Goal: Book appointment/travel/reservation

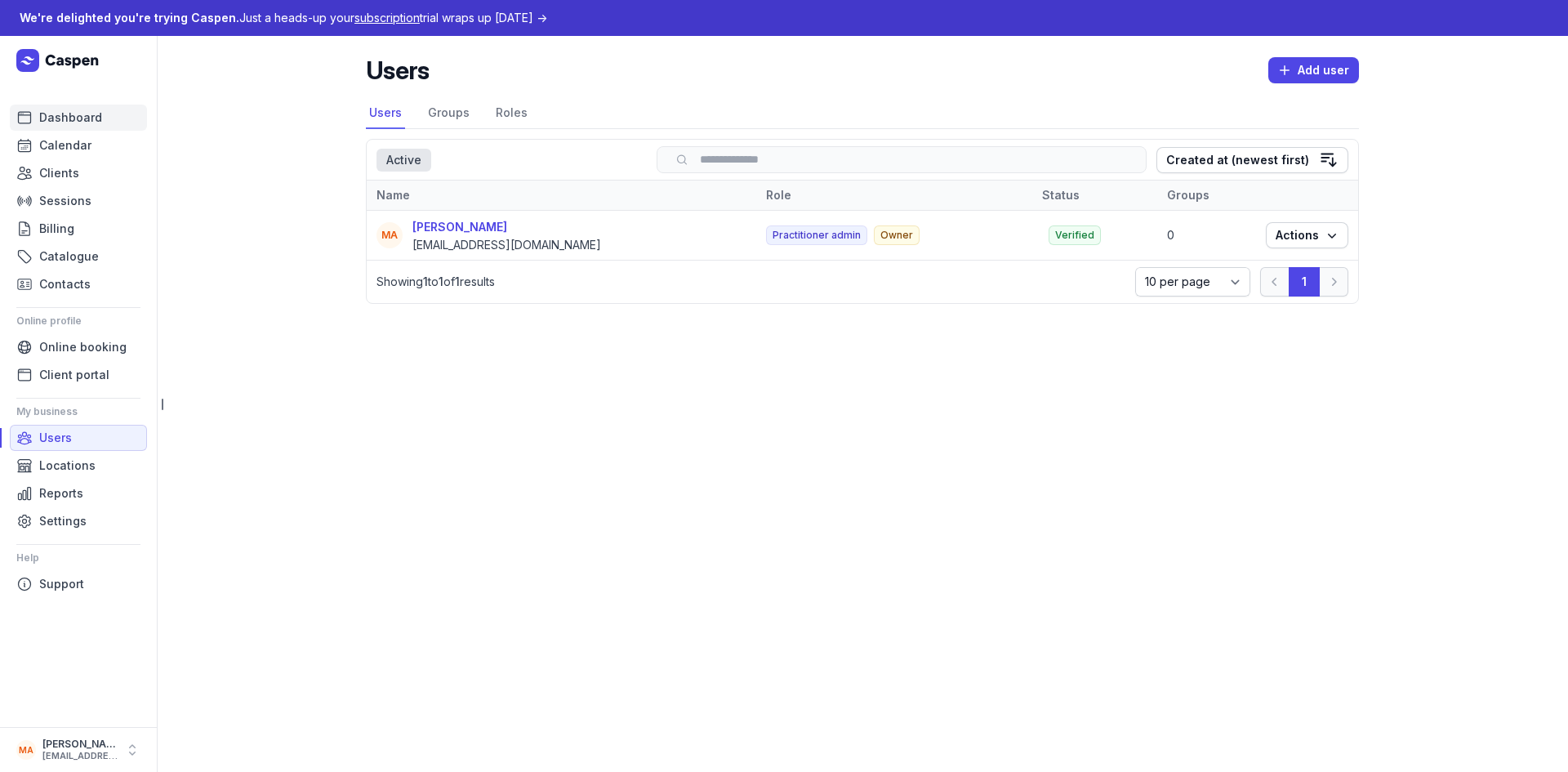
click at [88, 117] on span "Dashboard" at bounding box center [70, 118] width 63 height 20
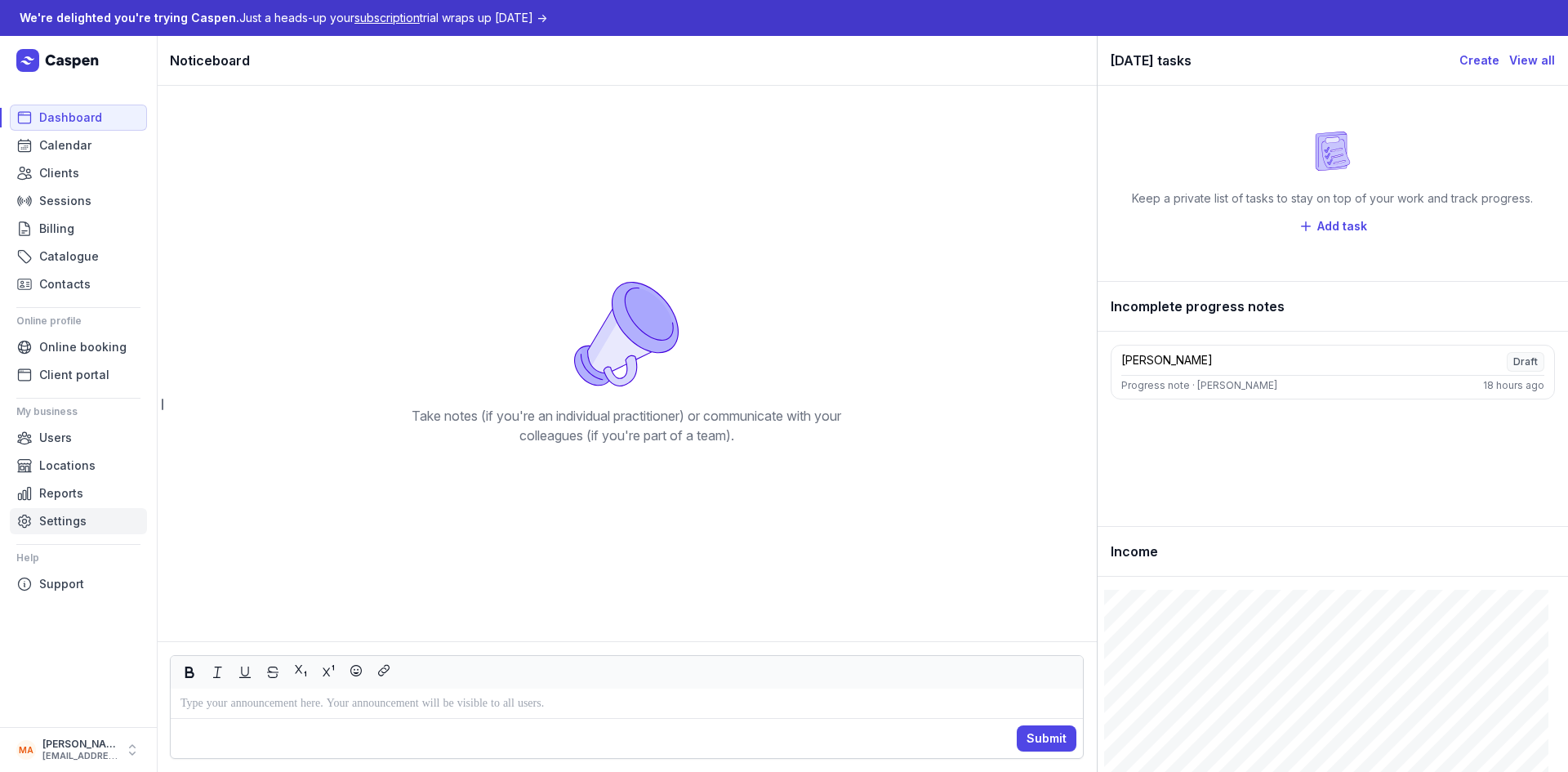
click at [65, 514] on span "Settings" at bounding box center [62, 521] width 47 height 20
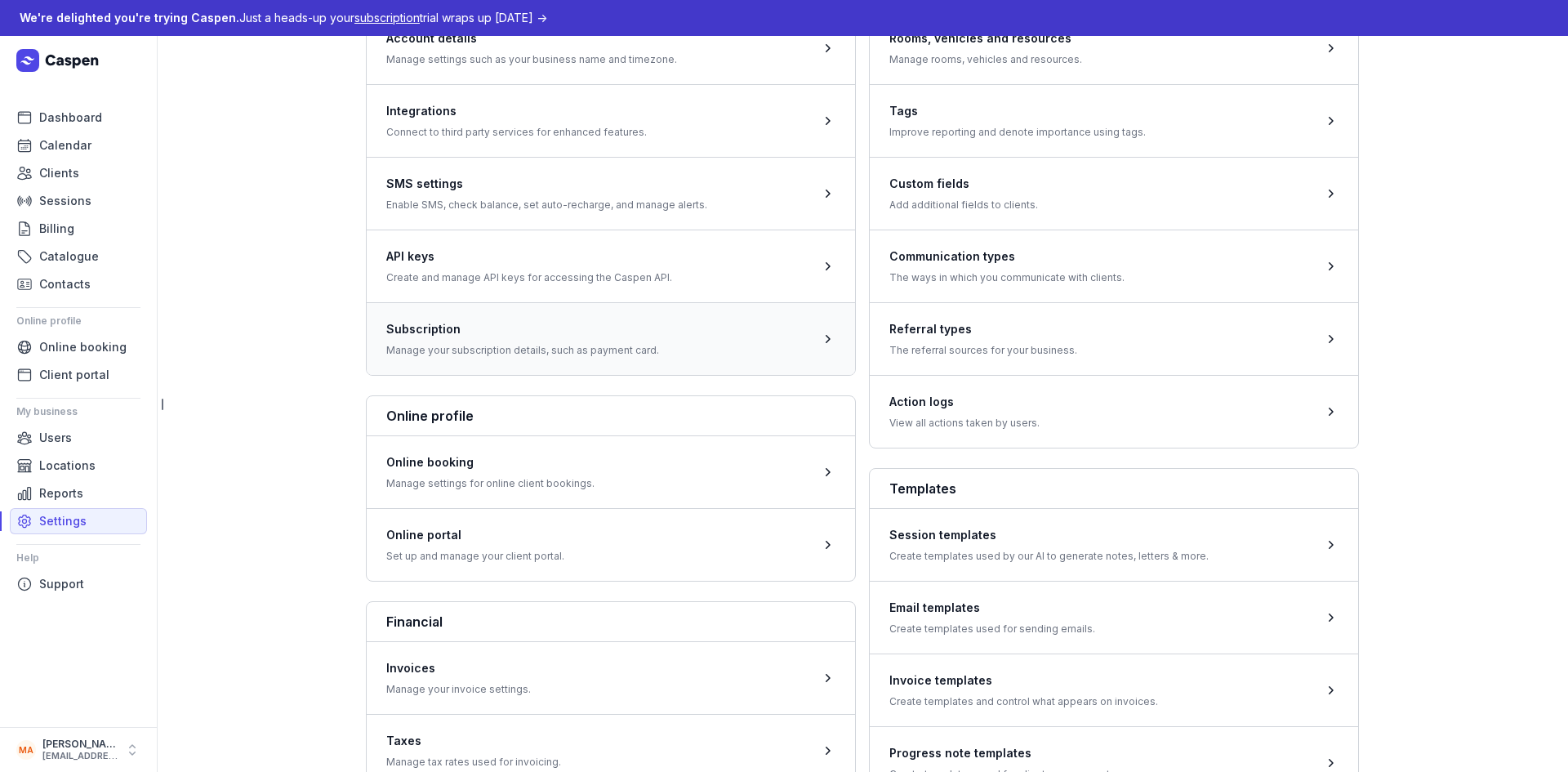
scroll to position [163, 0]
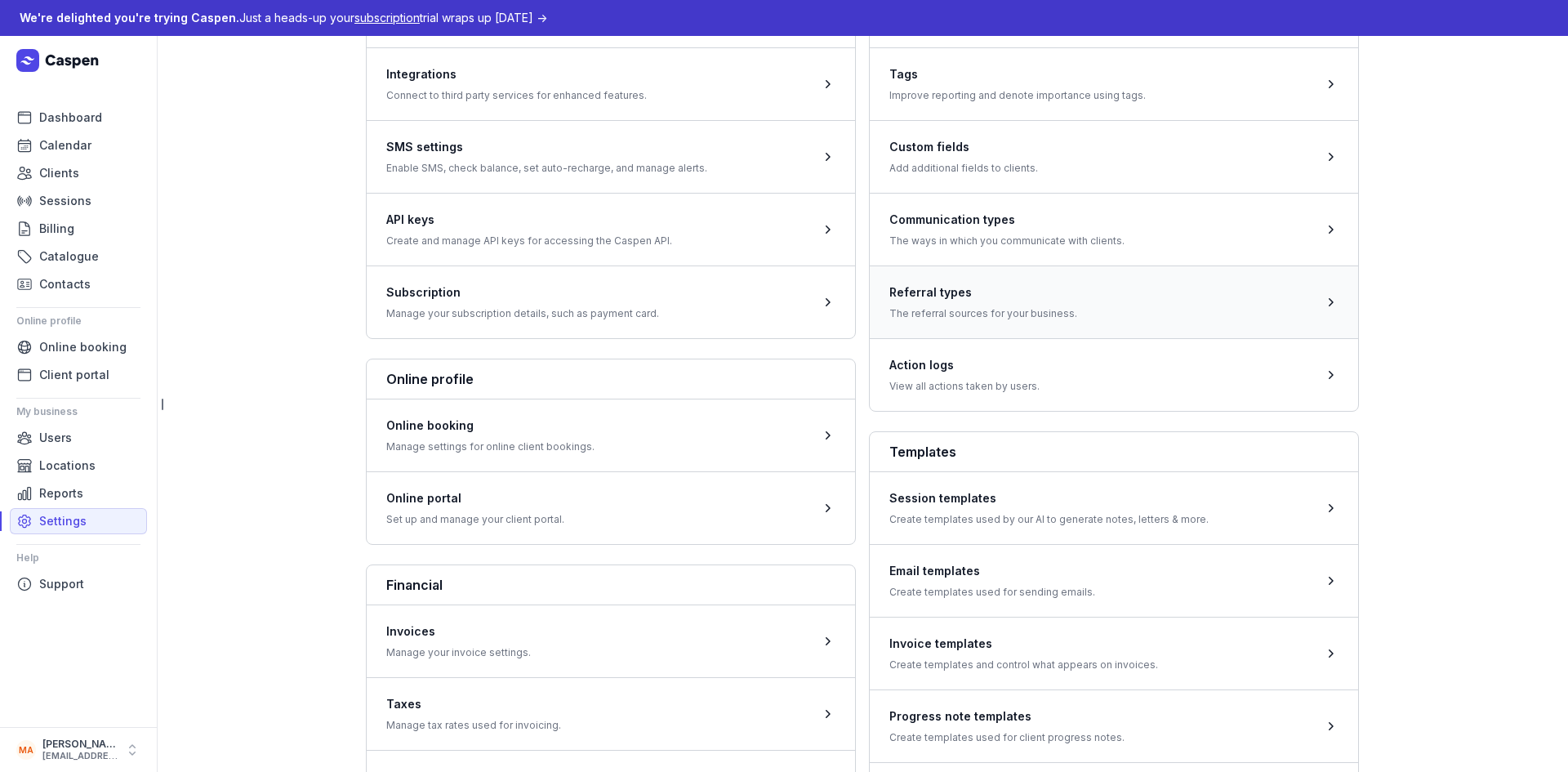
click at [1013, 314] on span at bounding box center [1114, 301] width 488 height 73
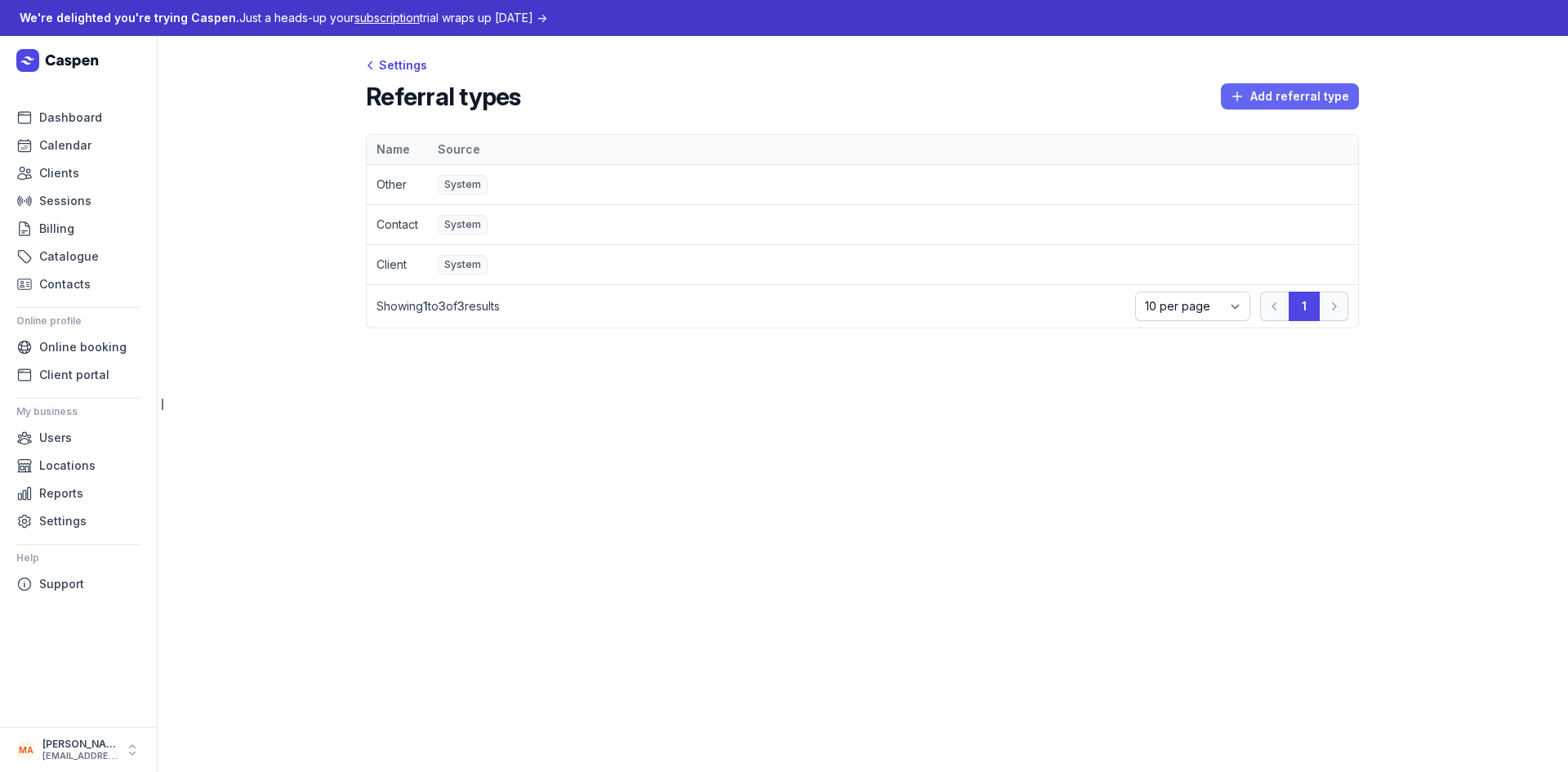
click at [1316, 96] on span "Add referral type" at bounding box center [1290, 97] width 118 height 20
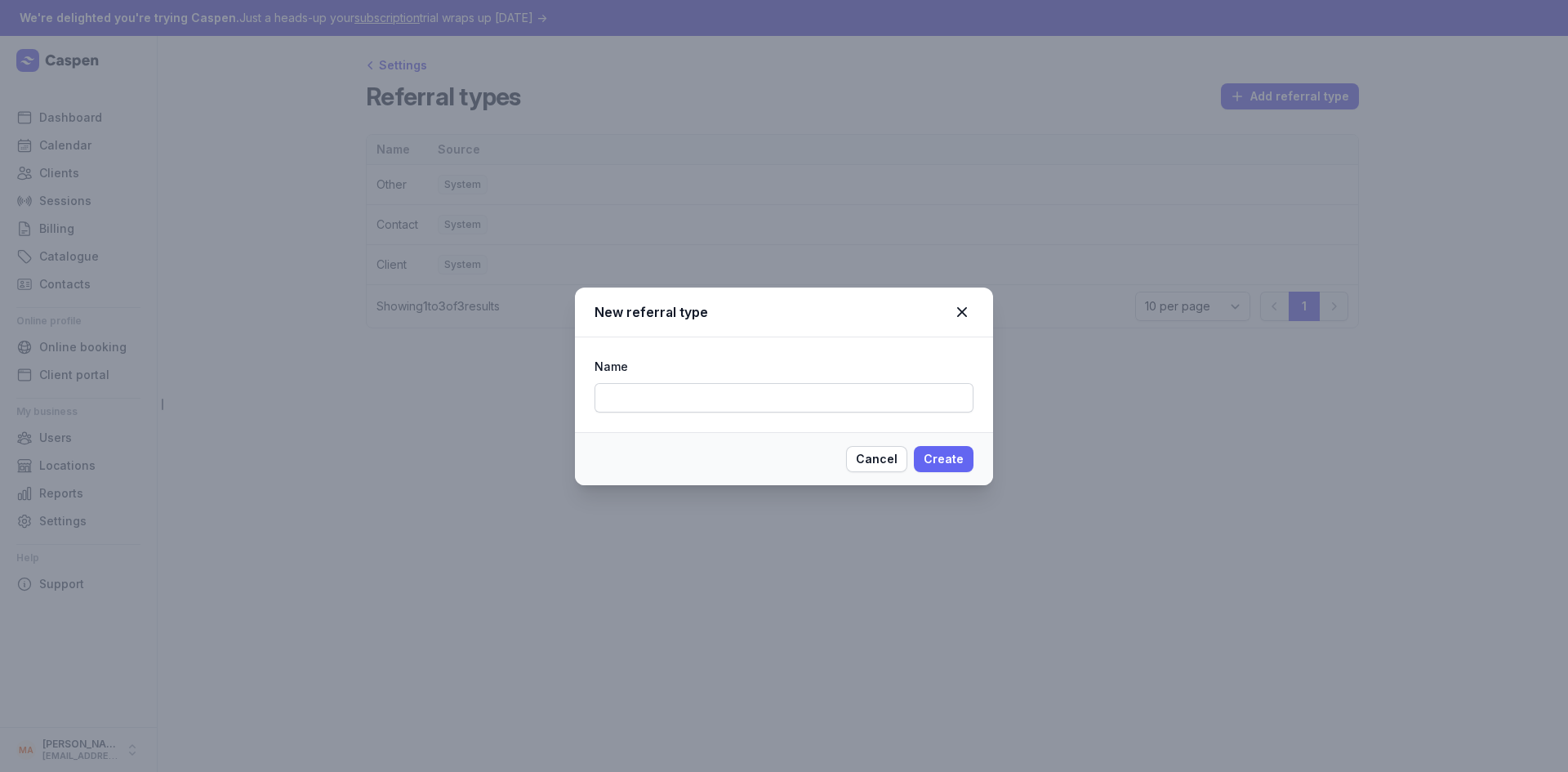
click at [955, 467] on span "Create" at bounding box center [944, 459] width 40 height 20
click at [970, 313] on icon at bounding box center [962, 312] width 20 height 20
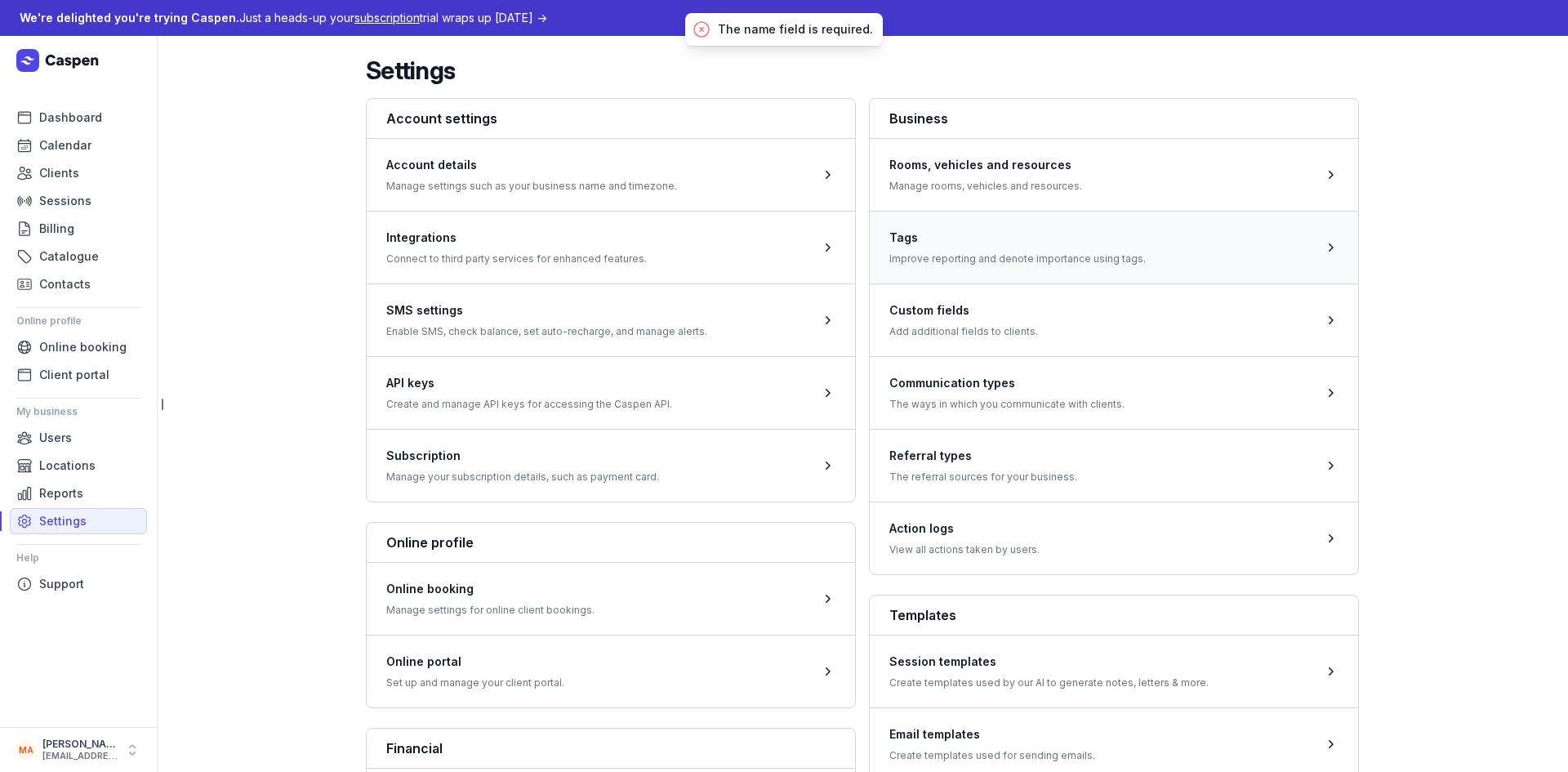
click at [1129, 264] on span at bounding box center [1114, 247] width 488 height 73
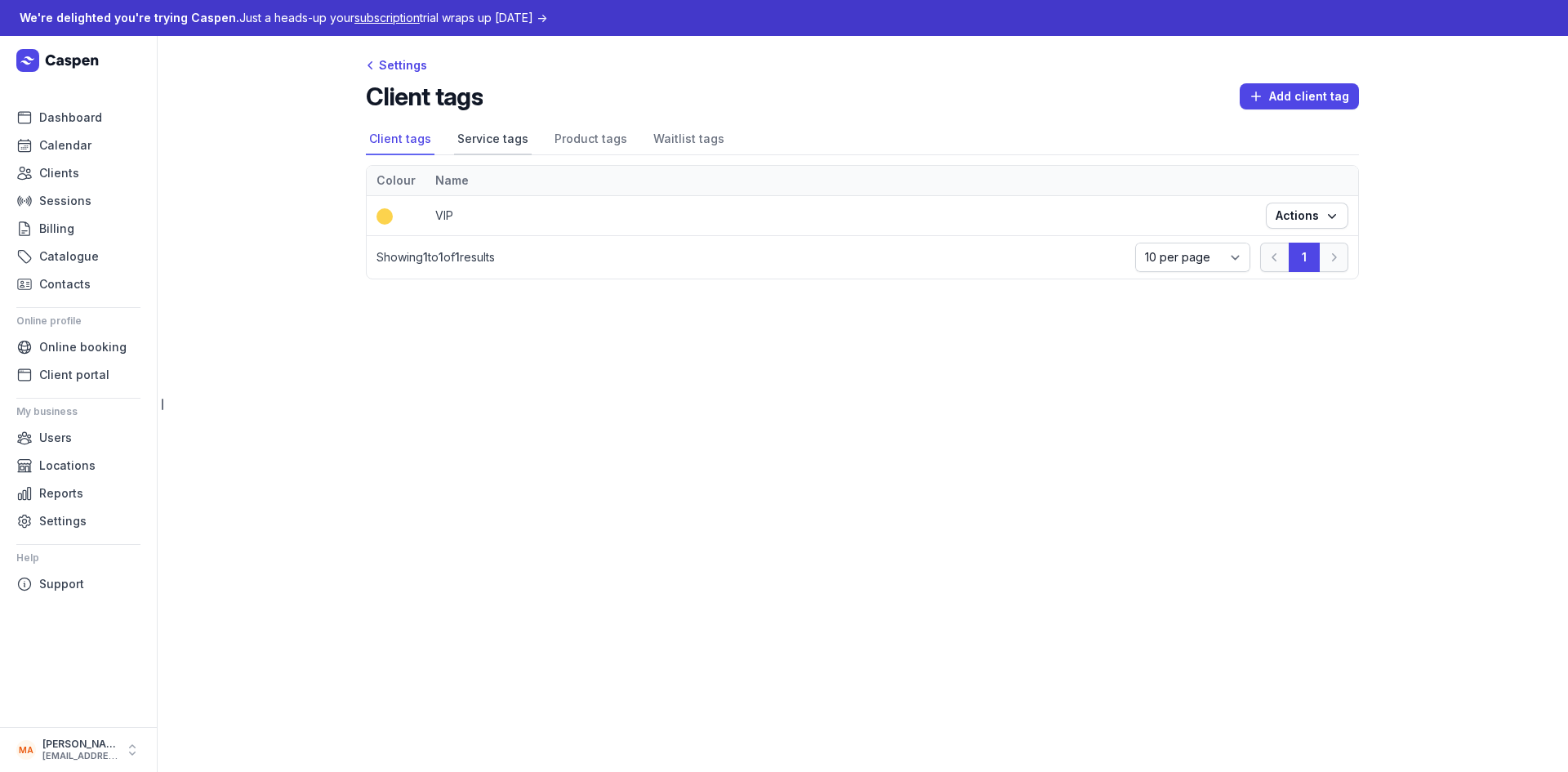
click at [460, 138] on link "Service tags" at bounding box center [493, 139] width 78 height 31
click at [612, 140] on link "Product tags" at bounding box center [590, 139] width 79 height 31
click at [679, 139] on link "Waitlist tags" at bounding box center [689, 139] width 78 height 31
click at [75, 516] on span "Settings" at bounding box center [62, 521] width 47 height 20
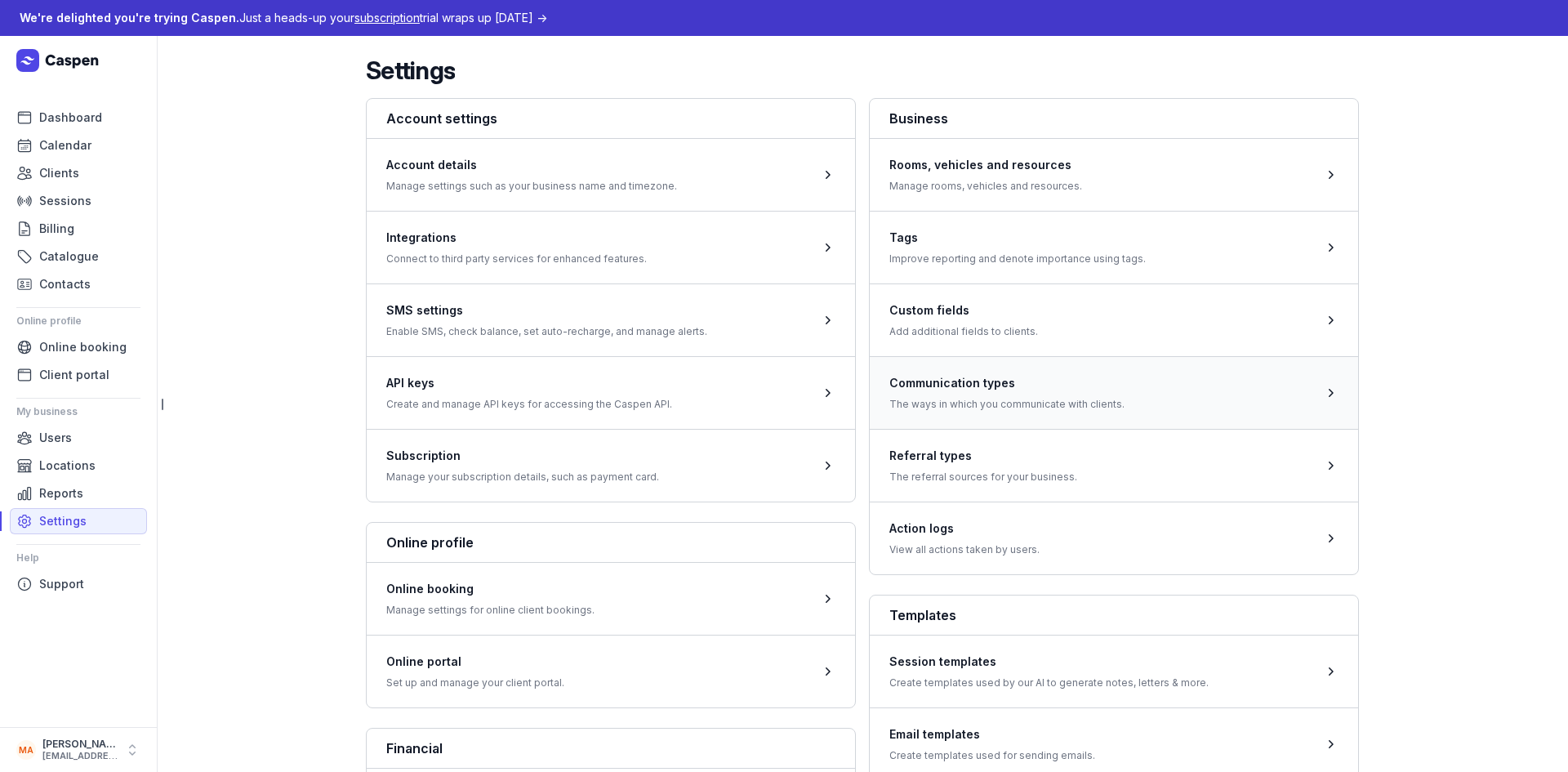
click at [1002, 388] on span at bounding box center [1114, 392] width 488 height 73
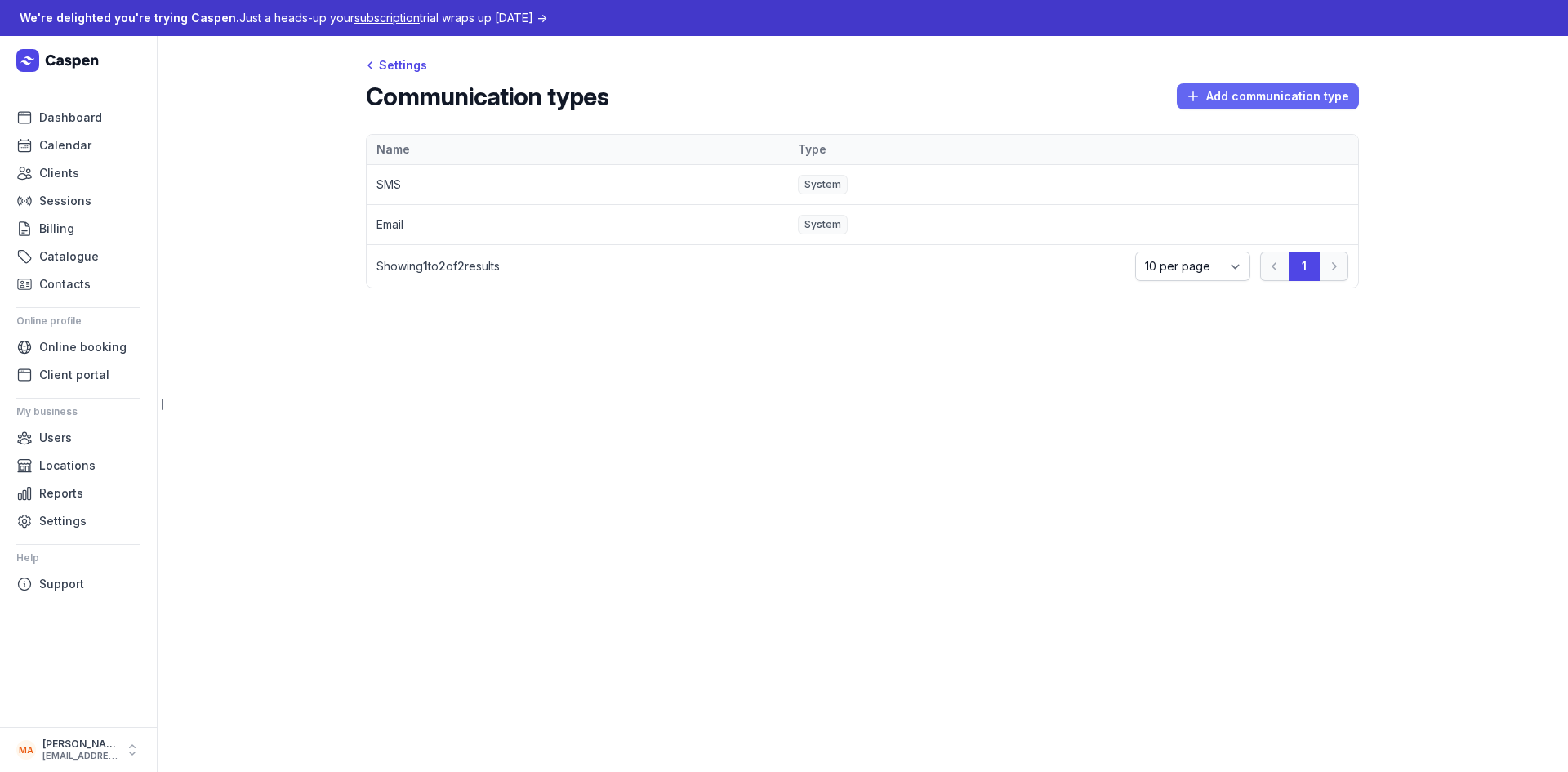
click at [1259, 88] on span "Add communication type" at bounding box center [1267, 97] width 162 height 20
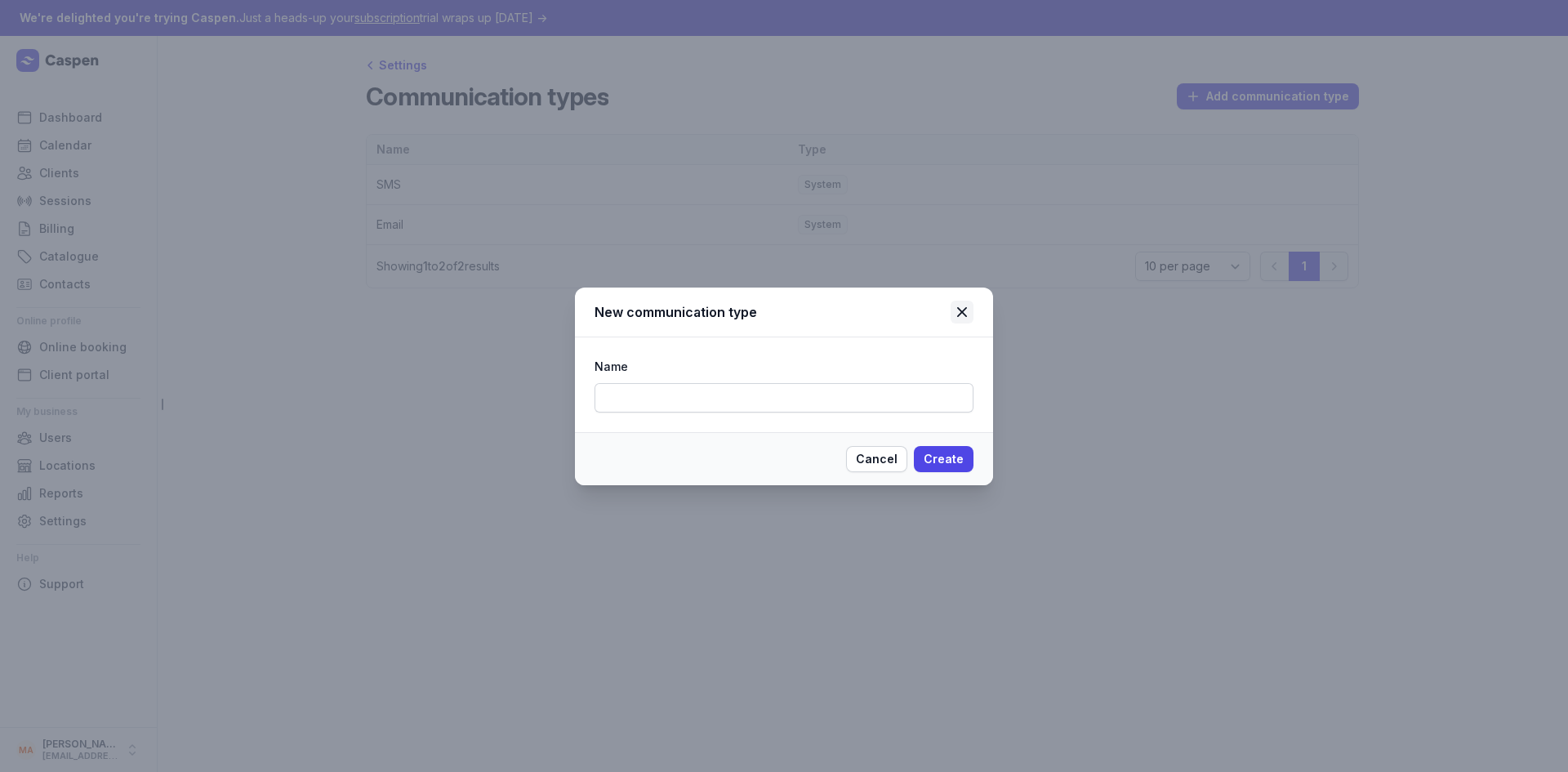
click at [955, 315] on icon at bounding box center [962, 312] width 20 height 20
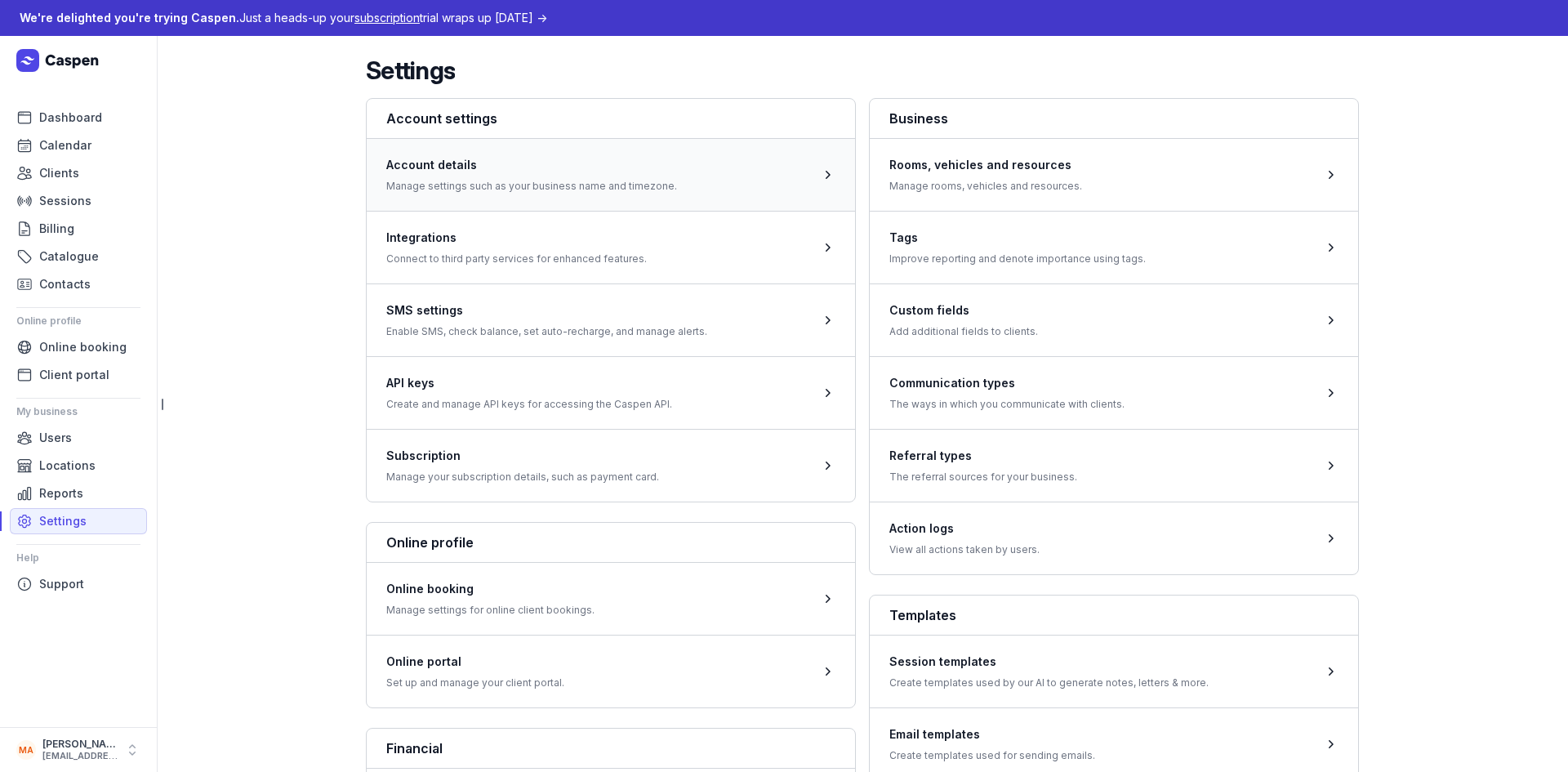
click at [670, 196] on span at bounding box center [611, 174] width 488 height 73
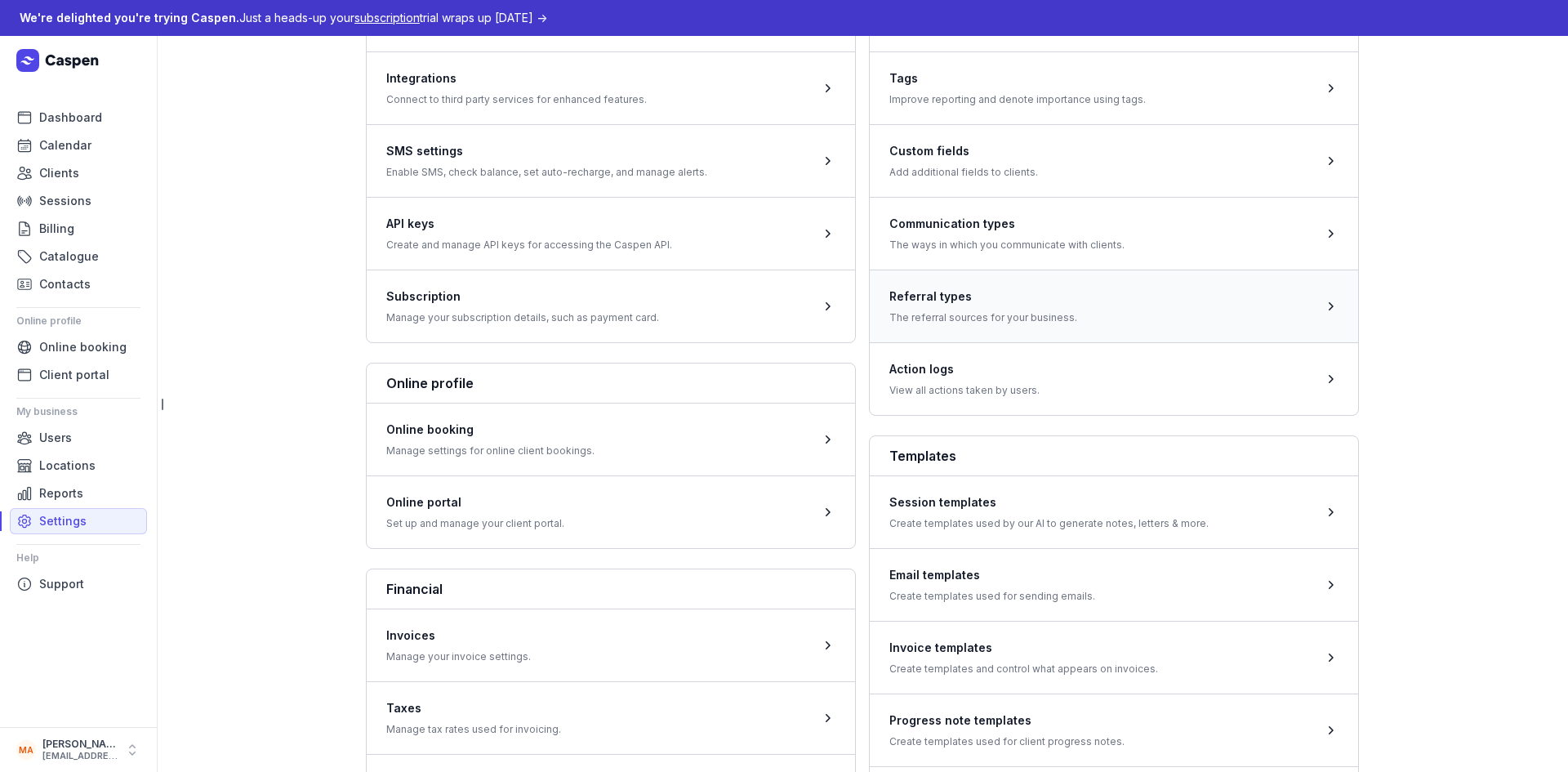
scroll to position [163, 0]
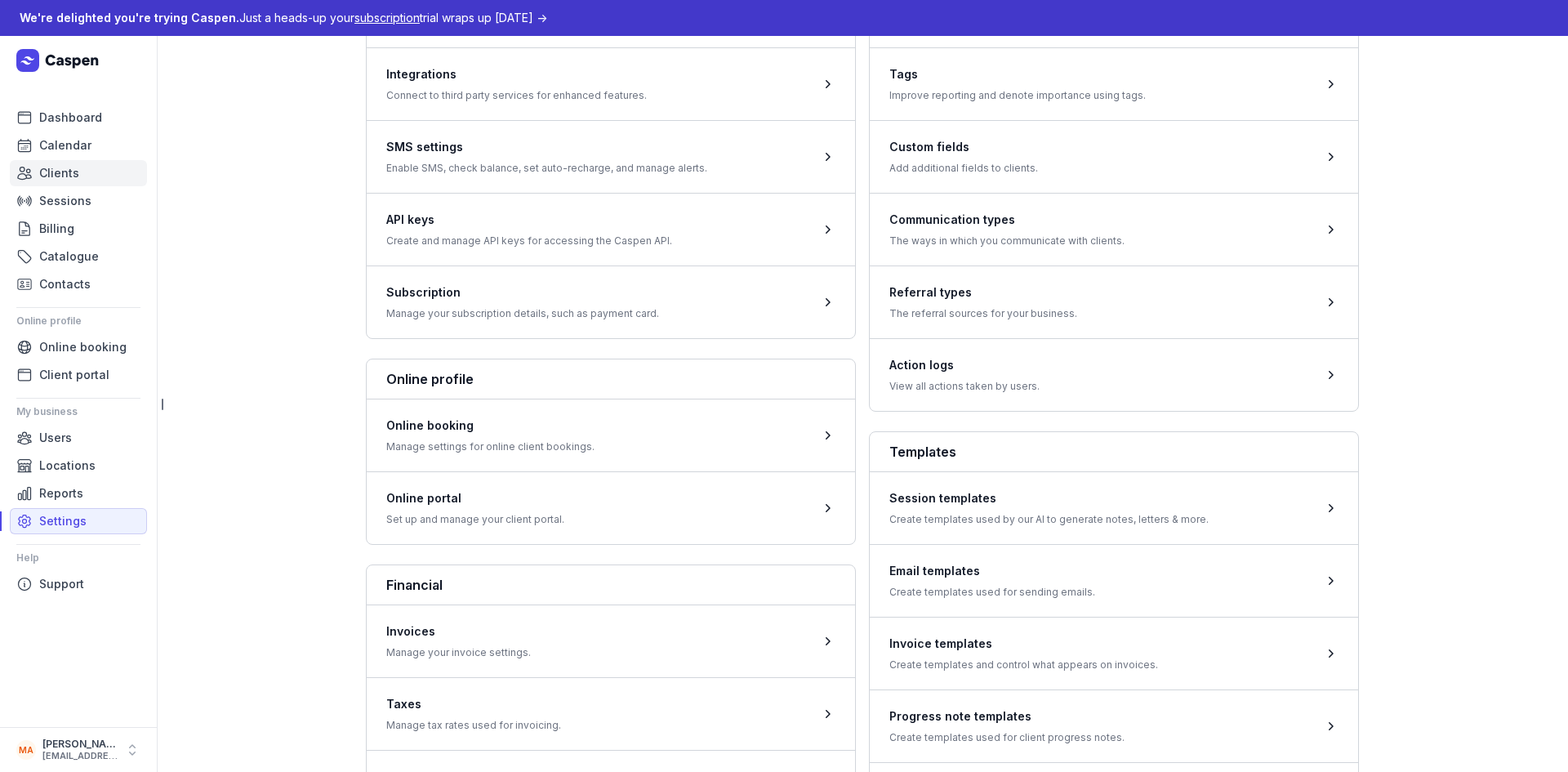
click at [69, 167] on span "Clients" at bounding box center [59, 173] width 40 height 20
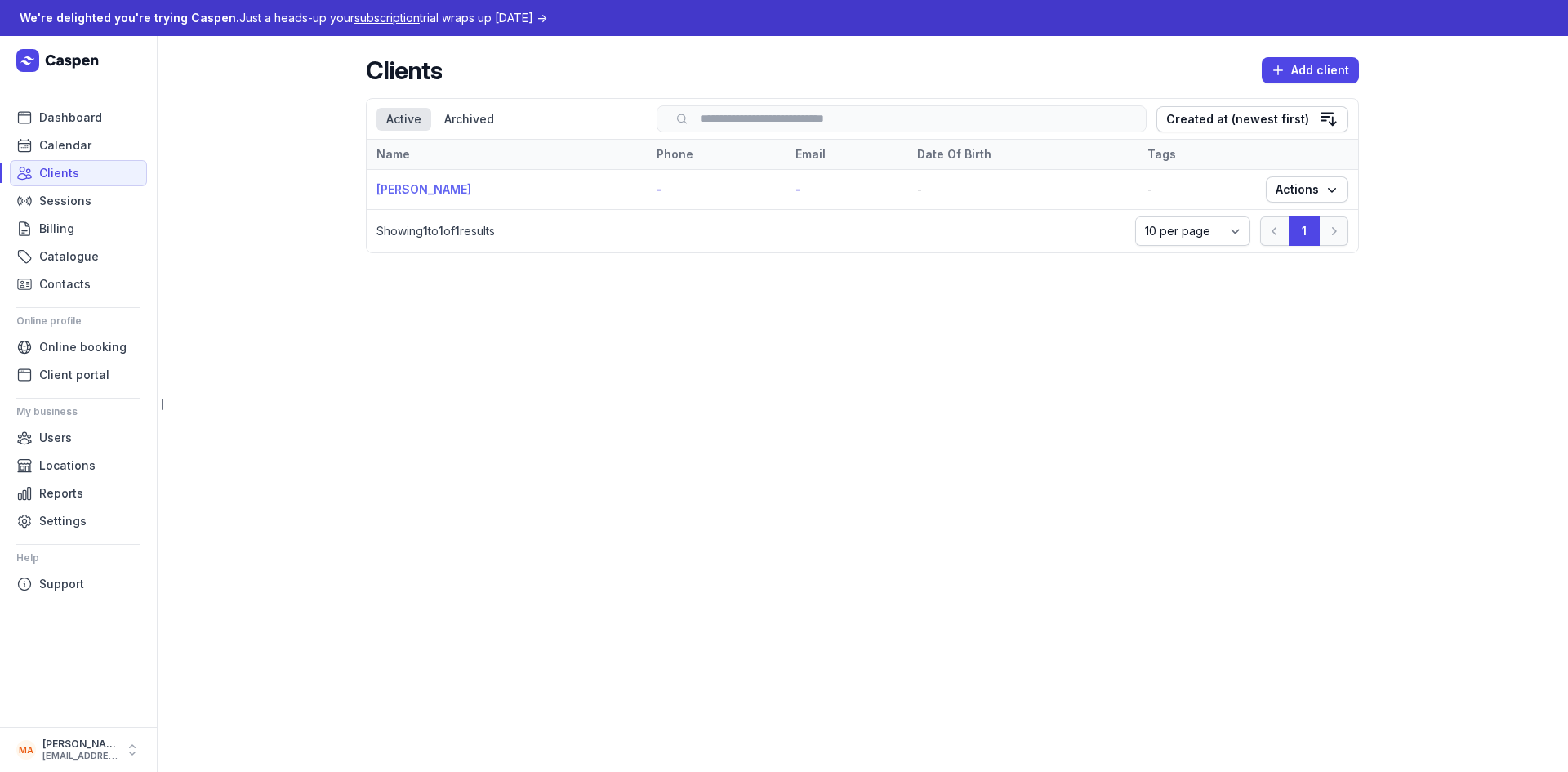
click at [430, 190] on link "[PERSON_NAME]" at bounding box center [423, 189] width 95 height 14
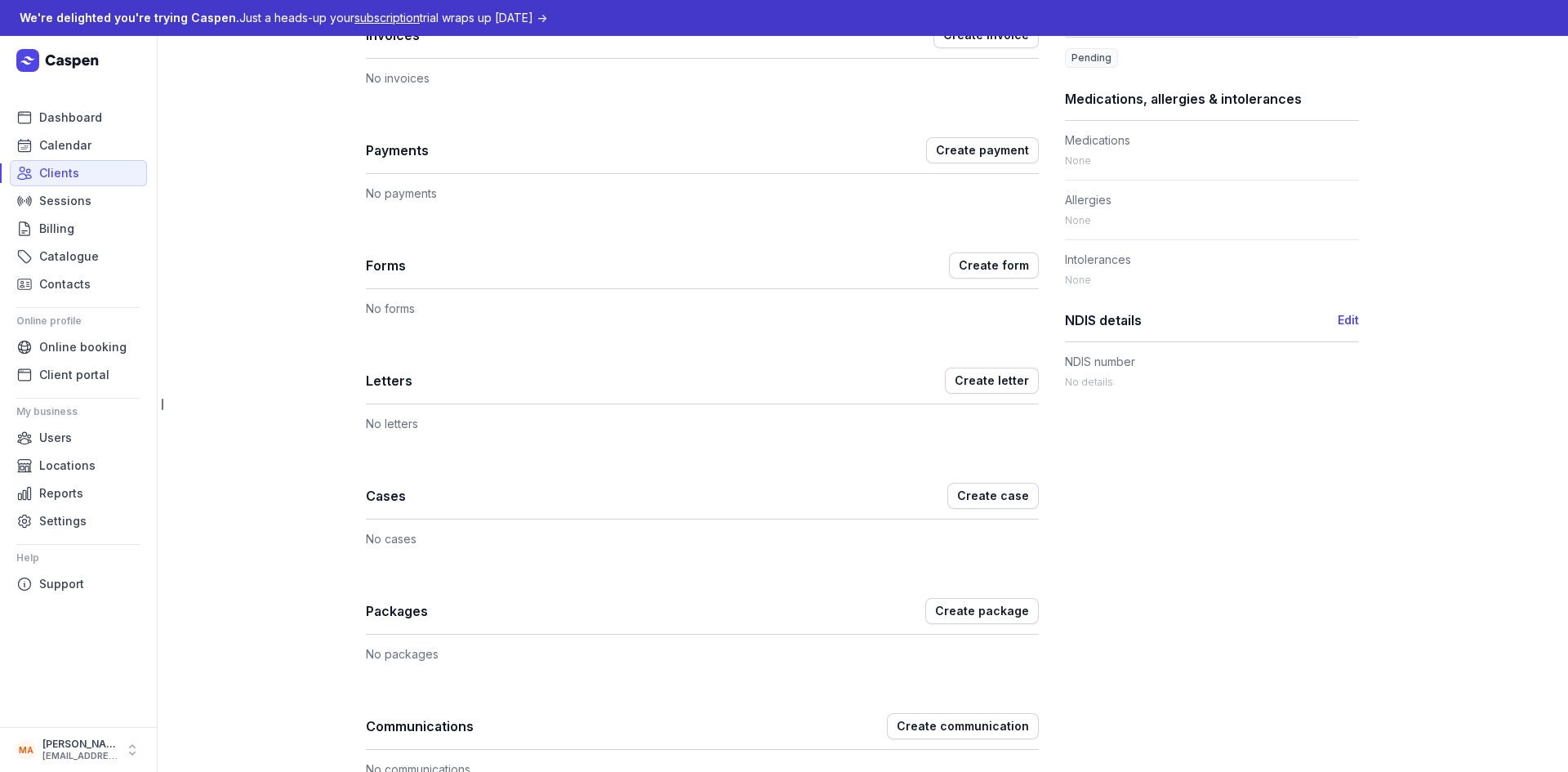
scroll to position [723, 0]
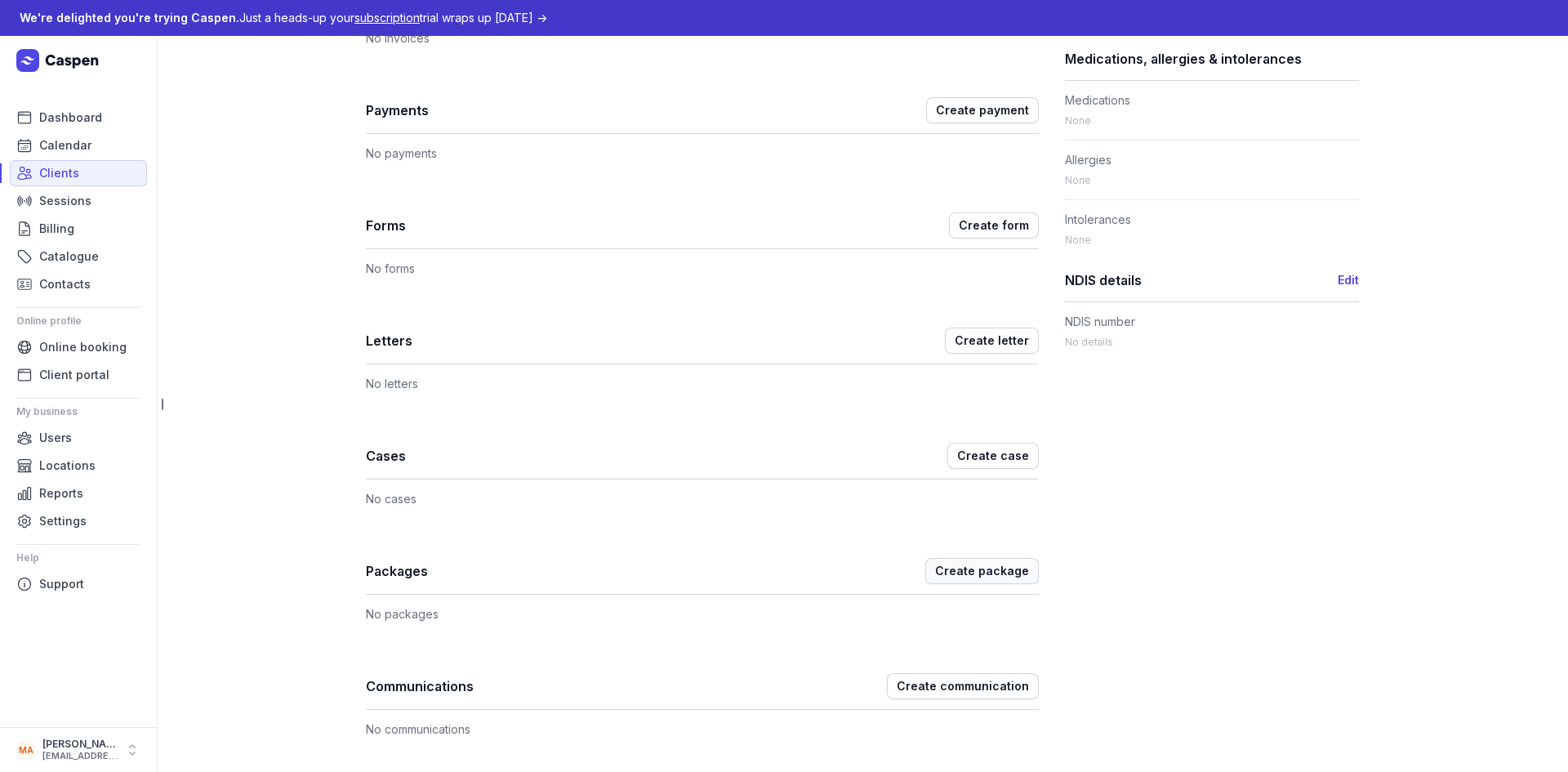
click at [942, 570] on span "Create package" at bounding box center [982, 571] width 94 height 20
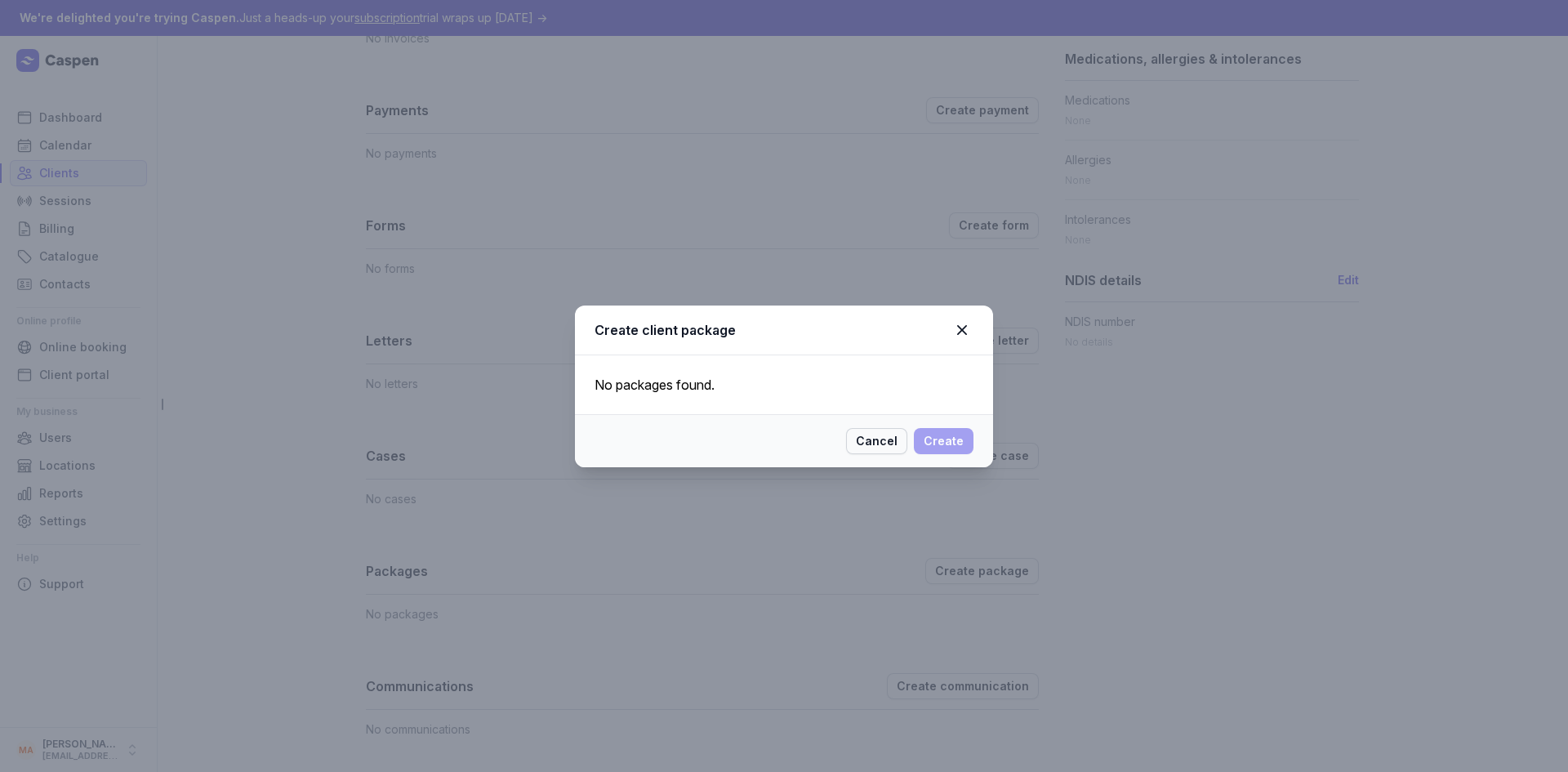
click at [886, 438] on span "Cancel" at bounding box center [877, 441] width 42 height 20
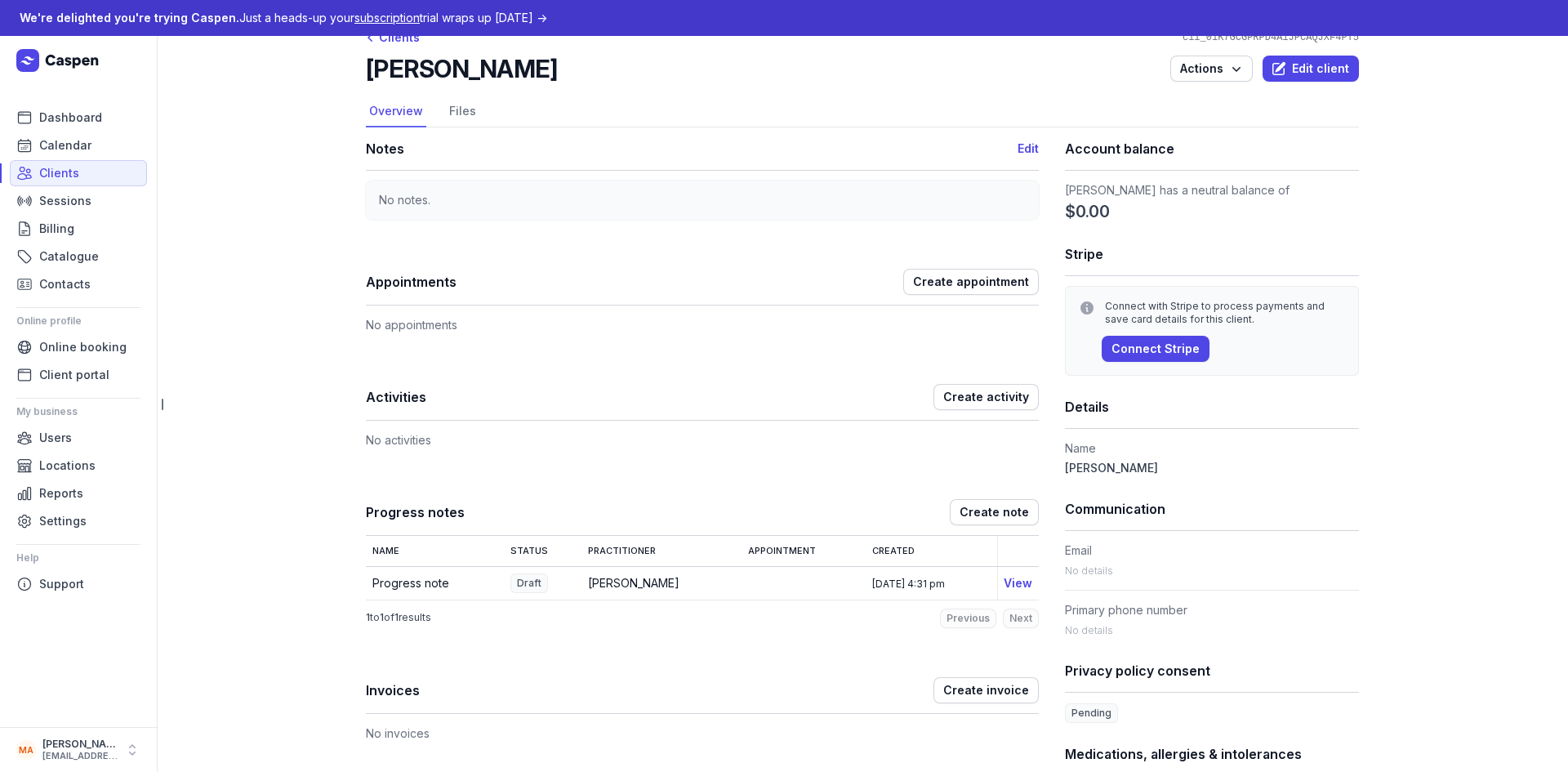
scroll to position [0, 0]
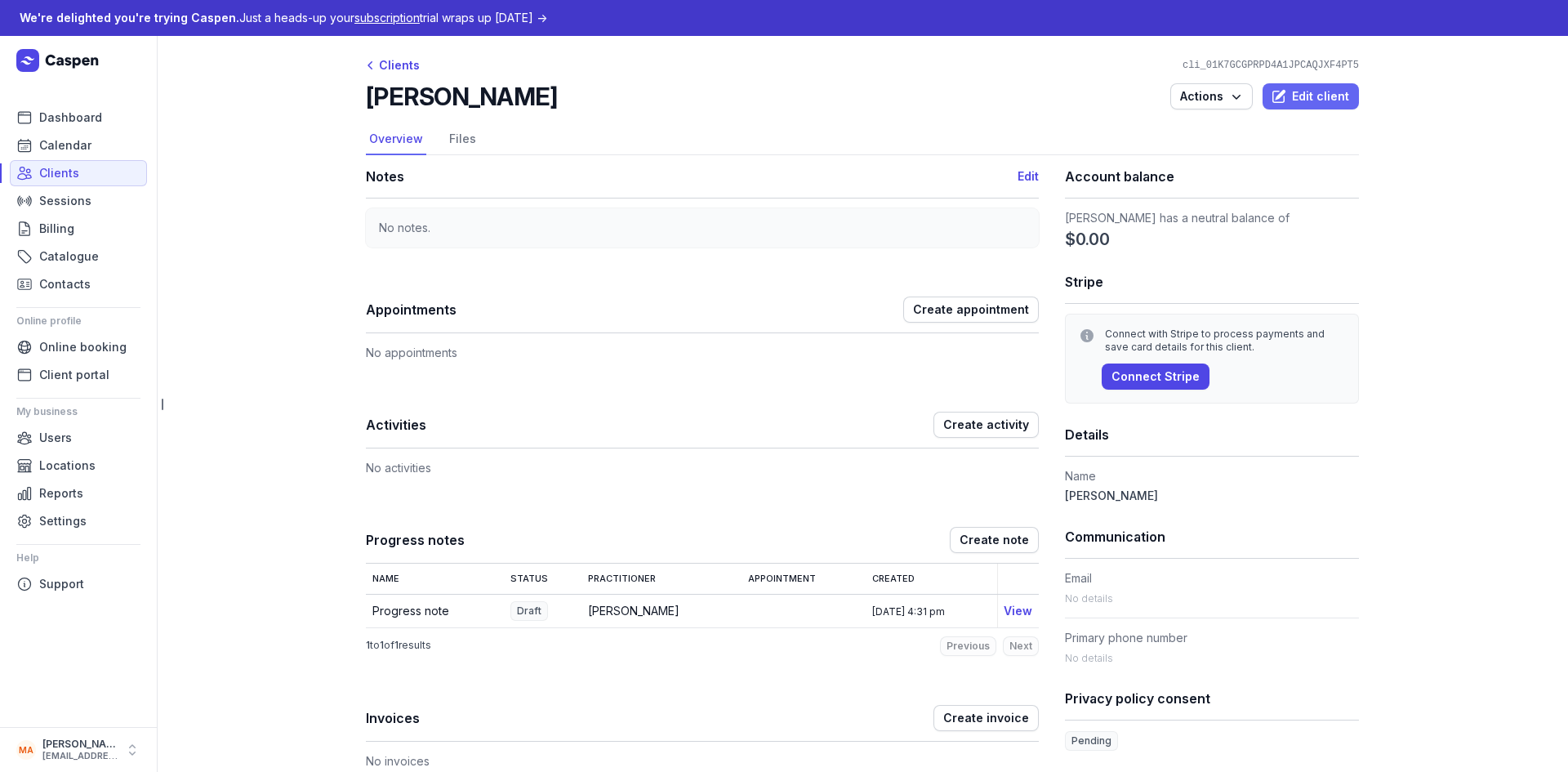
click at [1296, 92] on span "Edit client" at bounding box center [1310, 97] width 77 height 20
select select
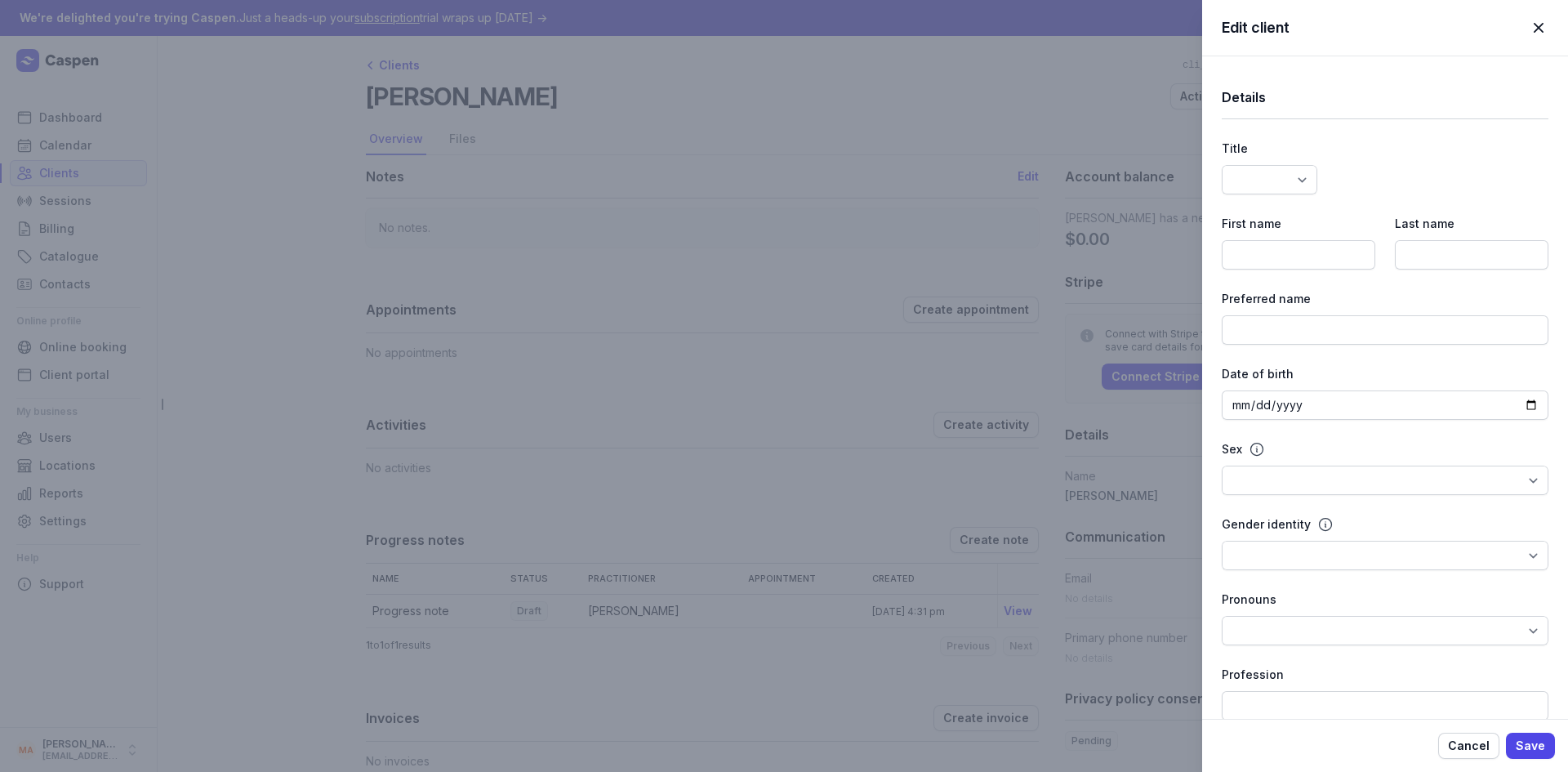
type input "[PERSON_NAME]"
type input "Demo"
select select
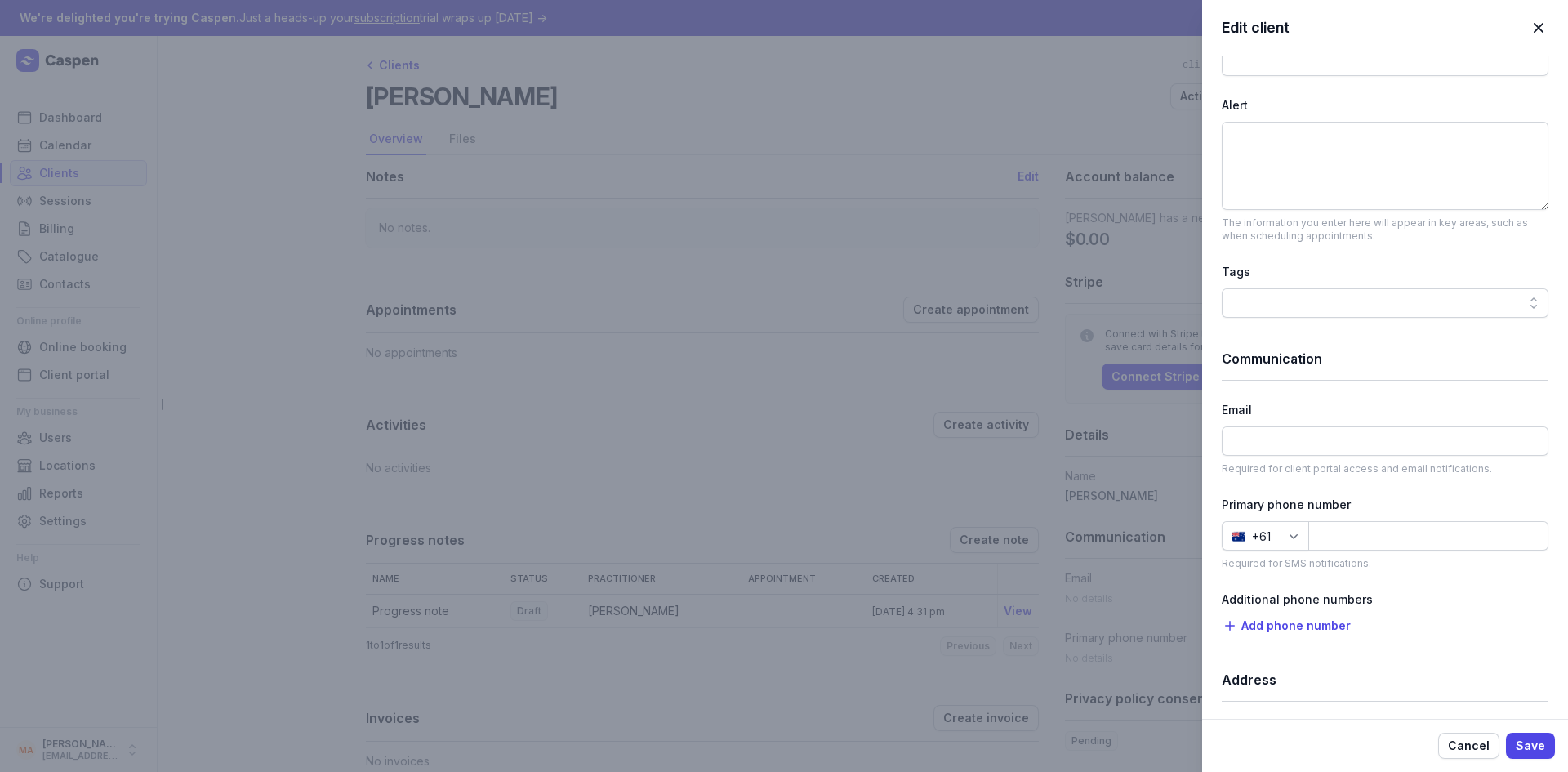
scroll to position [653, 0]
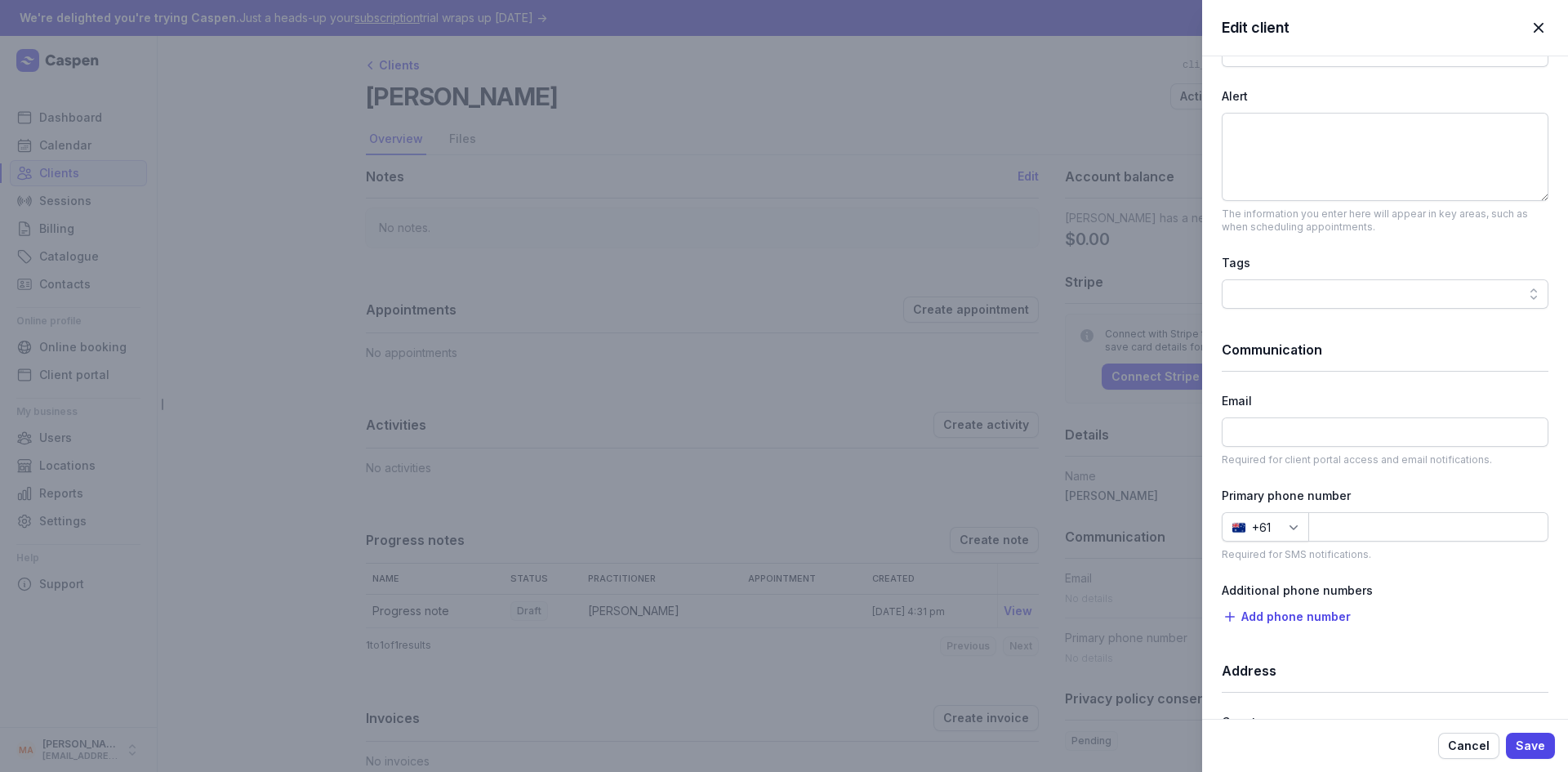
click at [1352, 301] on div at bounding box center [1385, 293] width 327 height 29
click at [1412, 394] on div "Email" at bounding box center [1385, 401] width 327 height 20
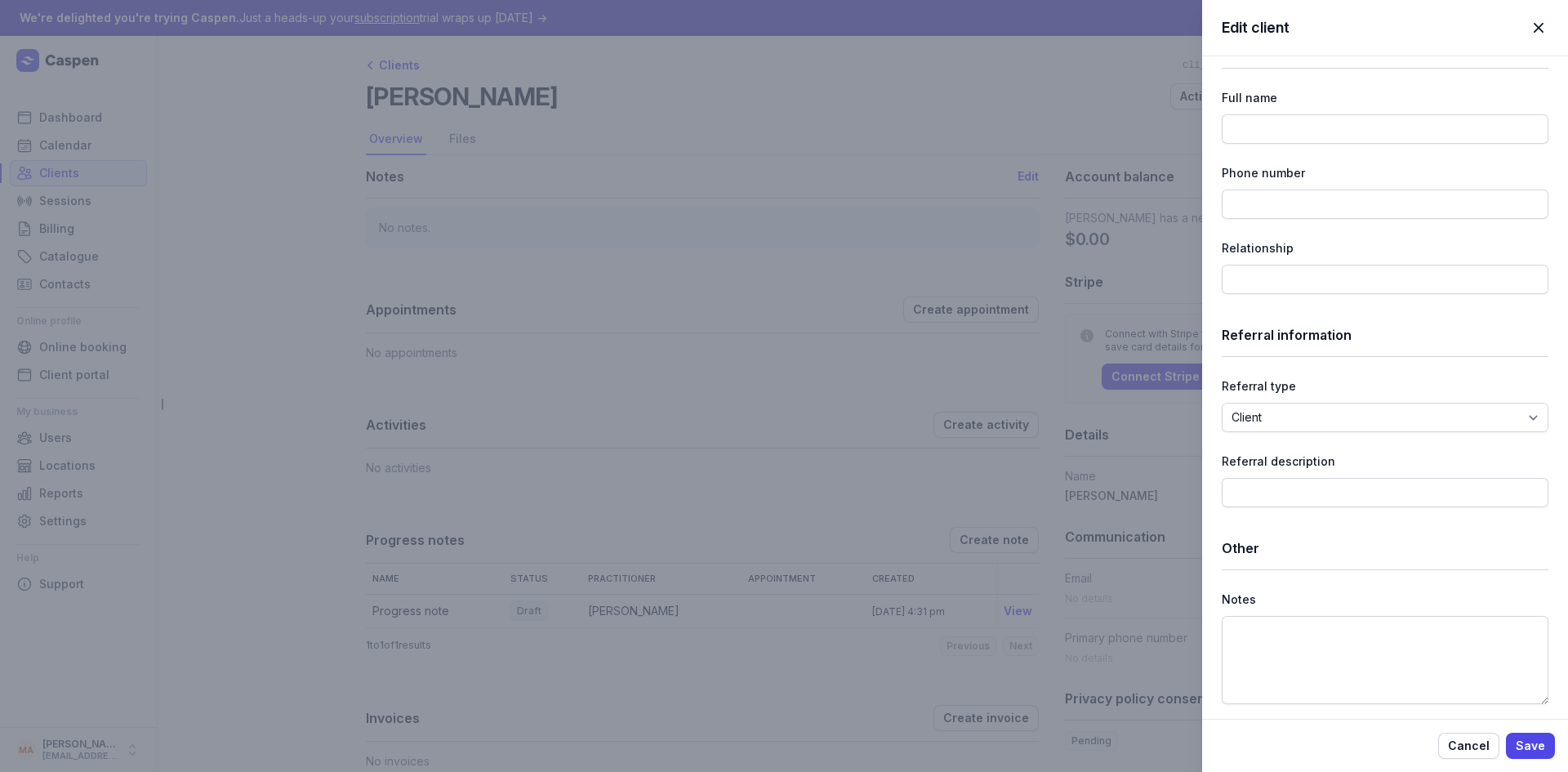
scroll to position [1866, 0]
click at [1351, 412] on select "Client Contact Other" at bounding box center [1385, 415] width 327 height 29
select select "ret_01K7GCGPV9QFJ0KPB42MZJQ78A"
click at [1222, 401] on select "Client Contact Other" at bounding box center [1385, 415] width 327 height 29
click at [1317, 486] on div "Type to search for clients" at bounding box center [1300, 491] width 139 height 20
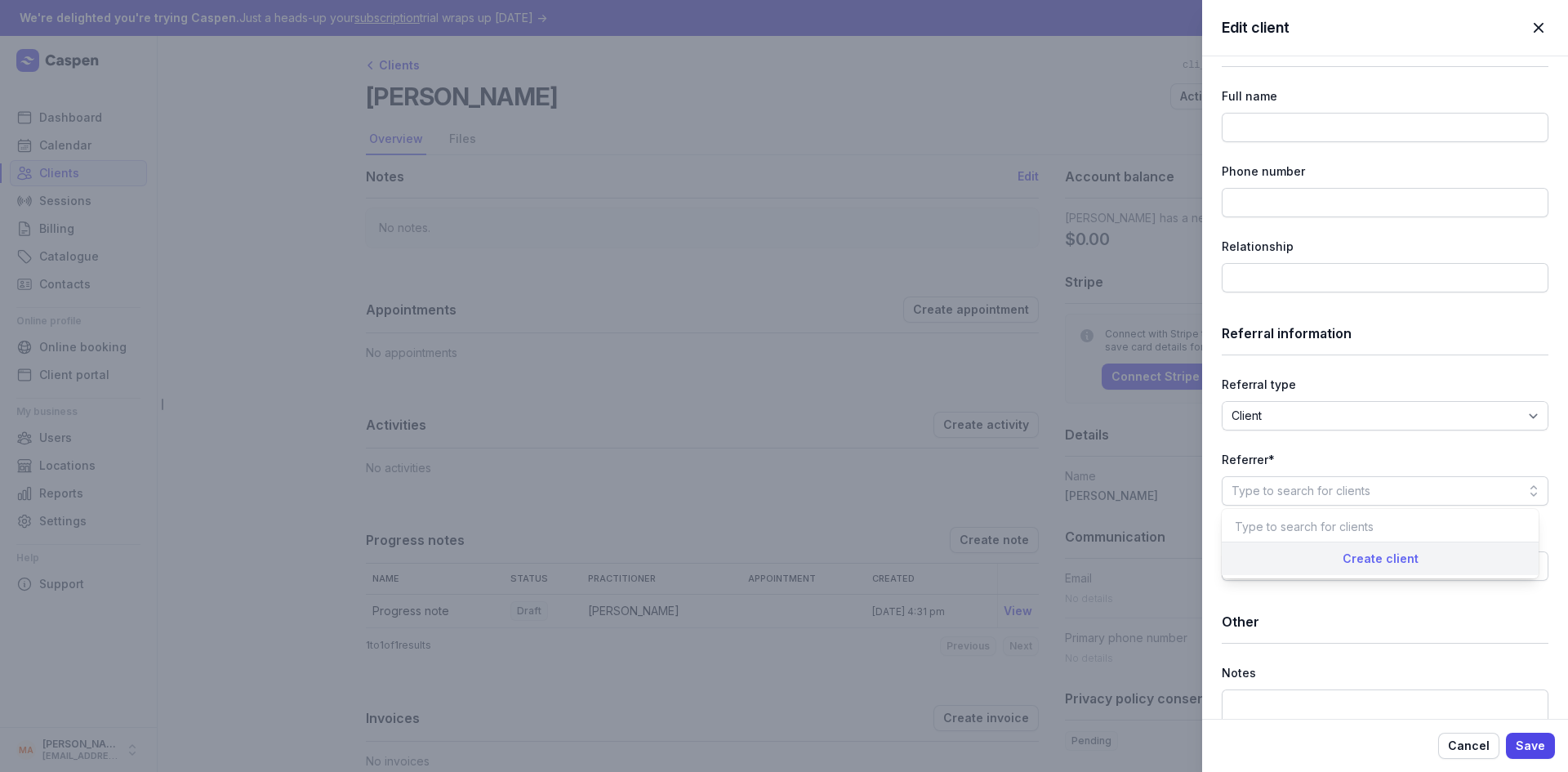
click at [1374, 559] on div "Create client" at bounding box center [1380, 557] width 317 height 33
select select
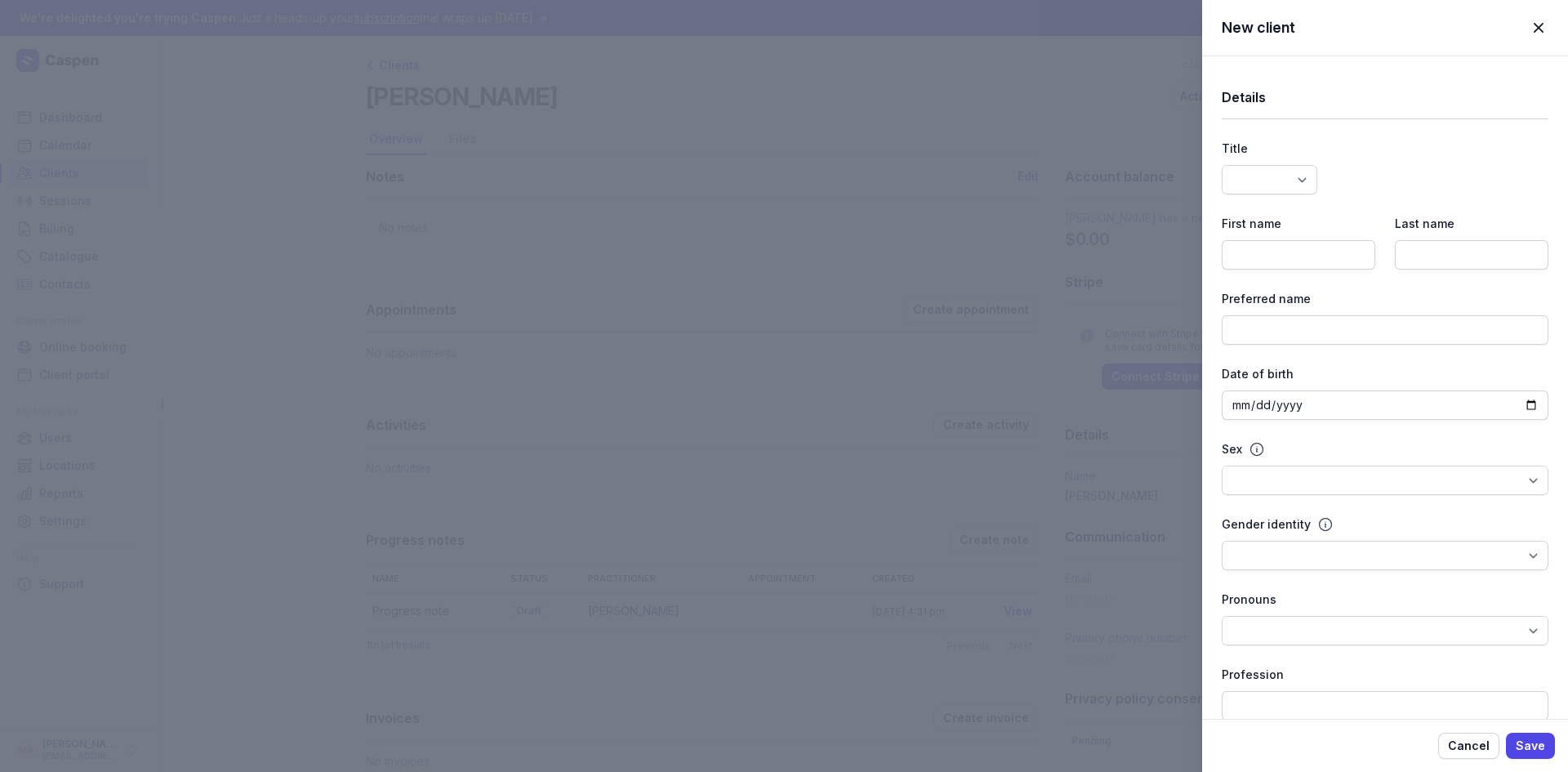
select select
click at [1544, 27] on span "button" at bounding box center [1538, 28] width 36 height 36
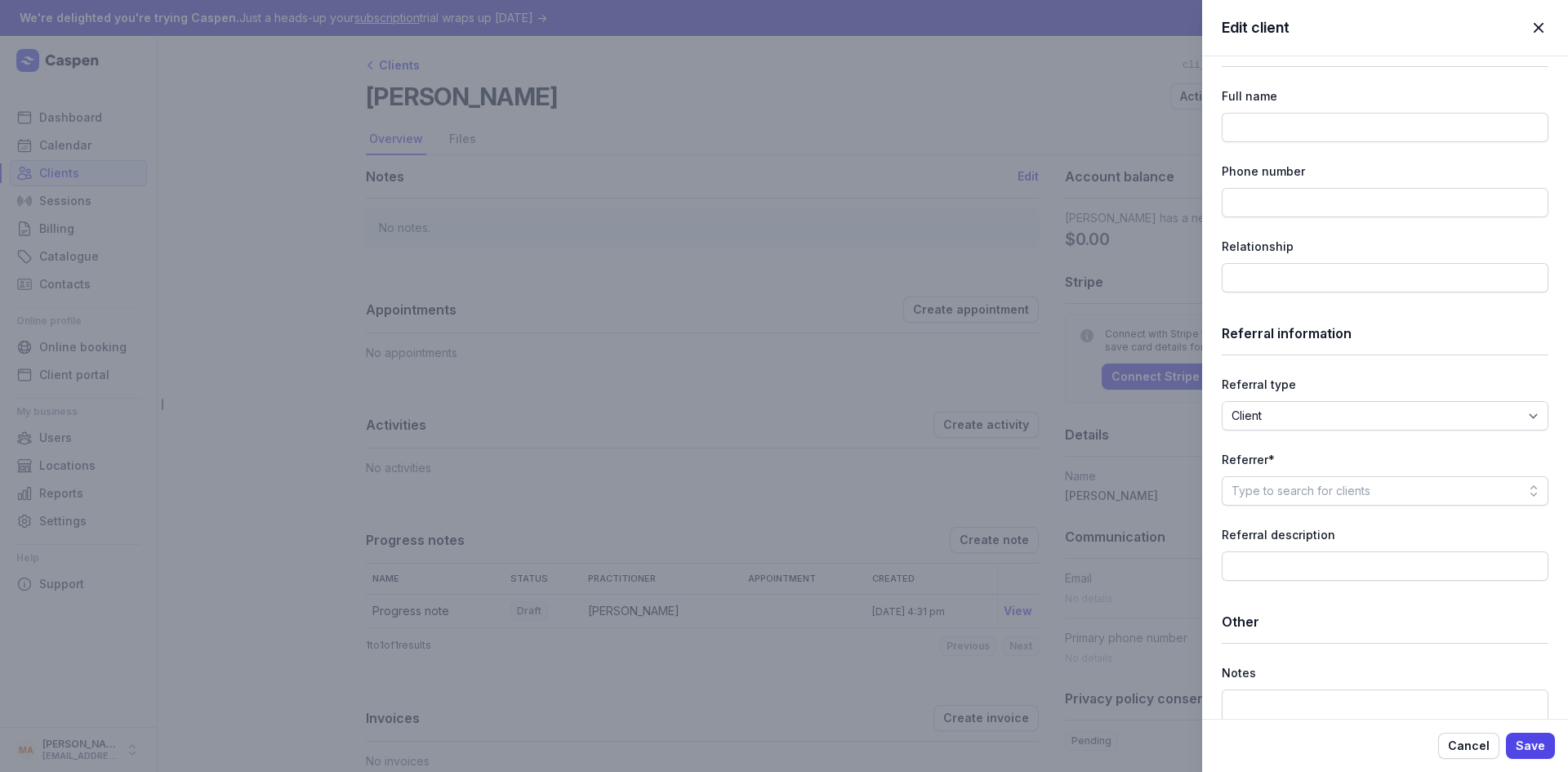
scroll to position [1941, 0]
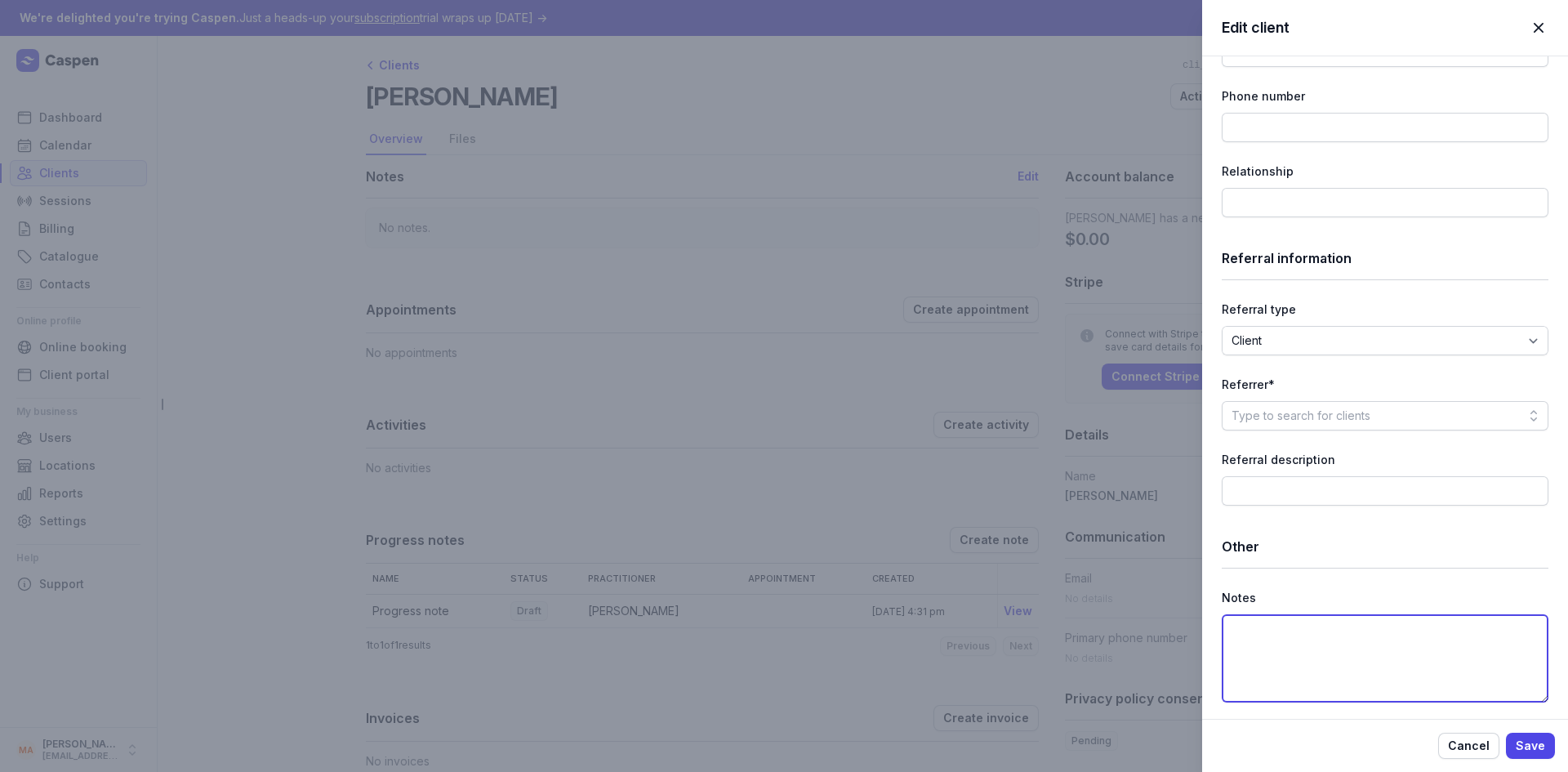
click at [1338, 671] on textarea at bounding box center [1385, 658] width 327 height 88
click at [802, 318] on div "Edit client Close panel Details Title Dr Mr Ms Mrs Miss [PERSON_NAME] Master Fi…" at bounding box center [784, 386] width 1568 height 772
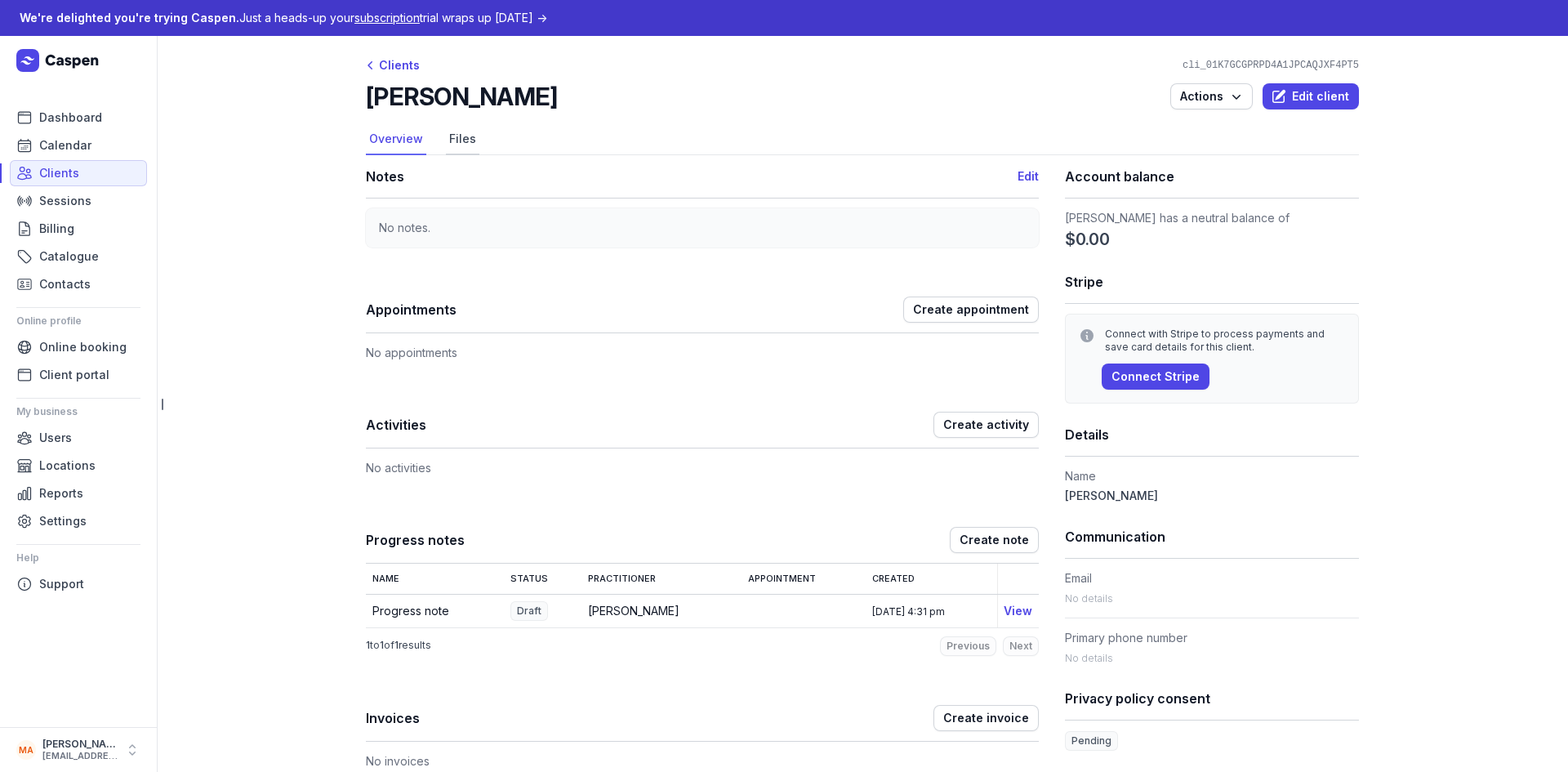
click at [458, 145] on link "Files" at bounding box center [462, 139] width 33 height 31
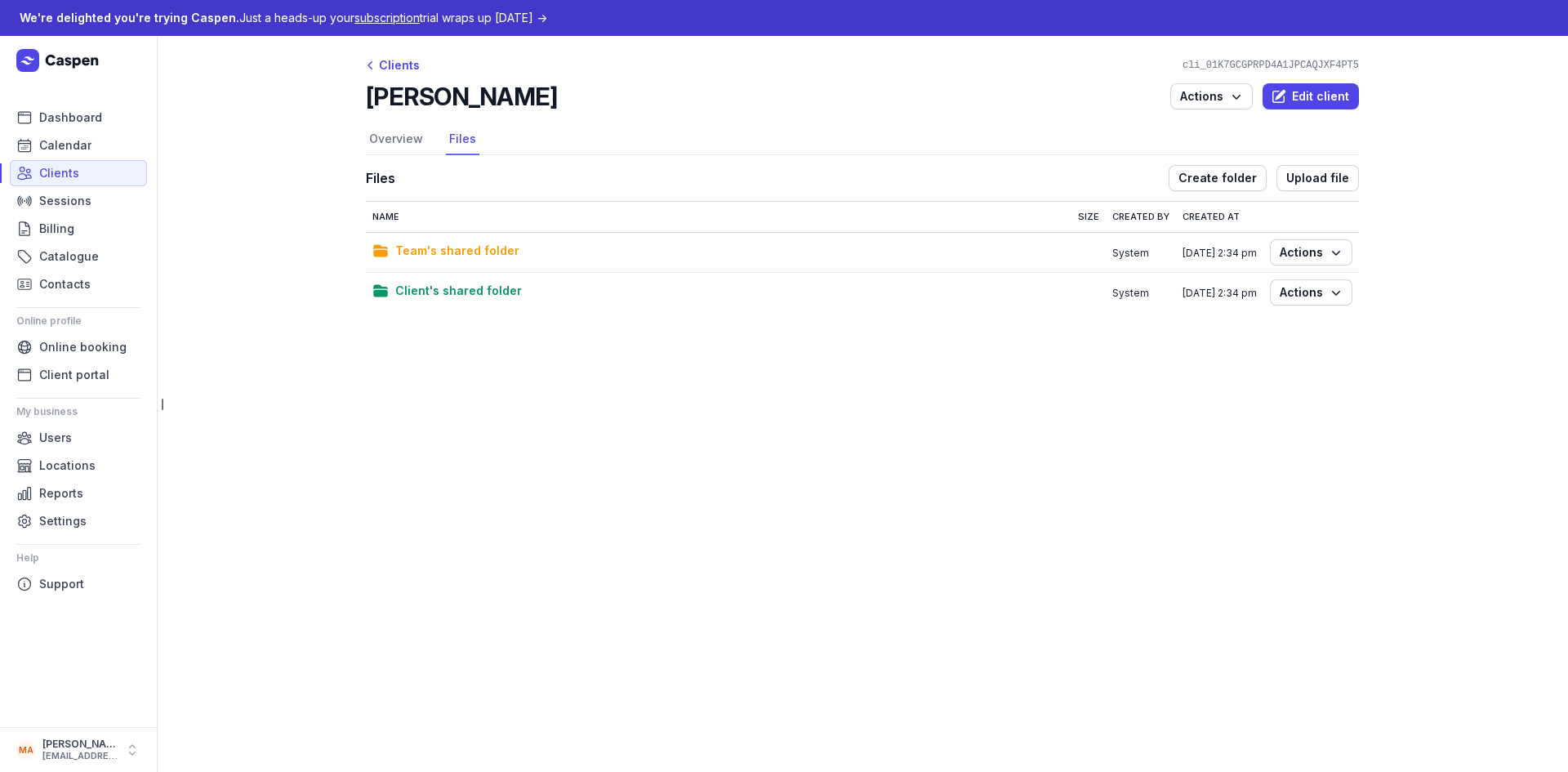
click at [474, 247] on span "Team's shared folder" at bounding box center [457, 251] width 124 height 20
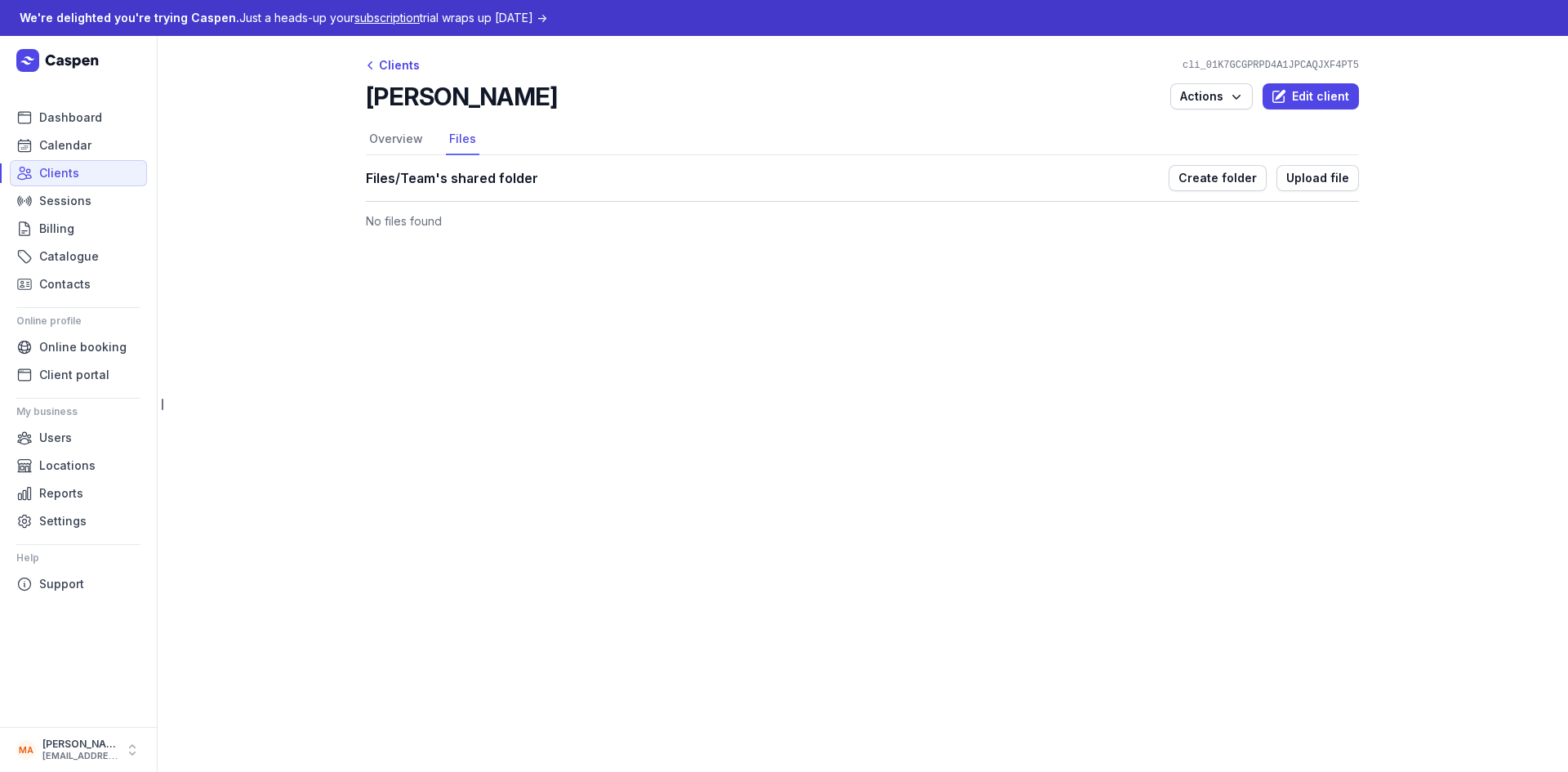
click at [455, 144] on link "Files" at bounding box center [462, 139] width 33 height 31
click at [407, 140] on link "Overview" at bounding box center [396, 139] width 60 height 31
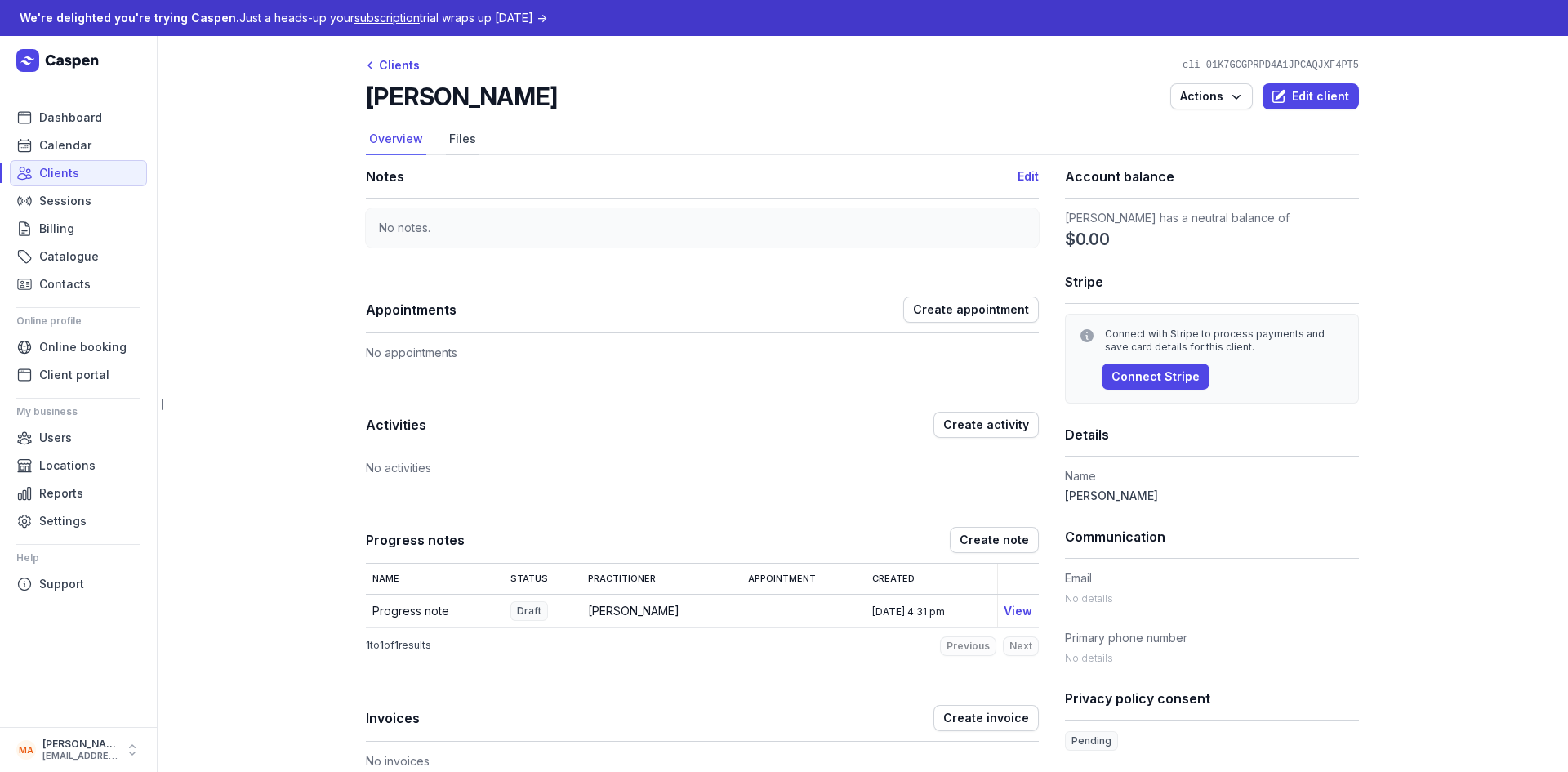
click at [465, 136] on link "Files" at bounding box center [462, 139] width 33 height 31
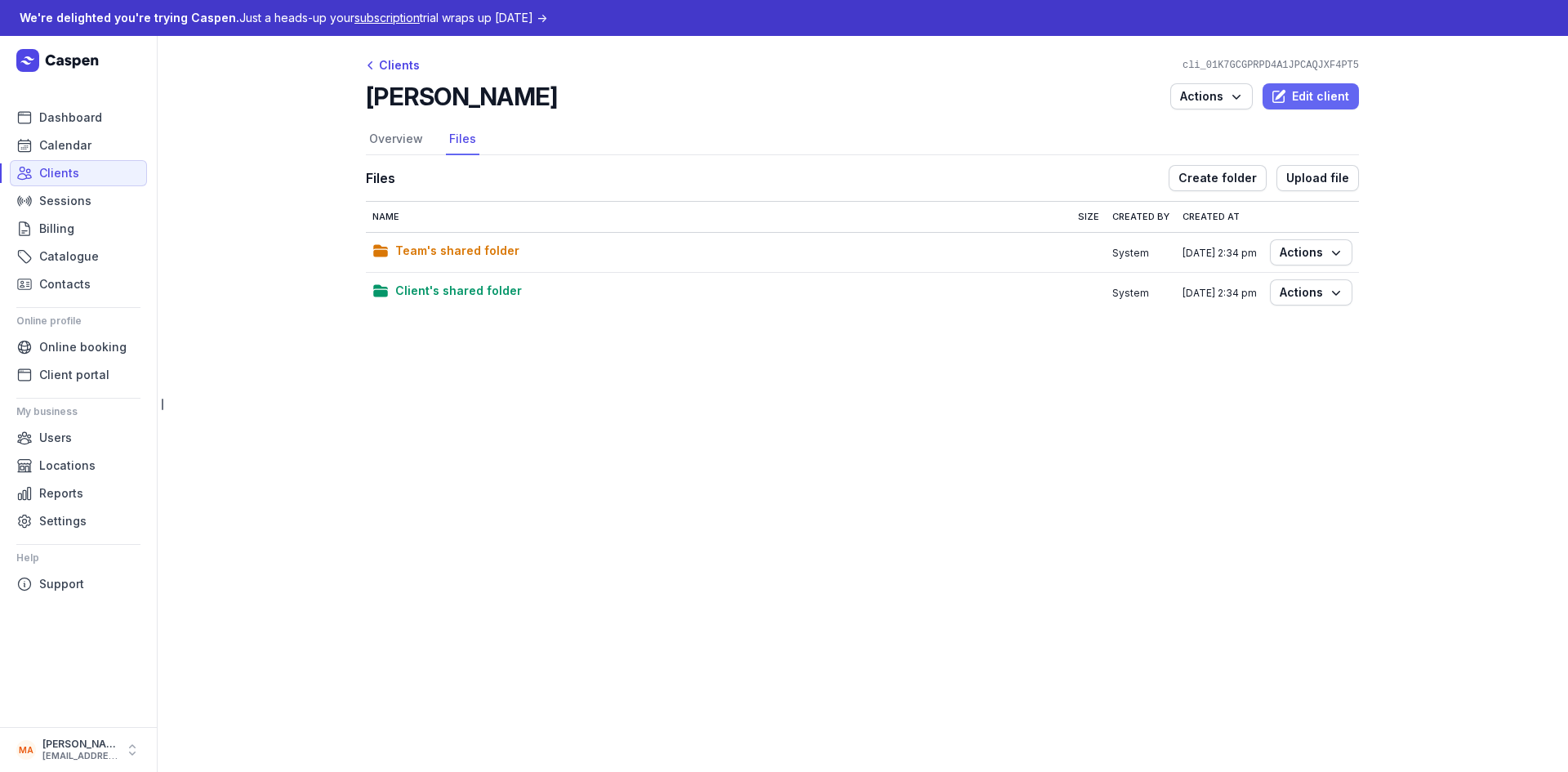
click at [1313, 98] on span "Edit client" at bounding box center [1310, 97] width 77 height 20
select select
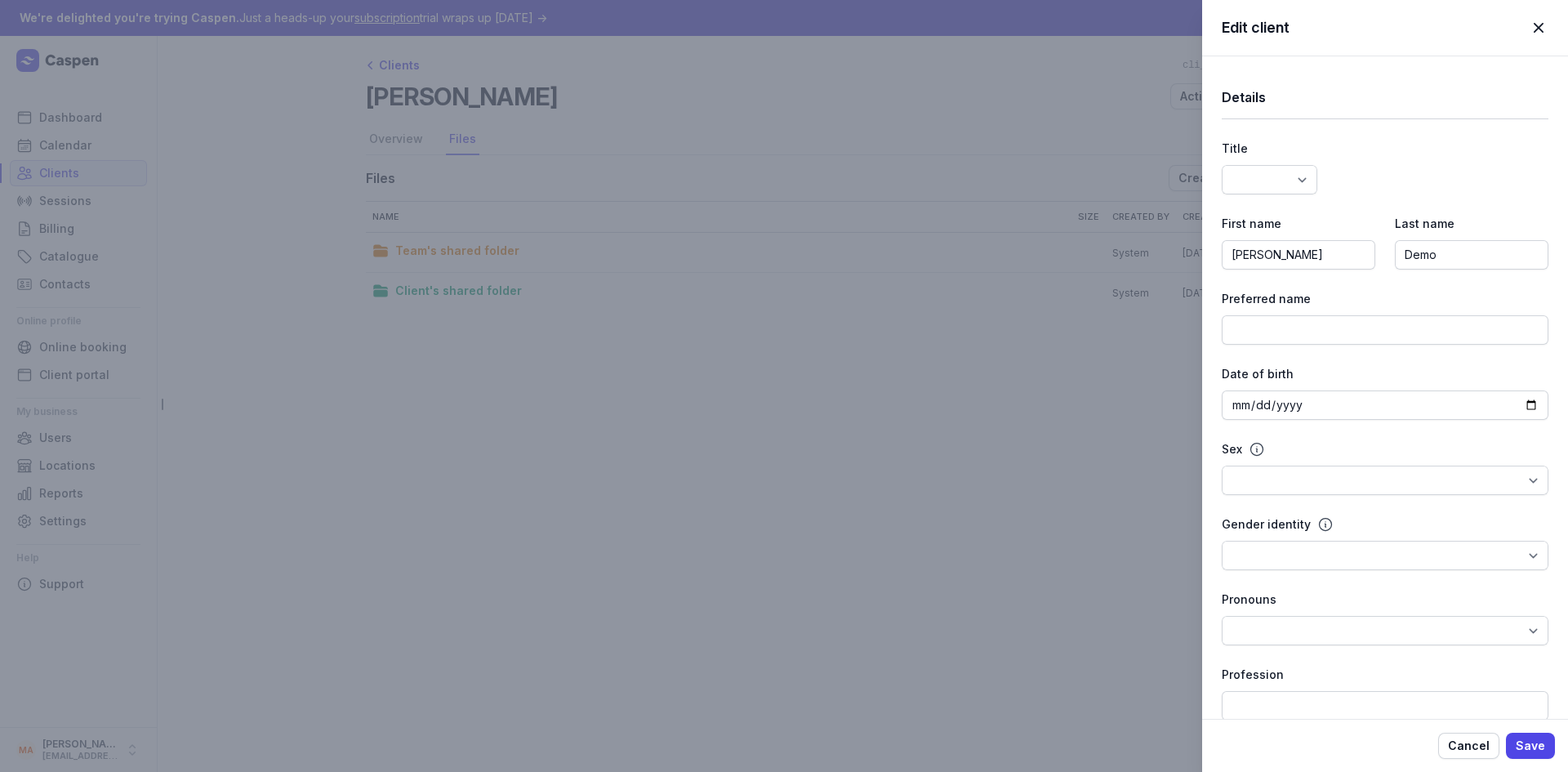
select select
click at [1537, 30] on span "button" at bounding box center [1538, 28] width 36 height 36
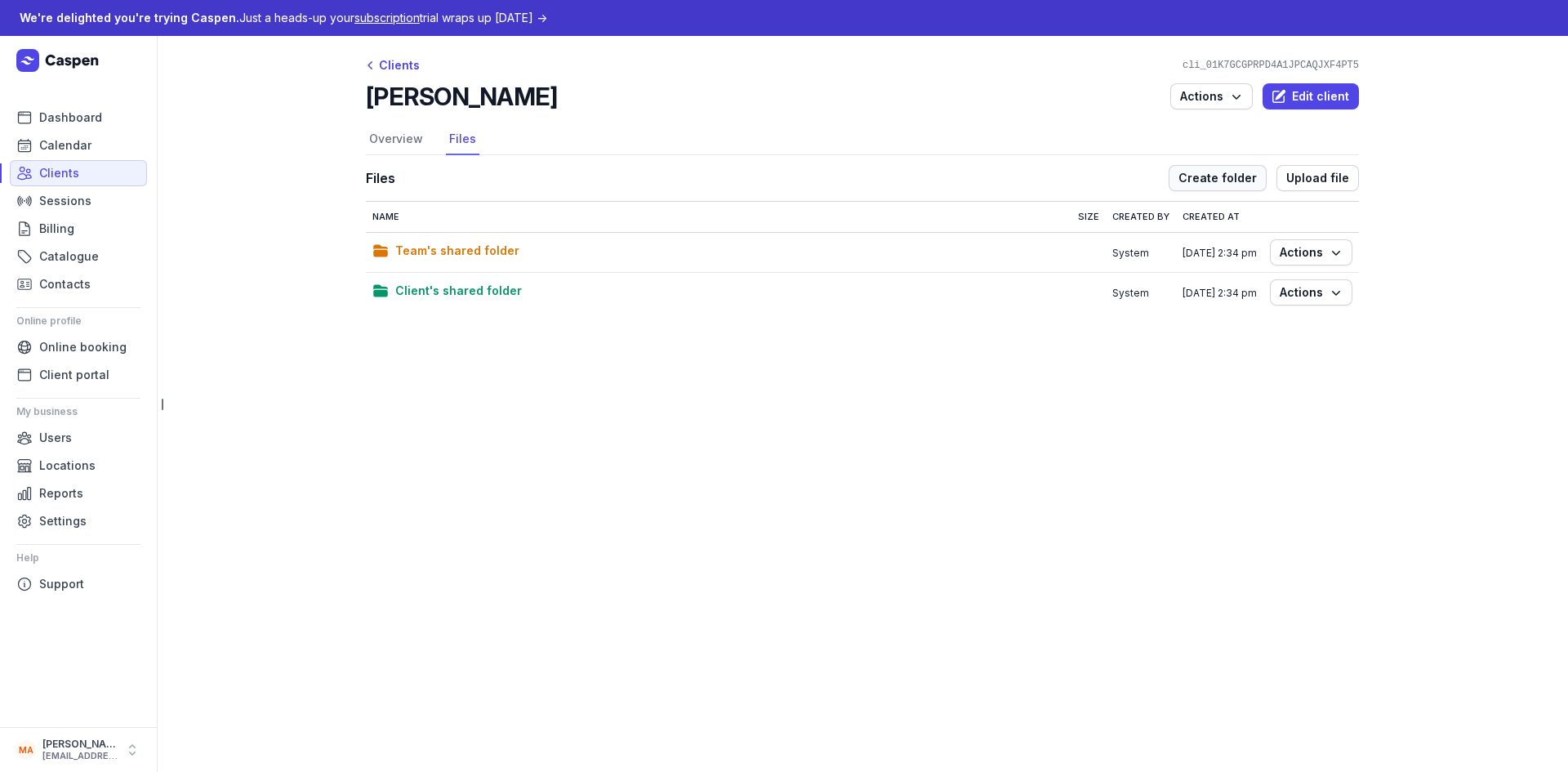
click at [1246, 176] on span "Create folder" at bounding box center [1217, 178] width 78 height 20
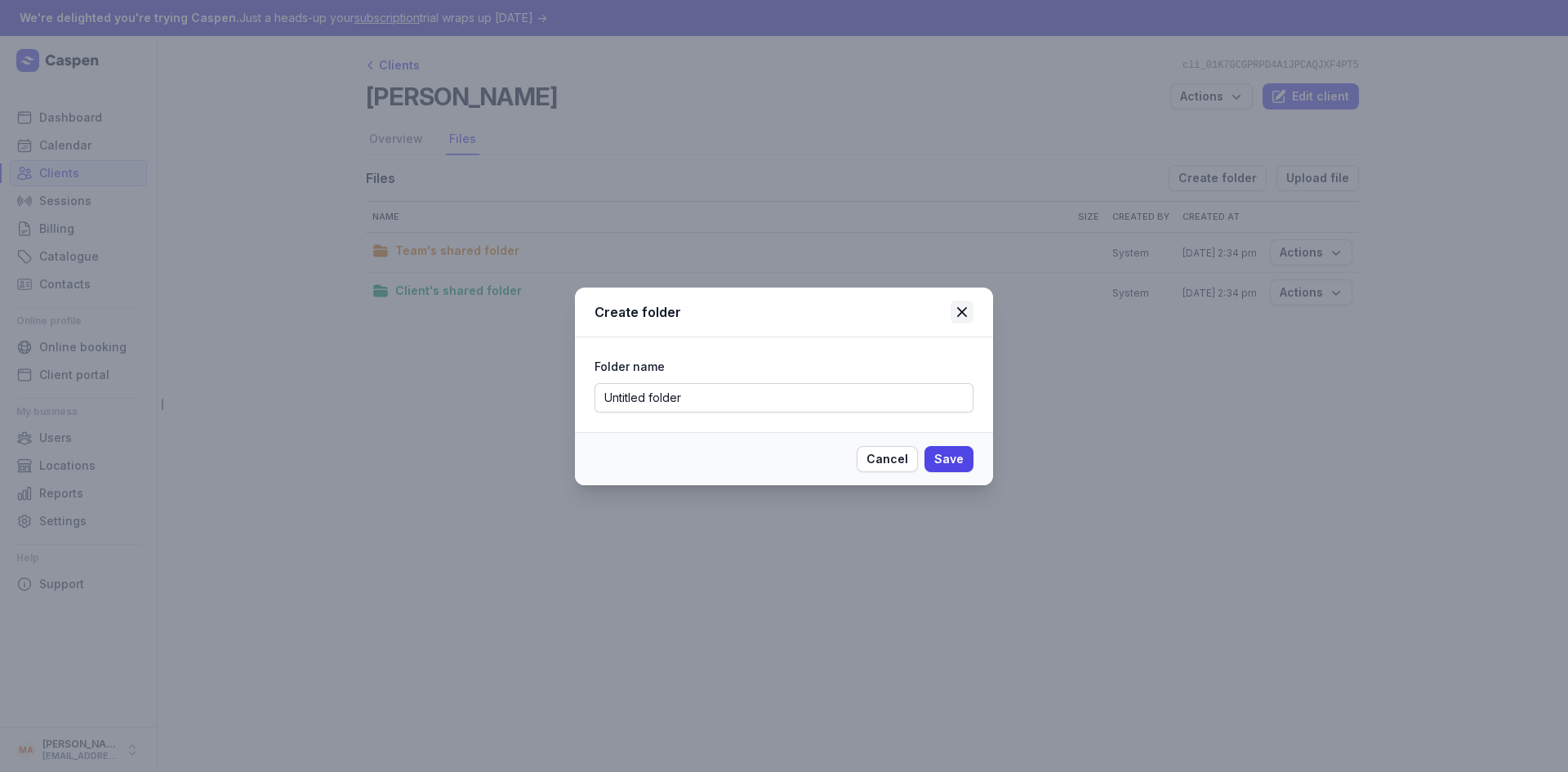
click at [964, 309] on icon at bounding box center [962, 312] width 10 height 10
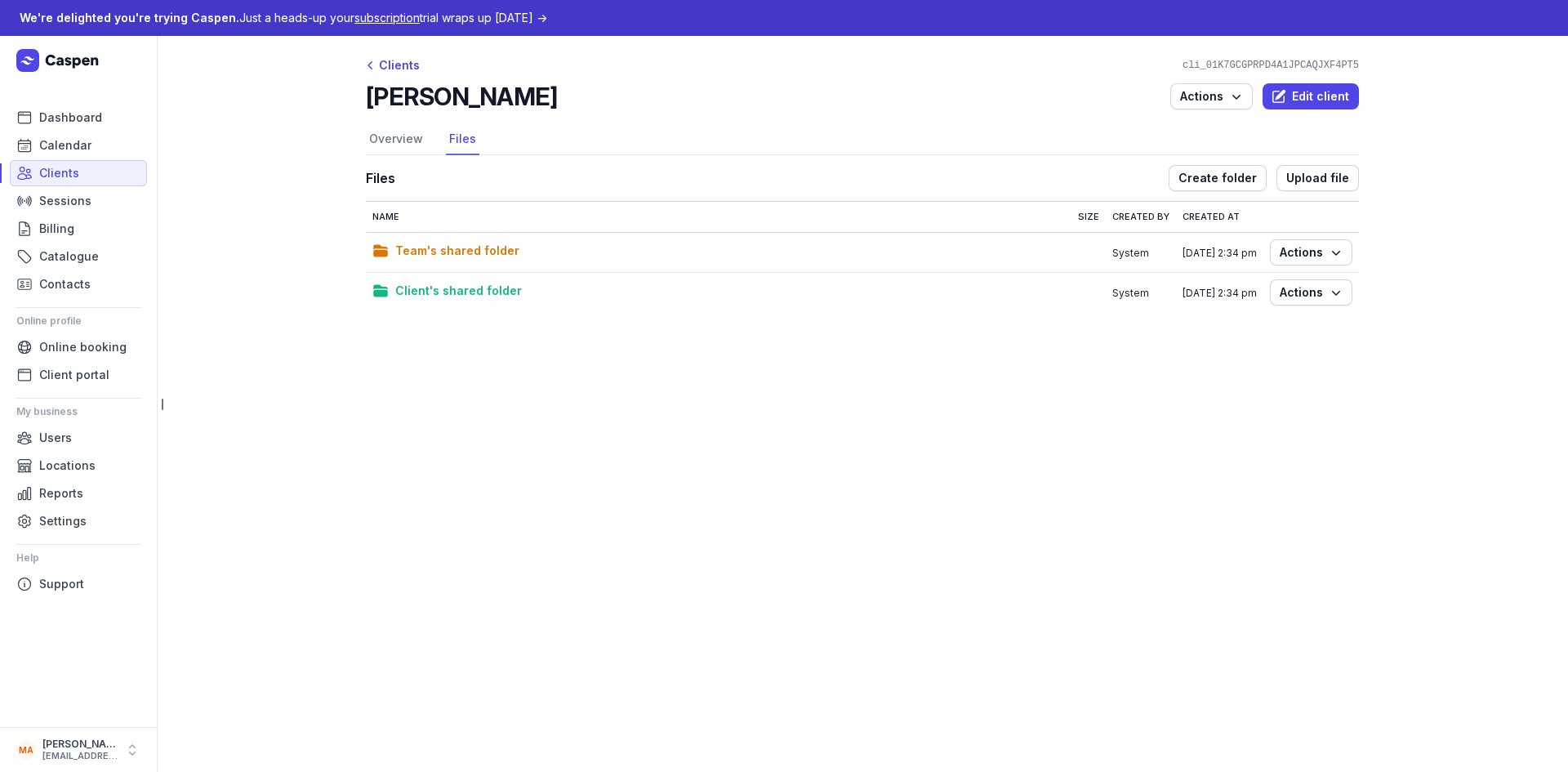
click at [480, 294] on span "Client's shared folder" at bounding box center [458, 291] width 127 height 20
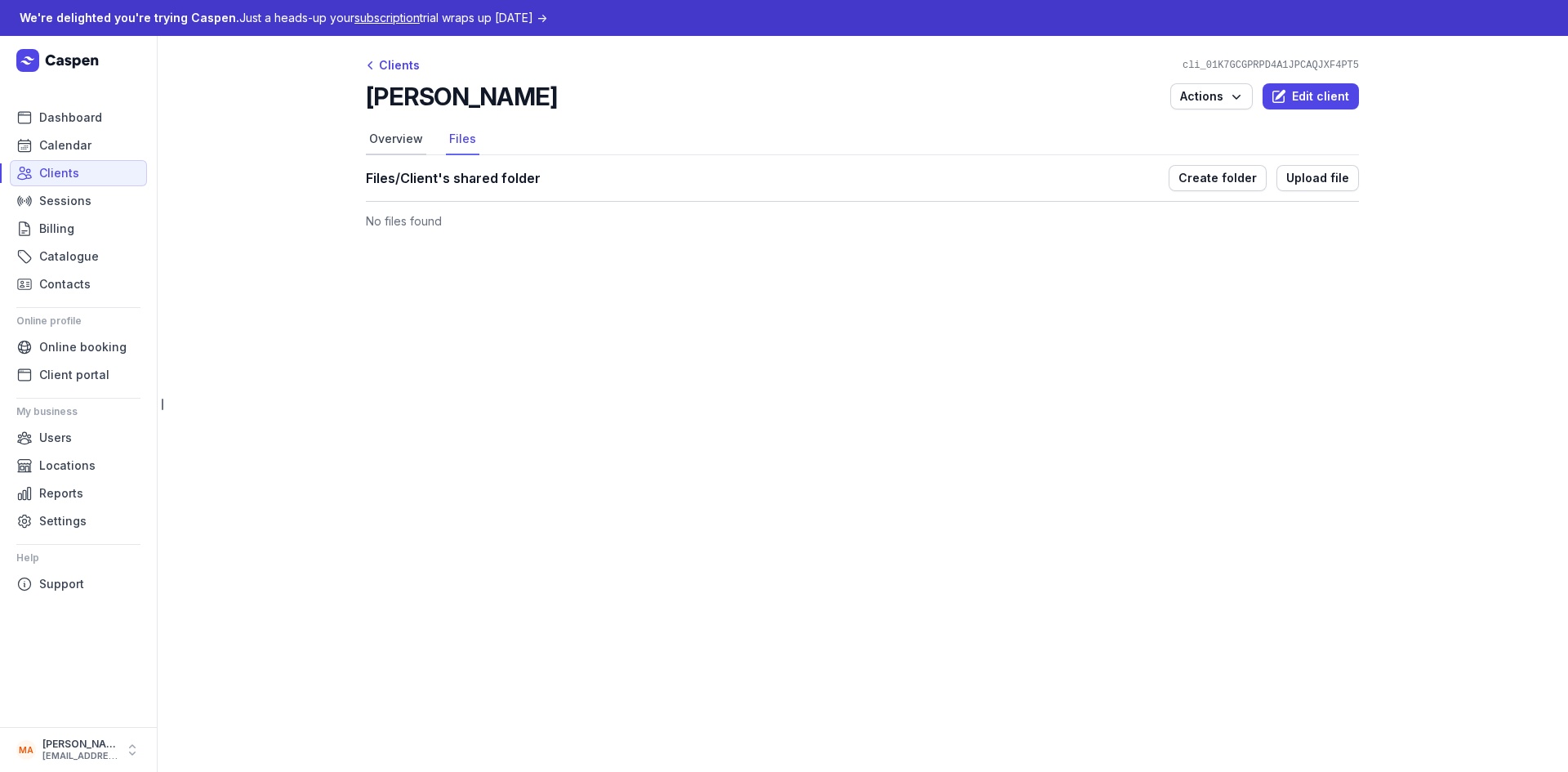
click at [381, 132] on link "Overview" at bounding box center [396, 139] width 60 height 31
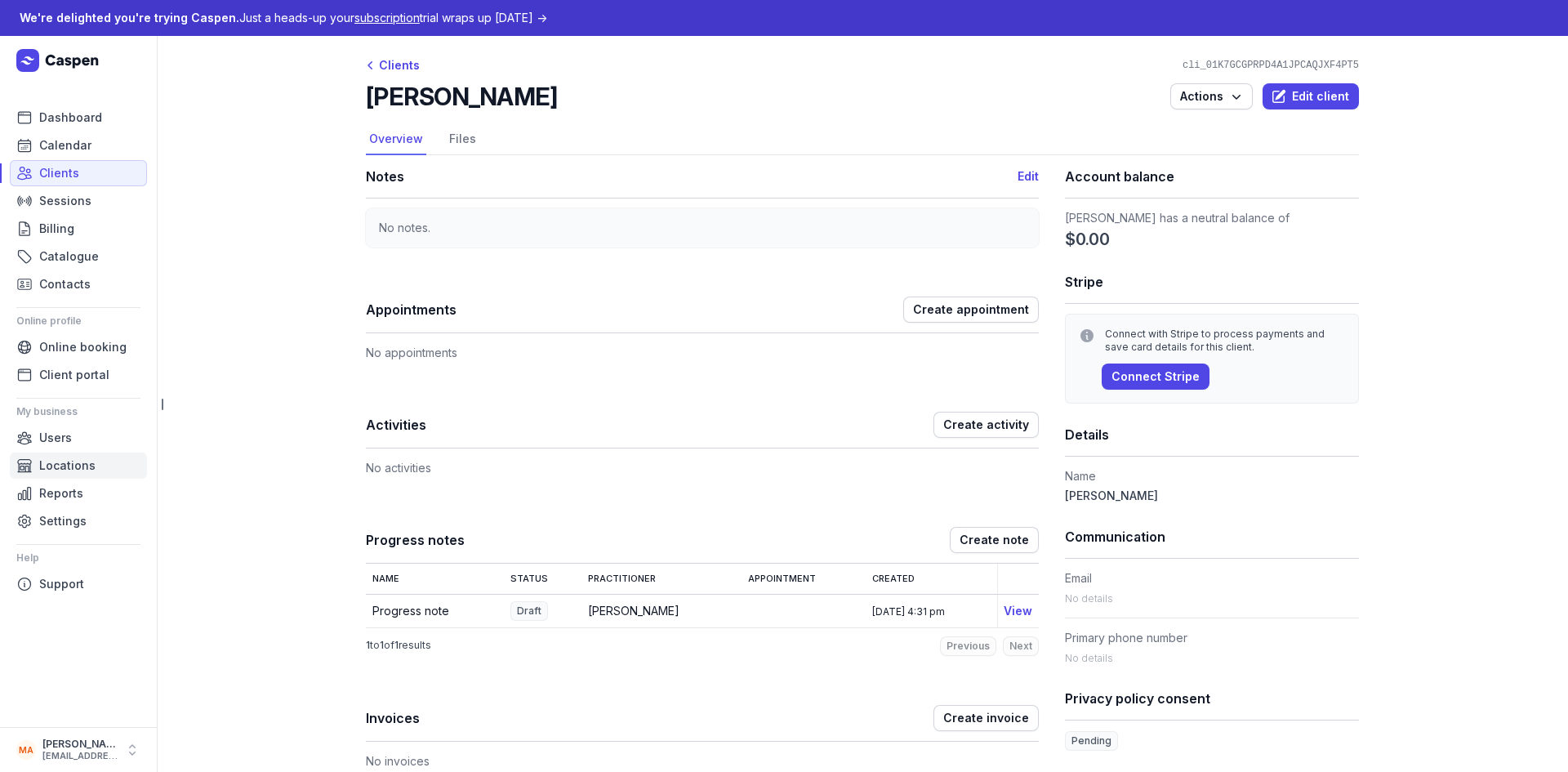
click at [84, 462] on span "Locations" at bounding box center [67, 466] width 56 height 20
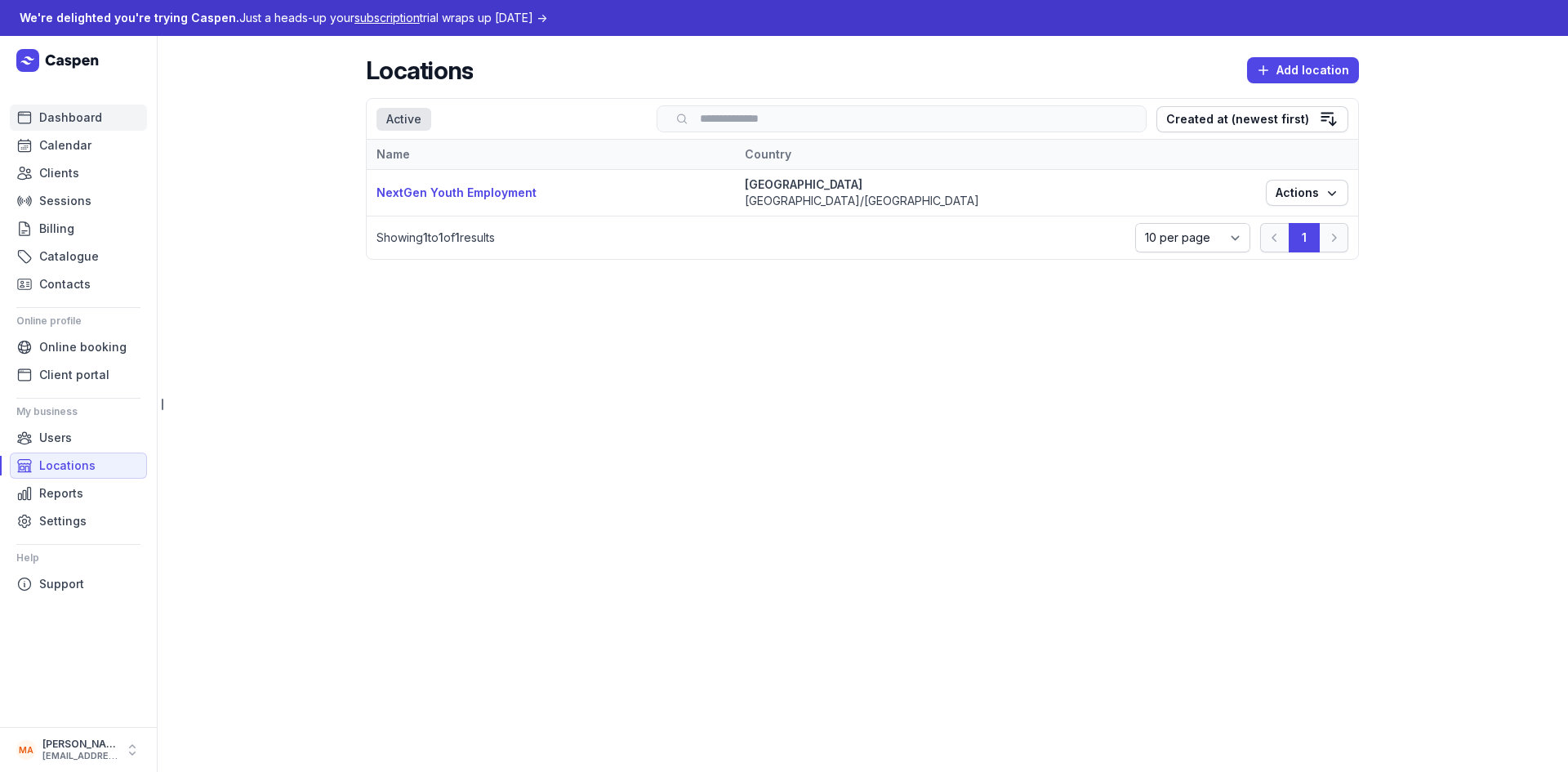
click at [90, 123] on span "Dashboard" at bounding box center [70, 118] width 63 height 20
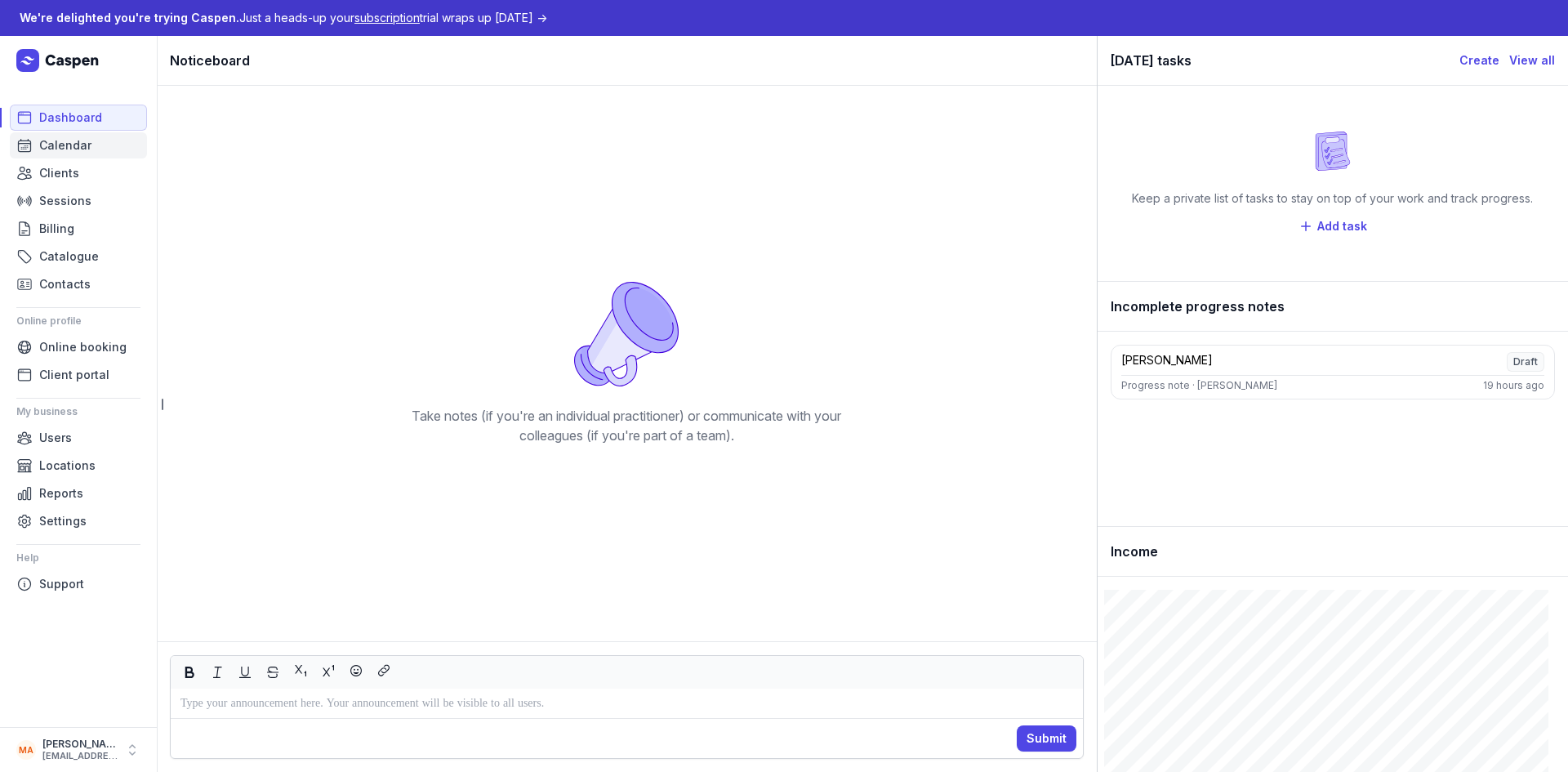
click at [73, 140] on span "Calendar" at bounding box center [65, 146] width 52 height 20
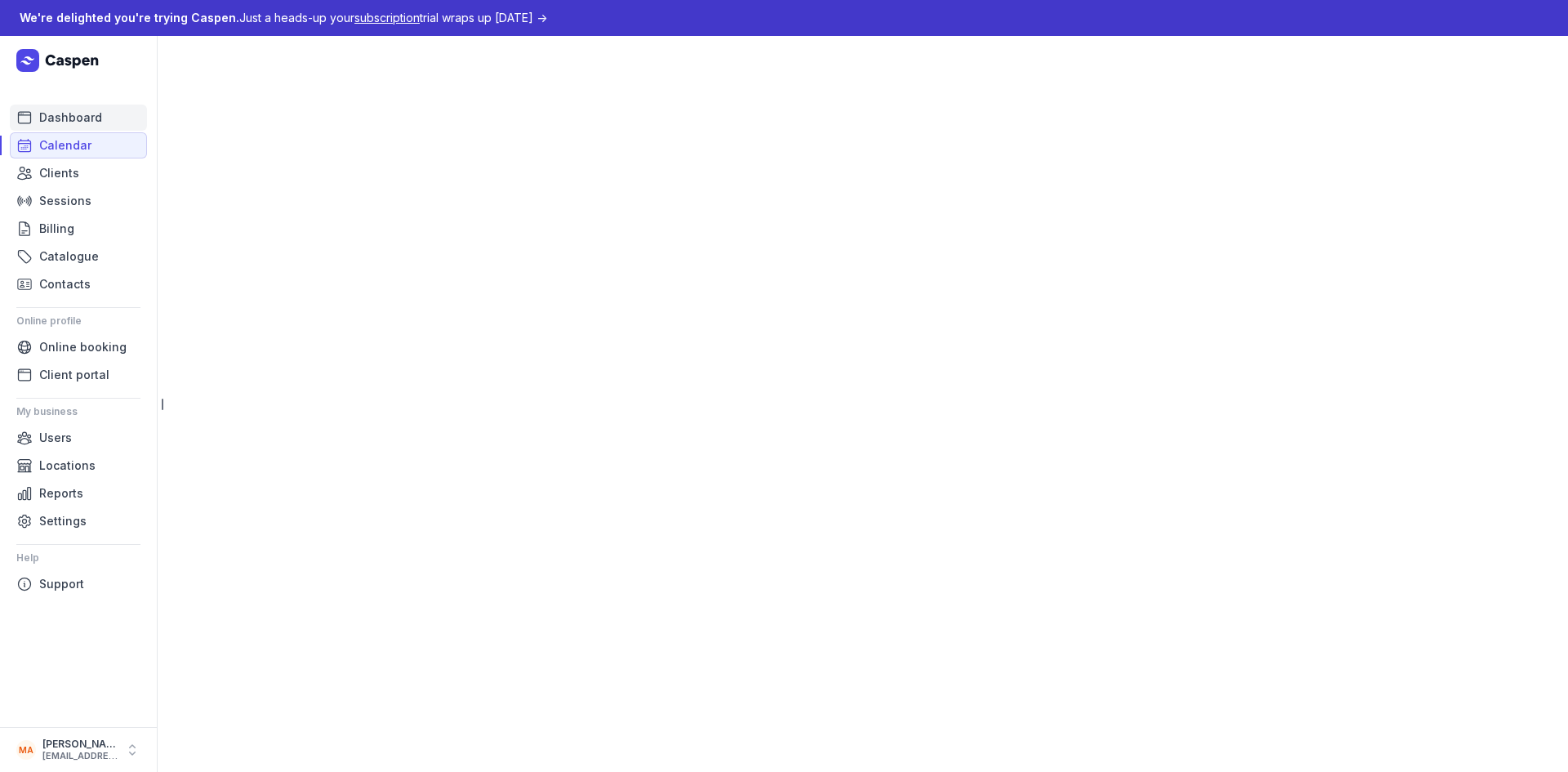
select select "week"
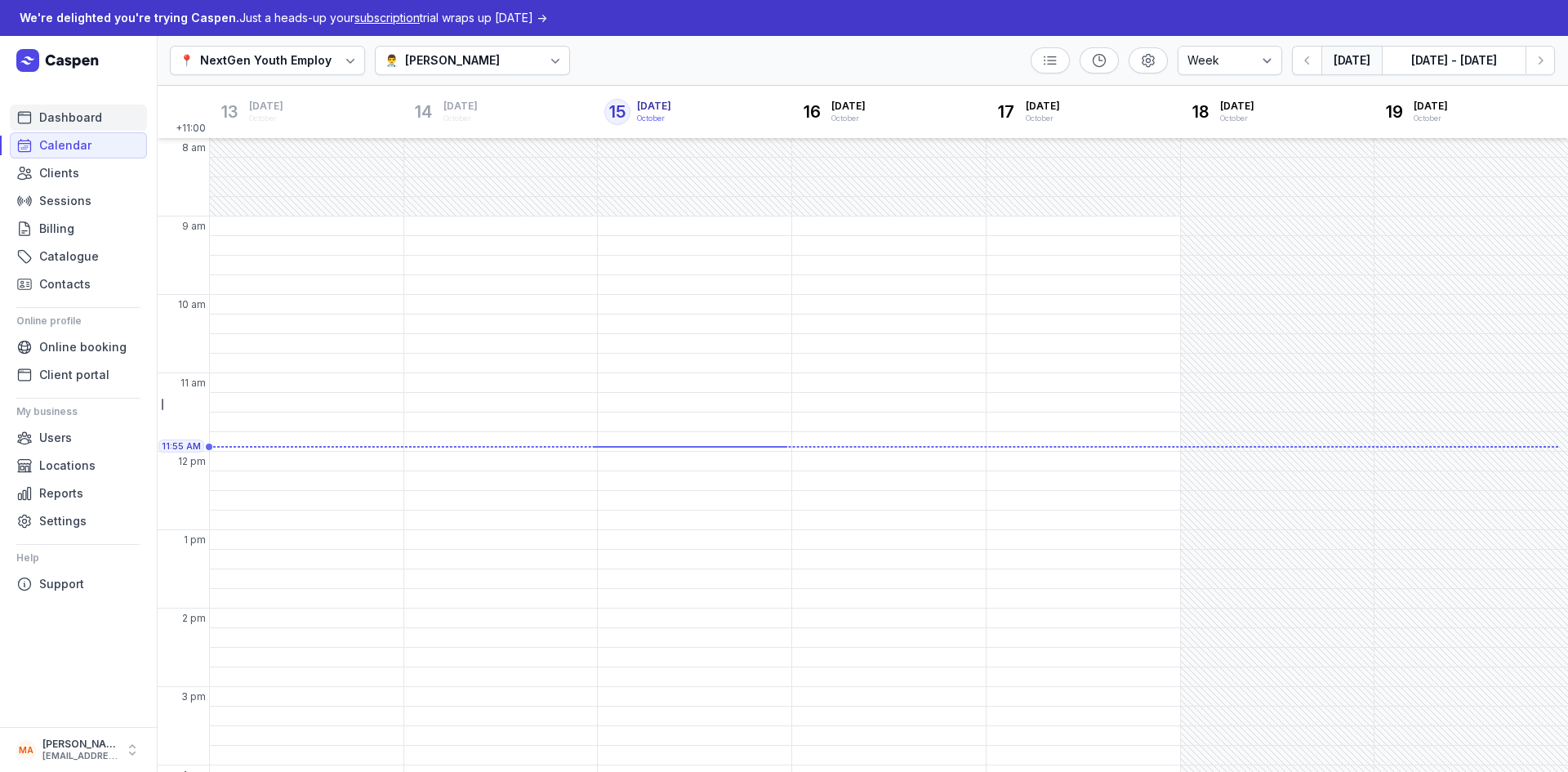
click at [79, 119] on span "Dashboard" at bounding box center [70, 118] width 63 height 20
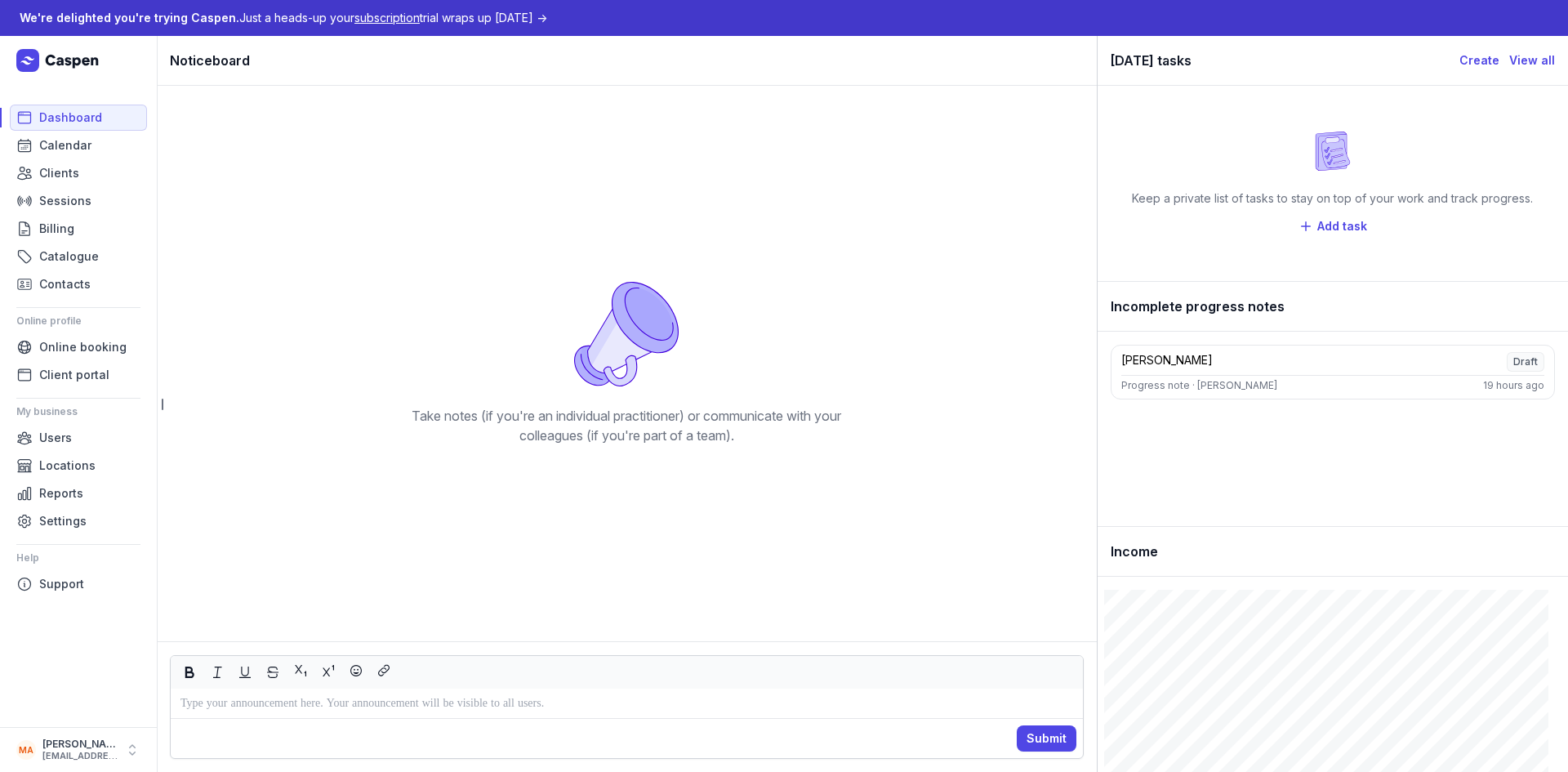
scroll to position [54, 0]
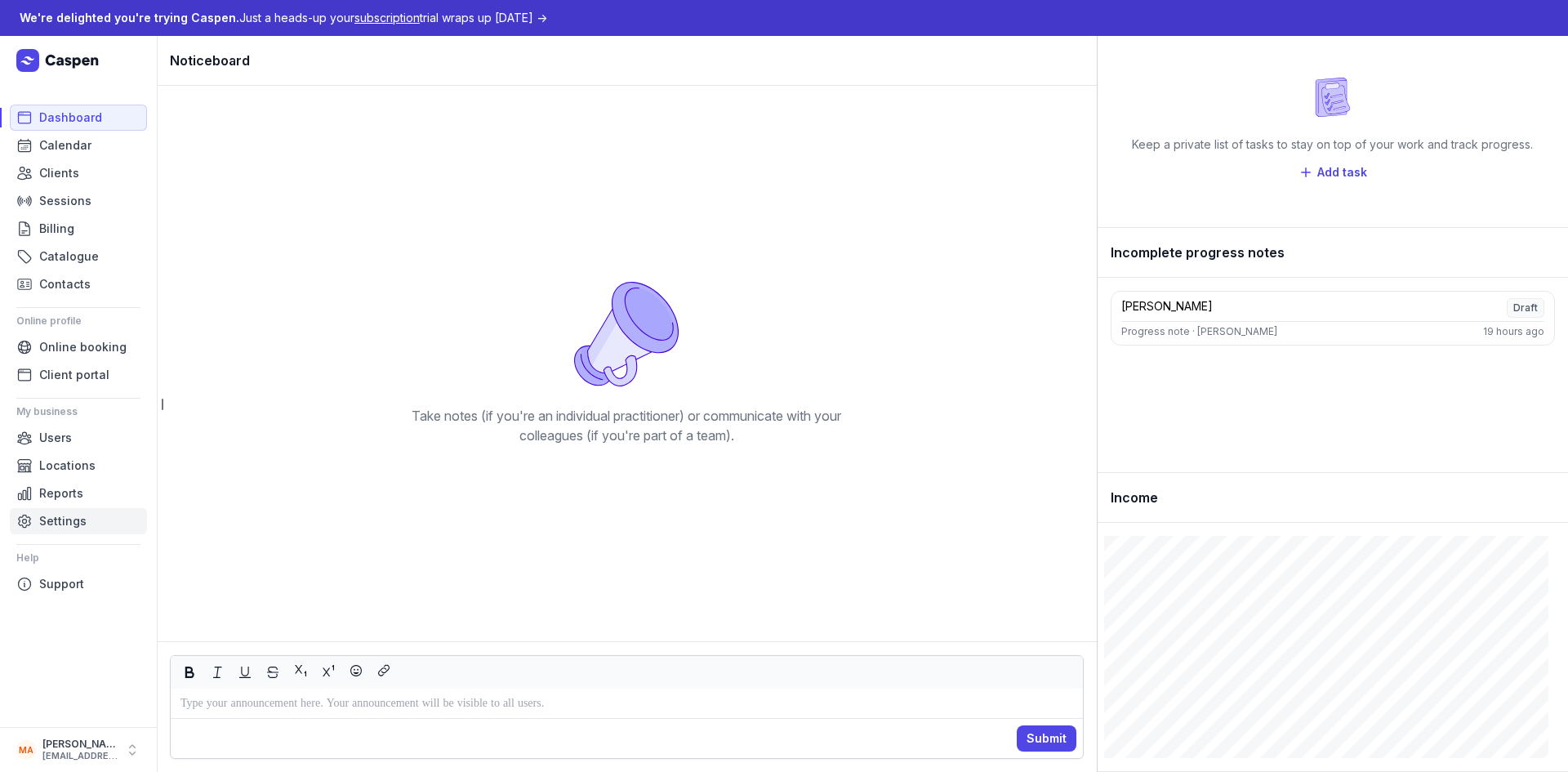
click at [87, 526] on link "Settings" at bounding box center [78, 521] width 137 height 26
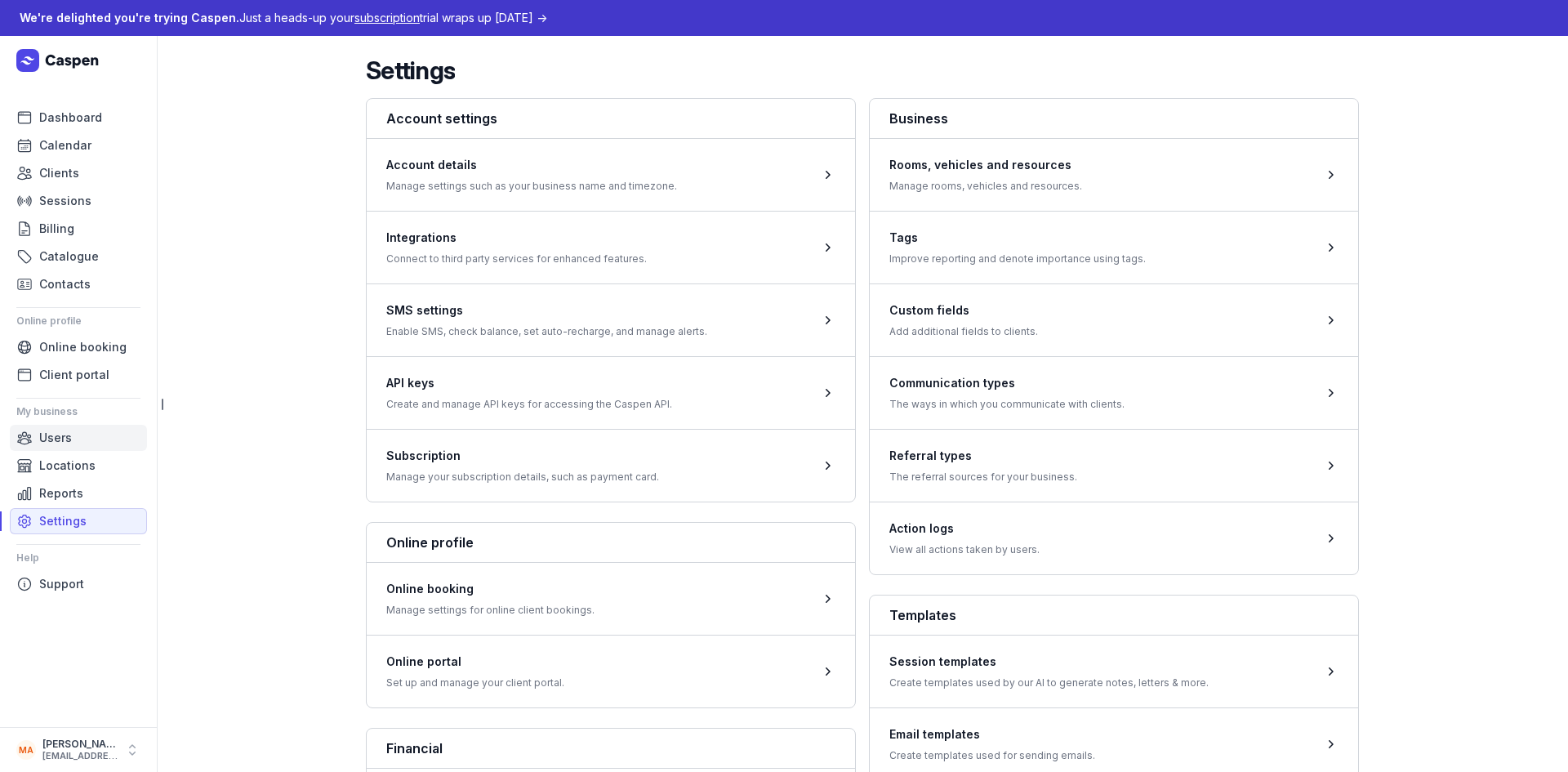
click at [63, 441] on span "Users" at bounding box center [55, 438] width 33 height 20
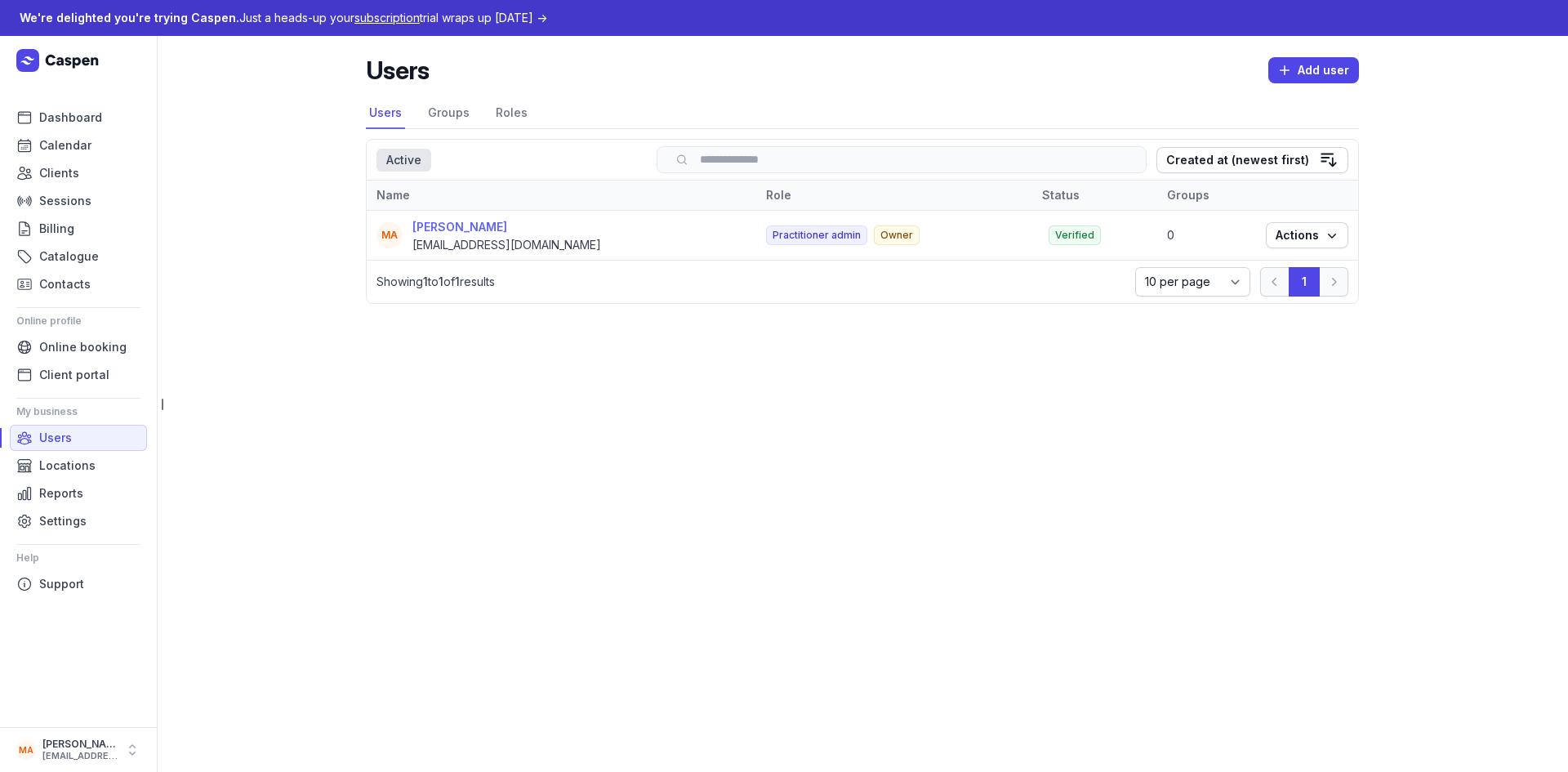
click at [423, 231] on div "[PERSON_NAME]" at bounding box center [506, 227] width 189 height 20
select select
select select "+61"
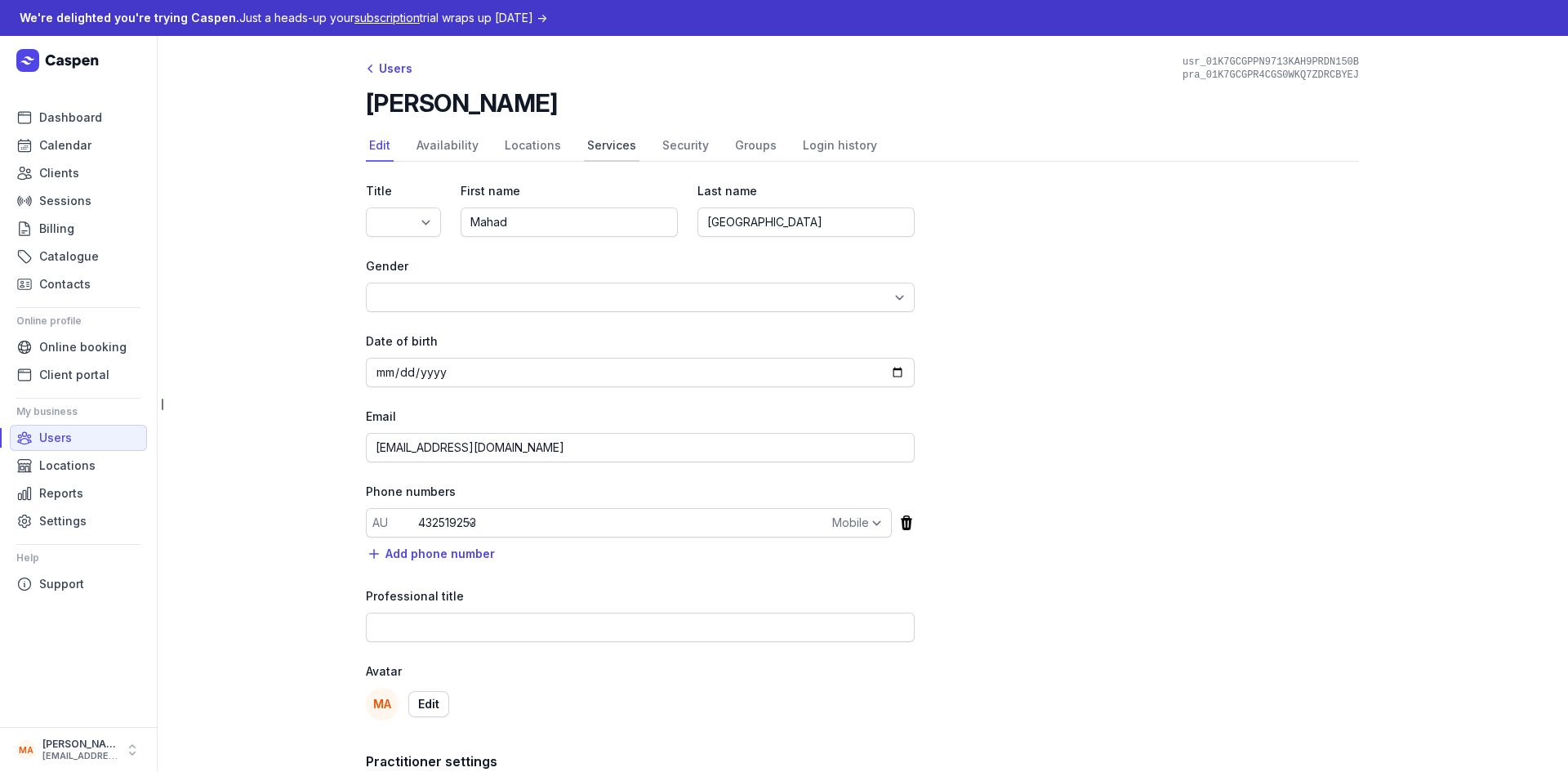
click at [613, 141] on link "Services" at bounding box center [612, 146] width 56 height 31
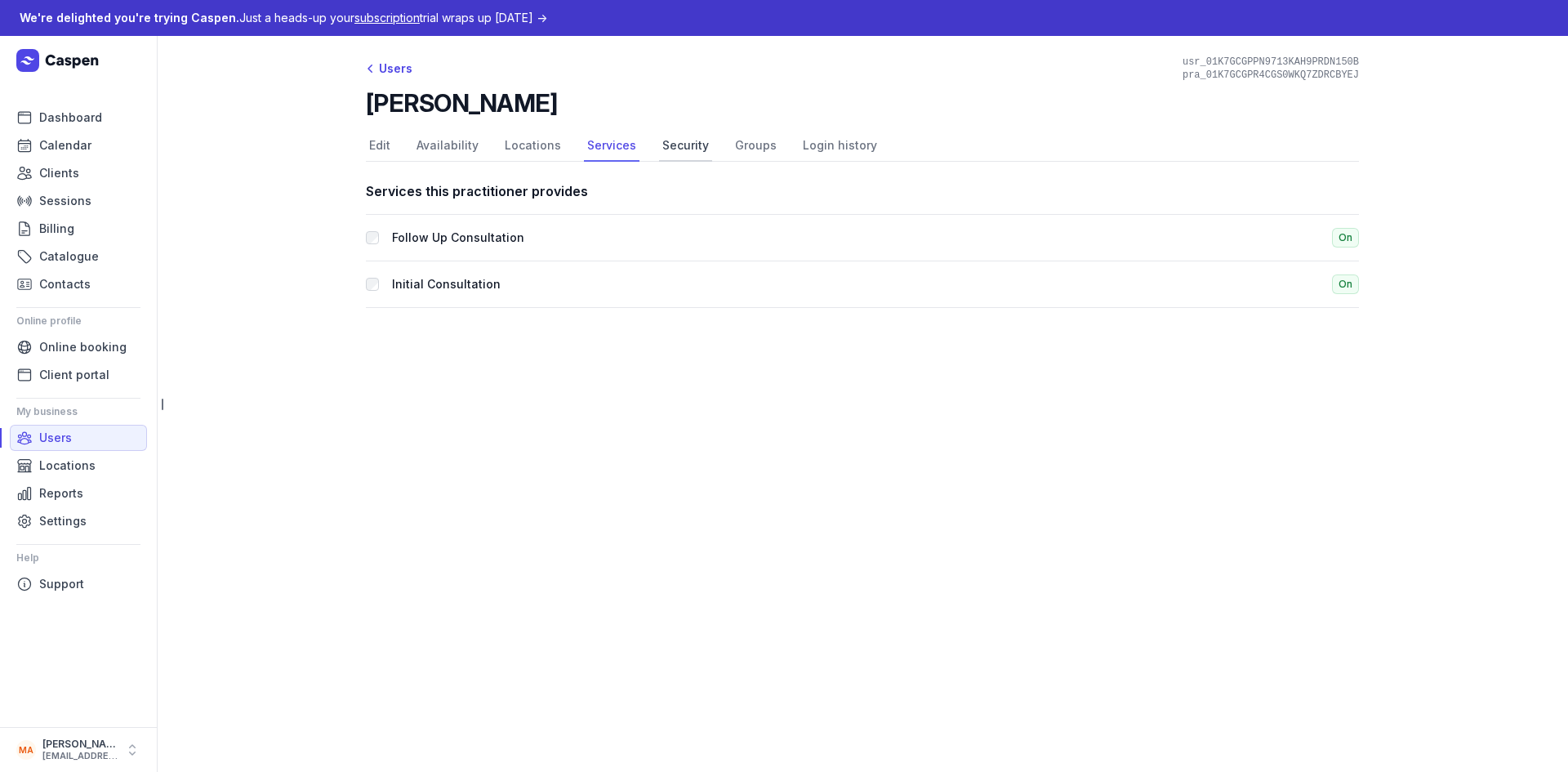
click at [686, 148] on link "Security" at bounding box center [685, 146] width 53 height 31
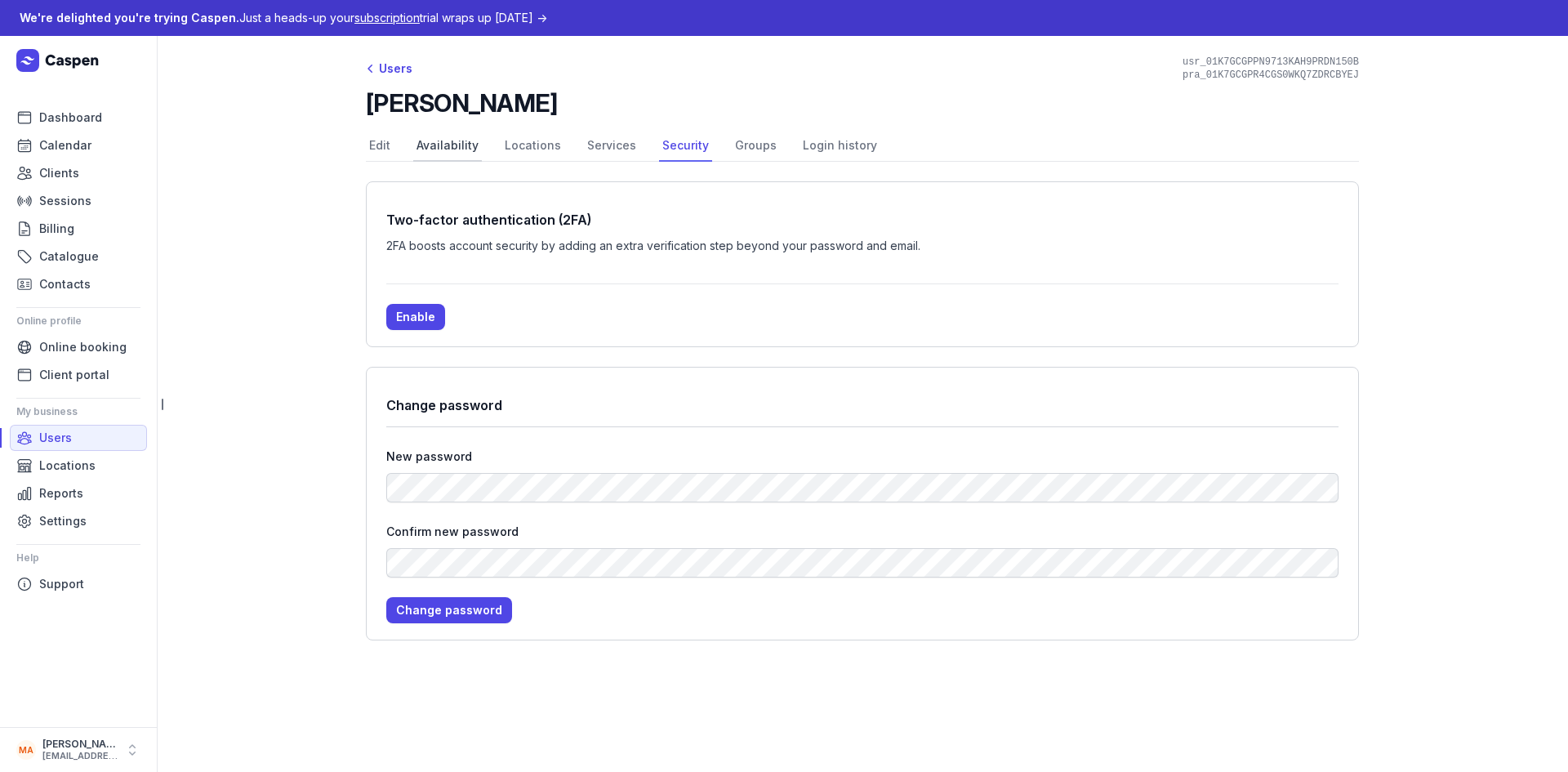
click at [441, 147] on link "Availability" at bounding box center [447, 146] width 69 height 31
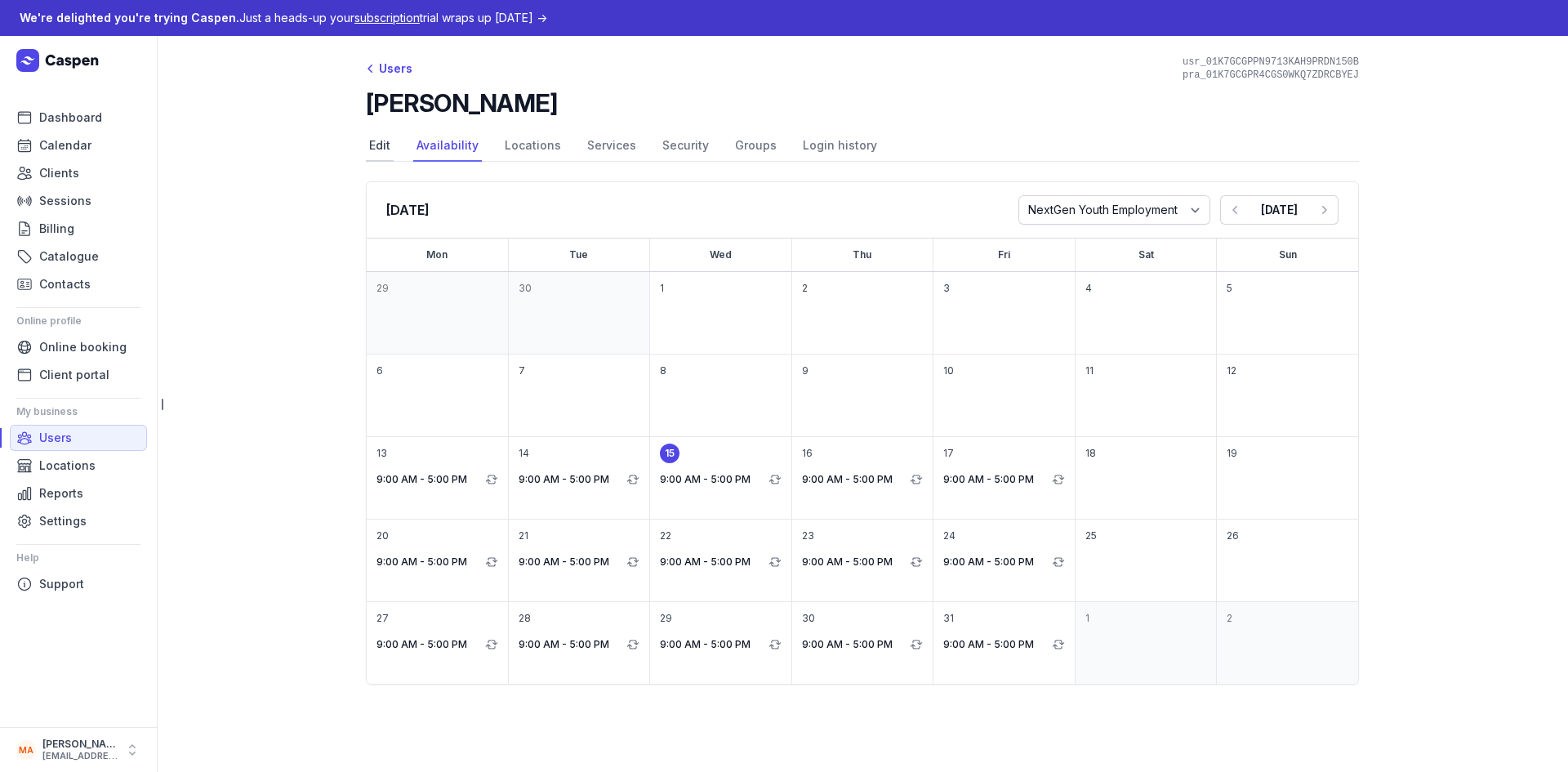
click at [376, 146] on link "Edit" at bounding box center [380, 146] width 28 height 31
select select
select select "+61"
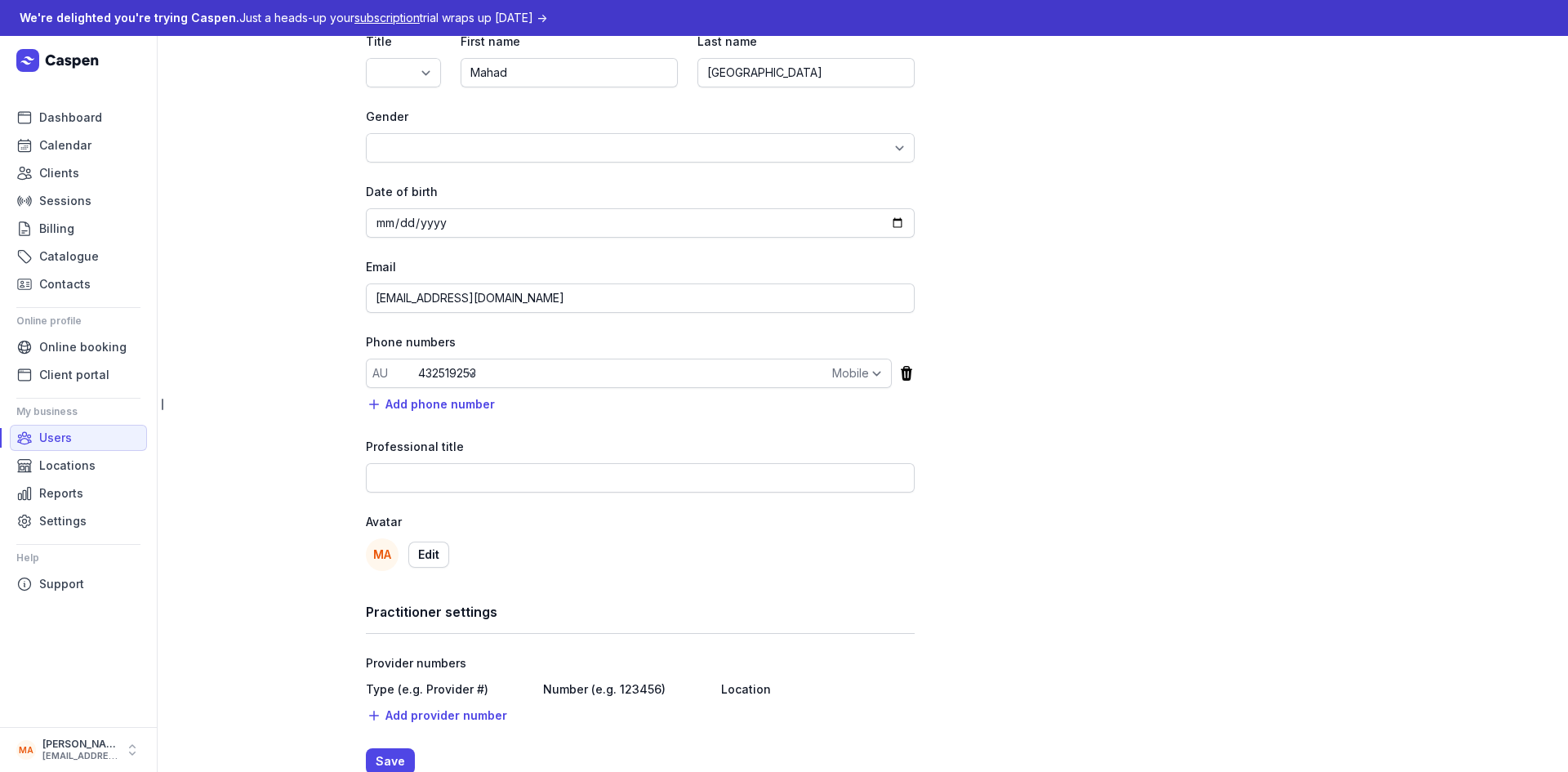
scroll to position [185, 0]
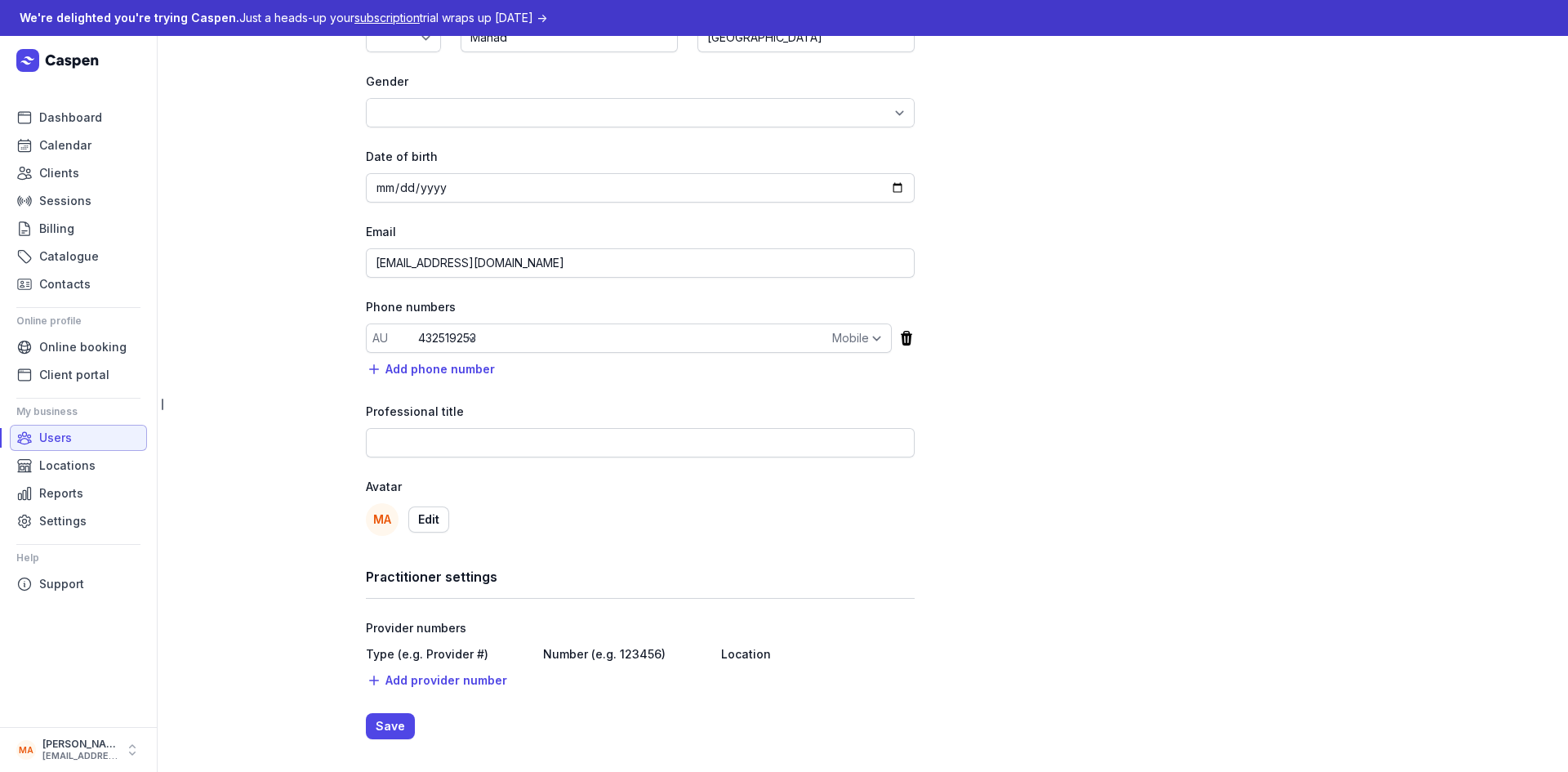
click at [82, 430] on link "Users" at bounding box center [78, 438] width 137 height 26
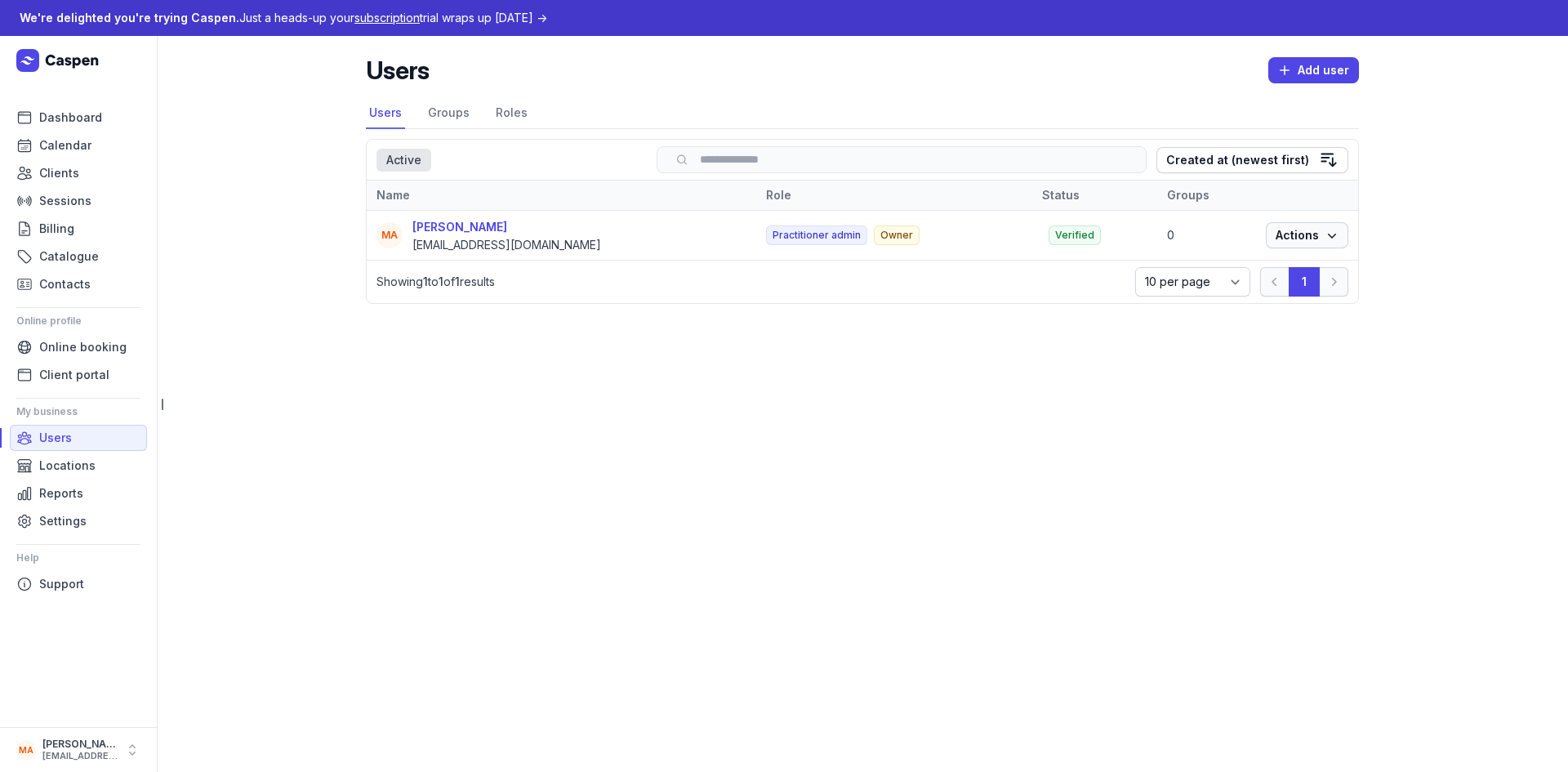
click at [1323, 235] on span "Actions" at bounding box center [1306, 235] width 63 height 20
click at [1237, 263] on link "Edit" at bounding box center [1256, 267] width 183 height 23
select select
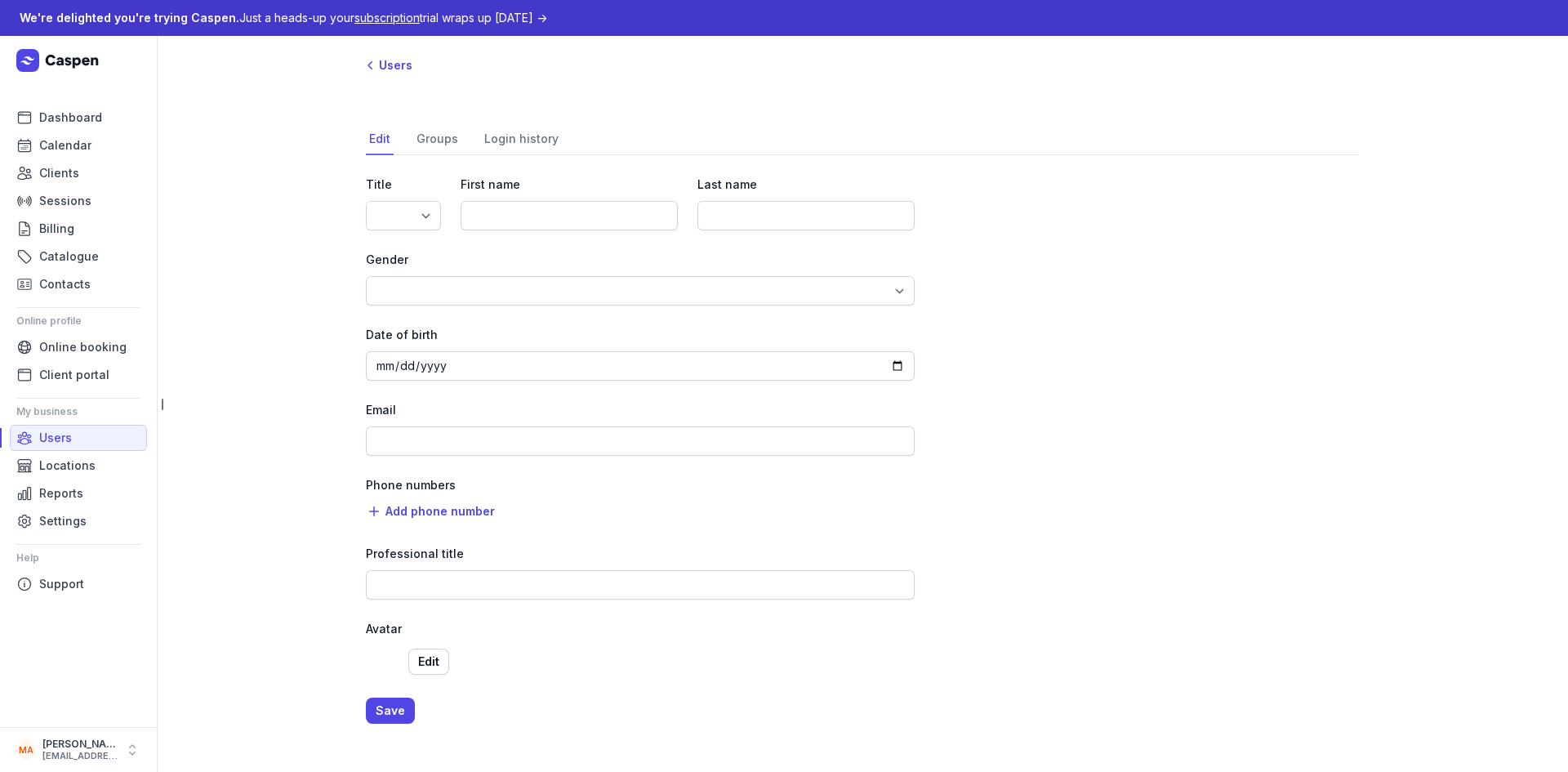
type input "Mahad"
type input "[GEOGRAPHIC_DATA]"
type input "[EMAIL_ADDRESS][DOMAIN_NAME]"
select select "+61"
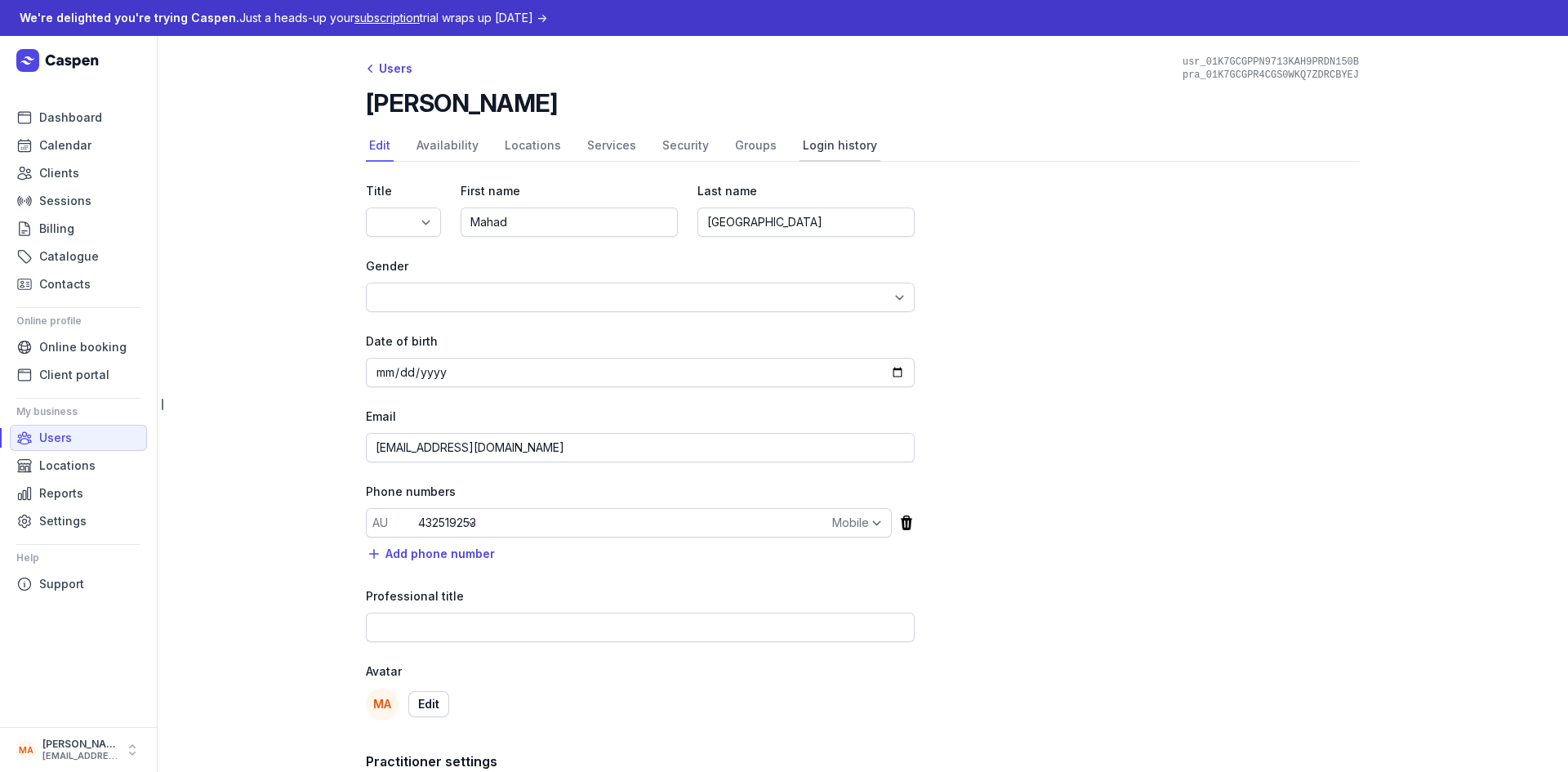
click at [805, 140] on link "Login history" at bounding box center [839, 146] width 81 height 31
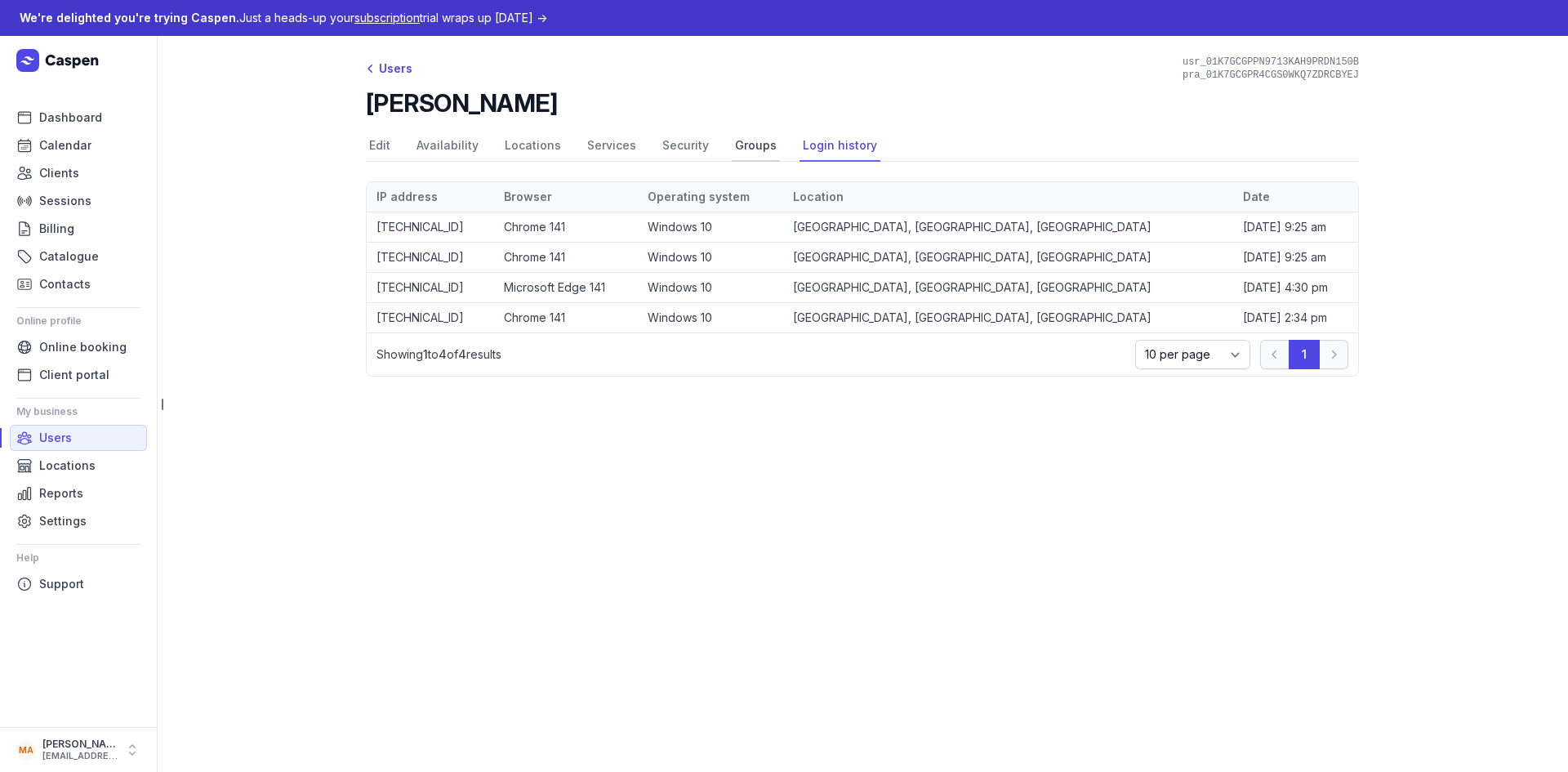
click at [732, 142] on link "Groups" at bounding box center [756, 146] width 48 height 31
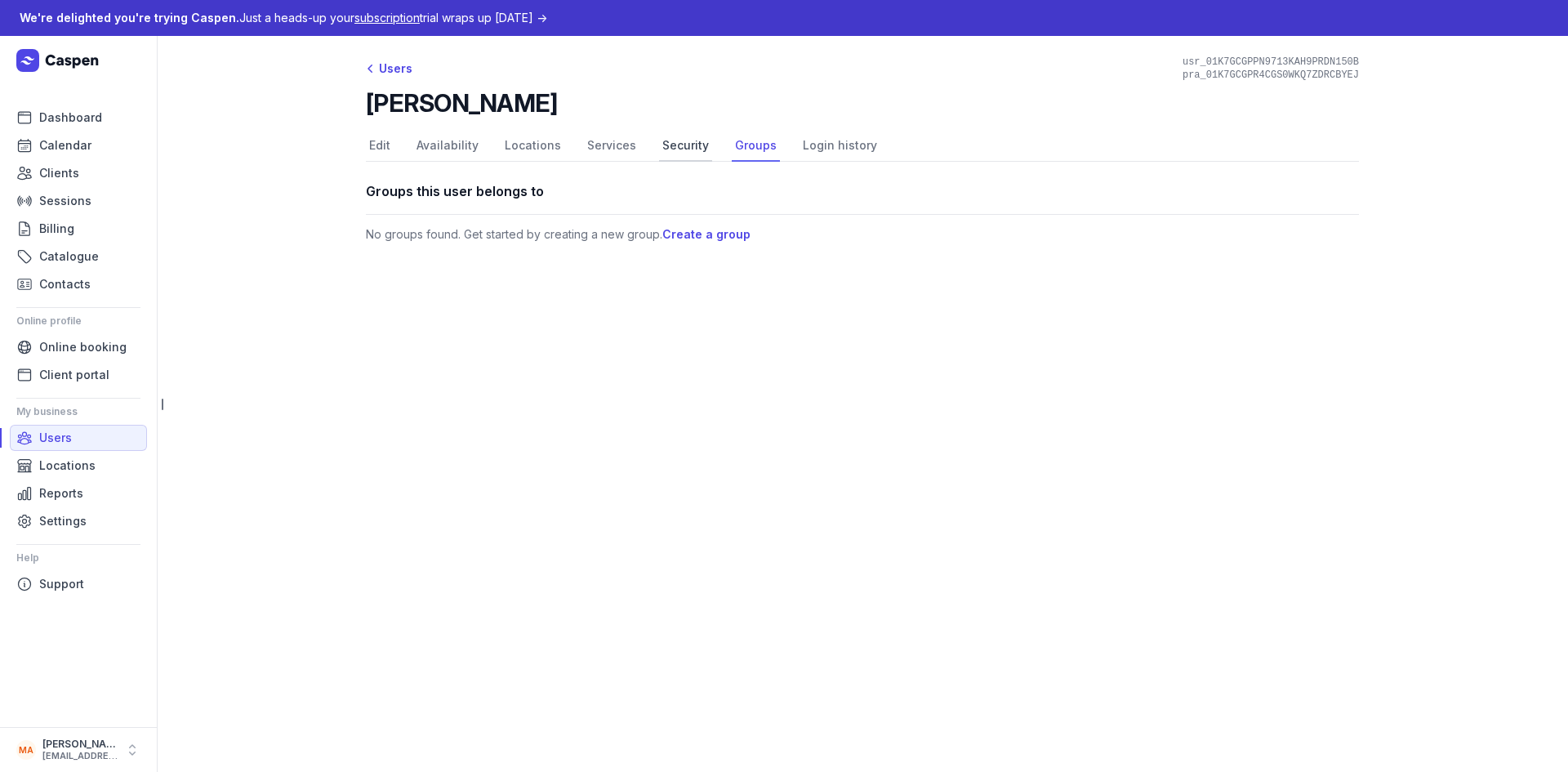
click at [659, 141] on link "Security" at bounding box center [685, 146] width 53 height 31
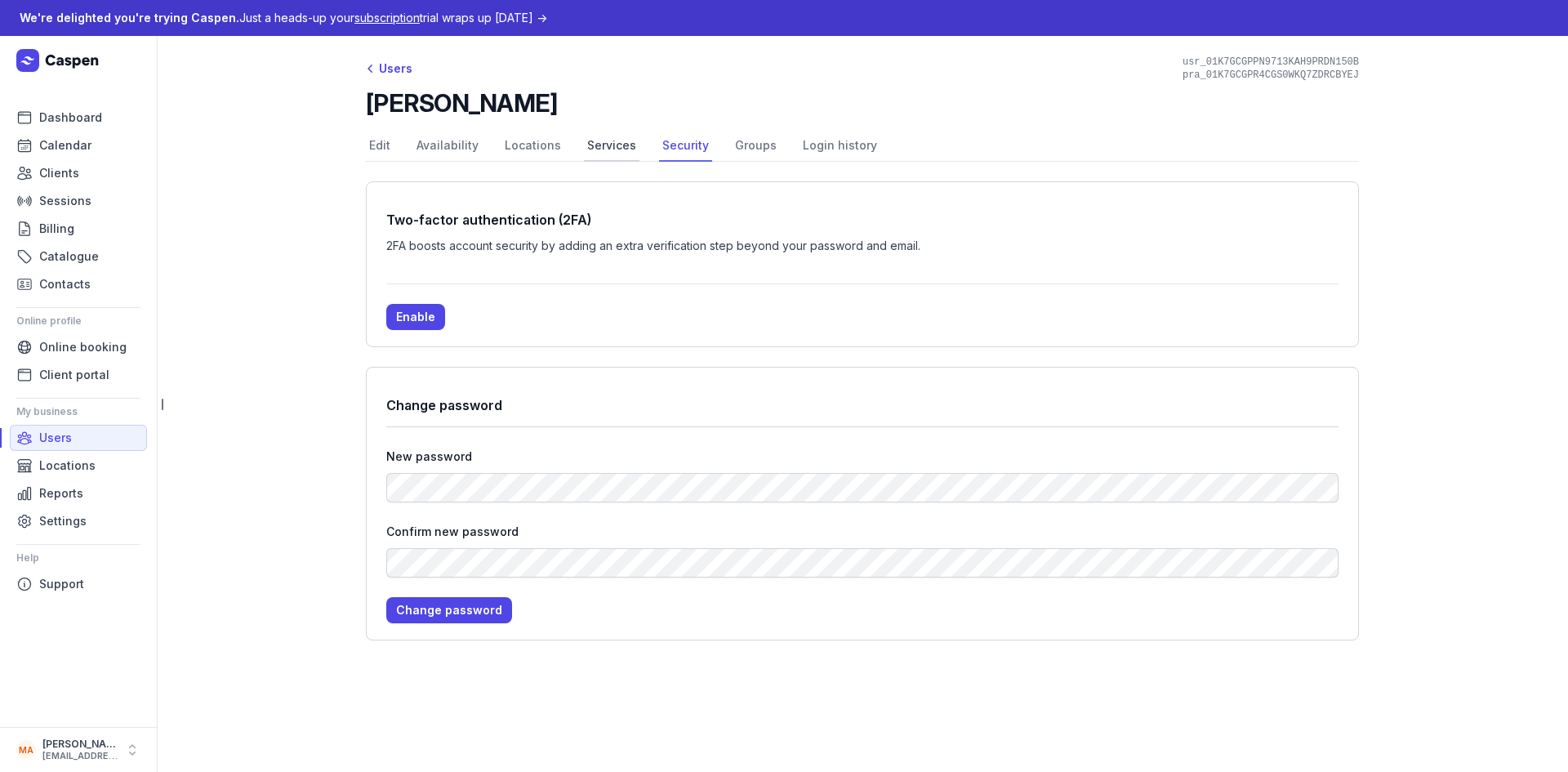
click at [603, 140] on link "Services" at bounding box center [612, 146] width 56 height 31
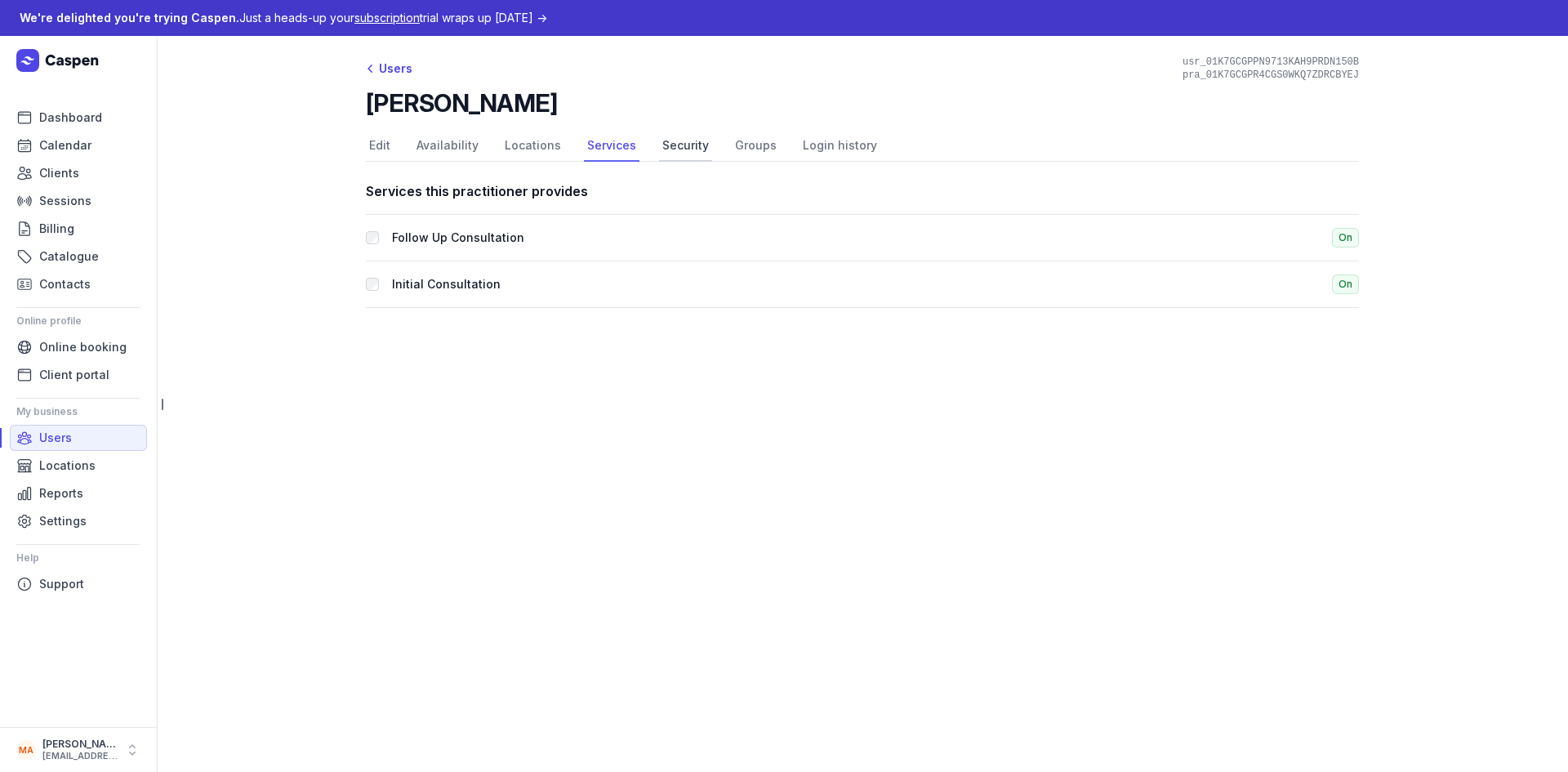
click at [692, 140] on link "Security" at bounding box center [685, 146] width 53 height 31
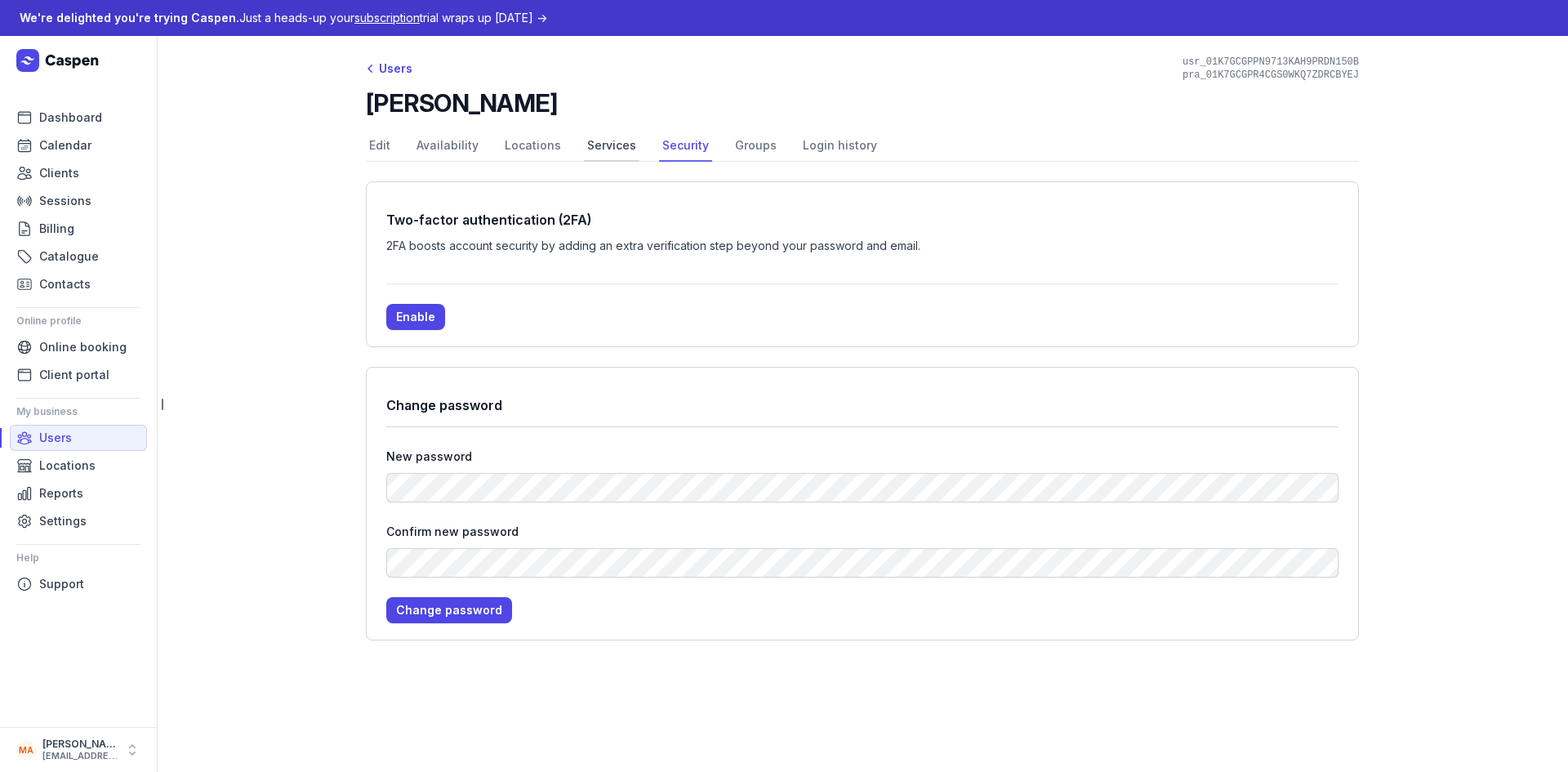
click at [612, 145] on link "Services" at bounding box center [612, 146] width 56 height 31
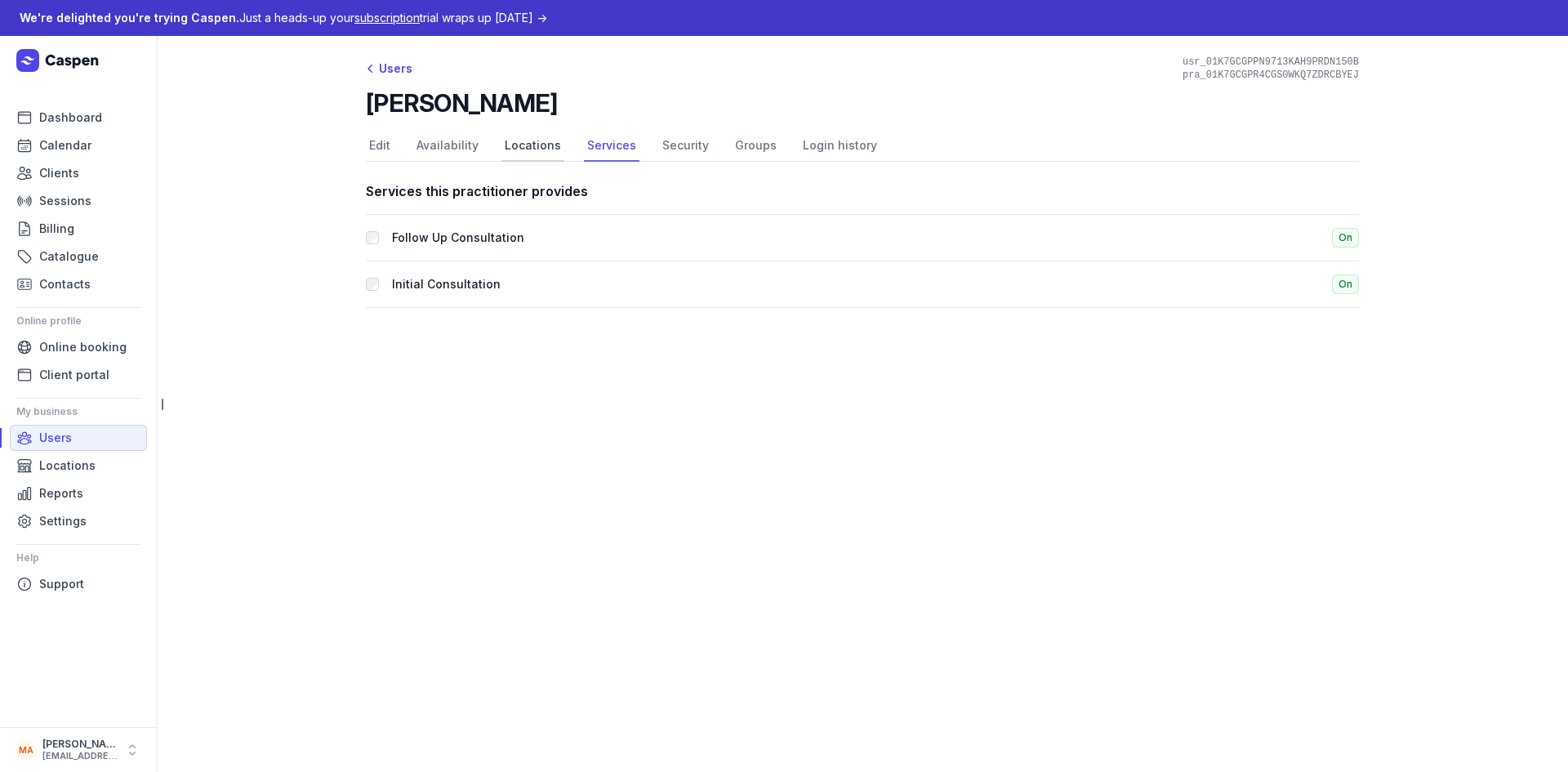
click at [532, 149] on link "Locations" at bounding box center [532, 146] width 63 height 31
click at [443, 150] on link "Availability" at bounding box center [447, 146] width 69 height 31
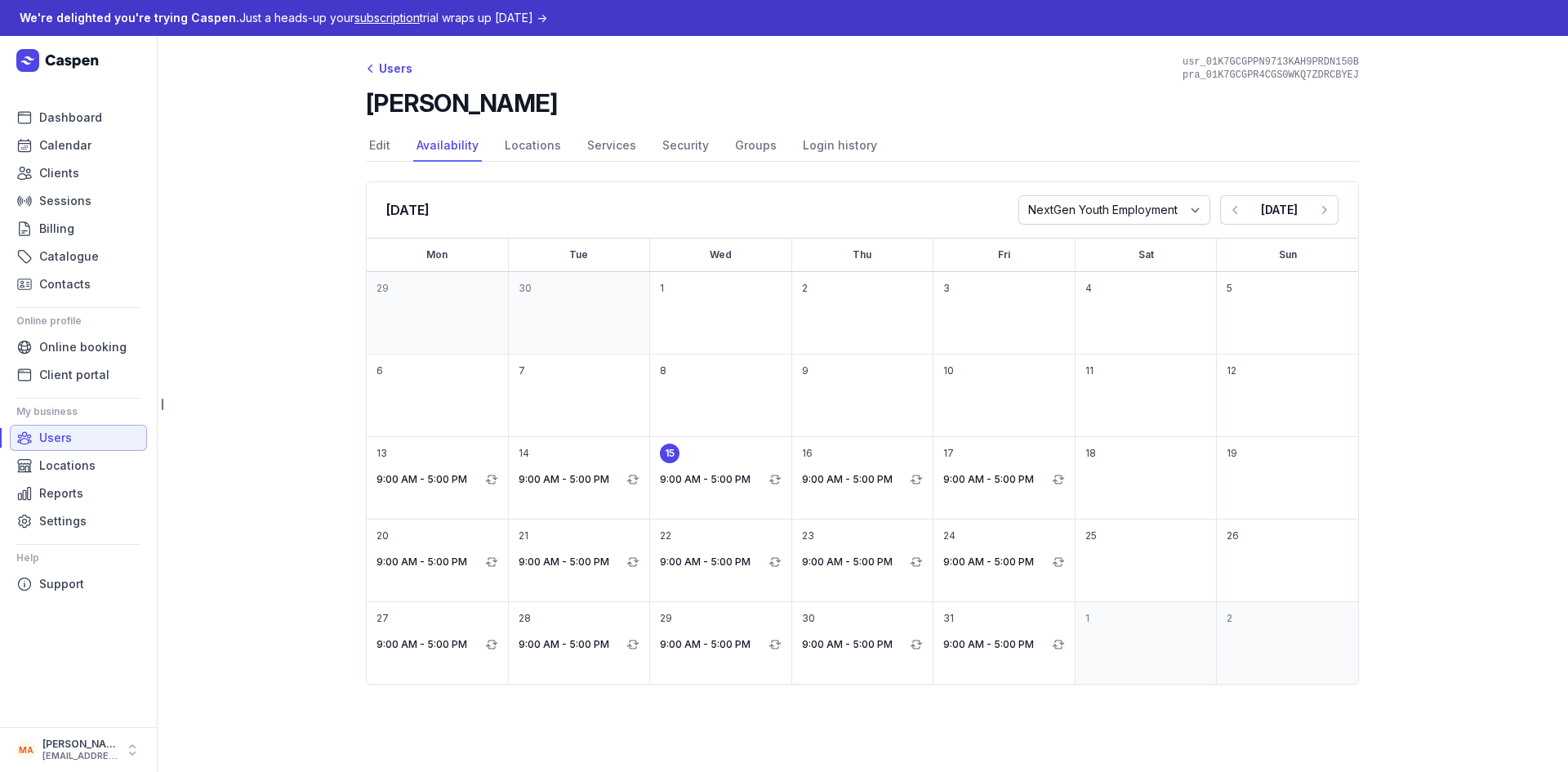
click at [73, 434] on link "Users" at bounding box center [78, 438] width 137 height 26
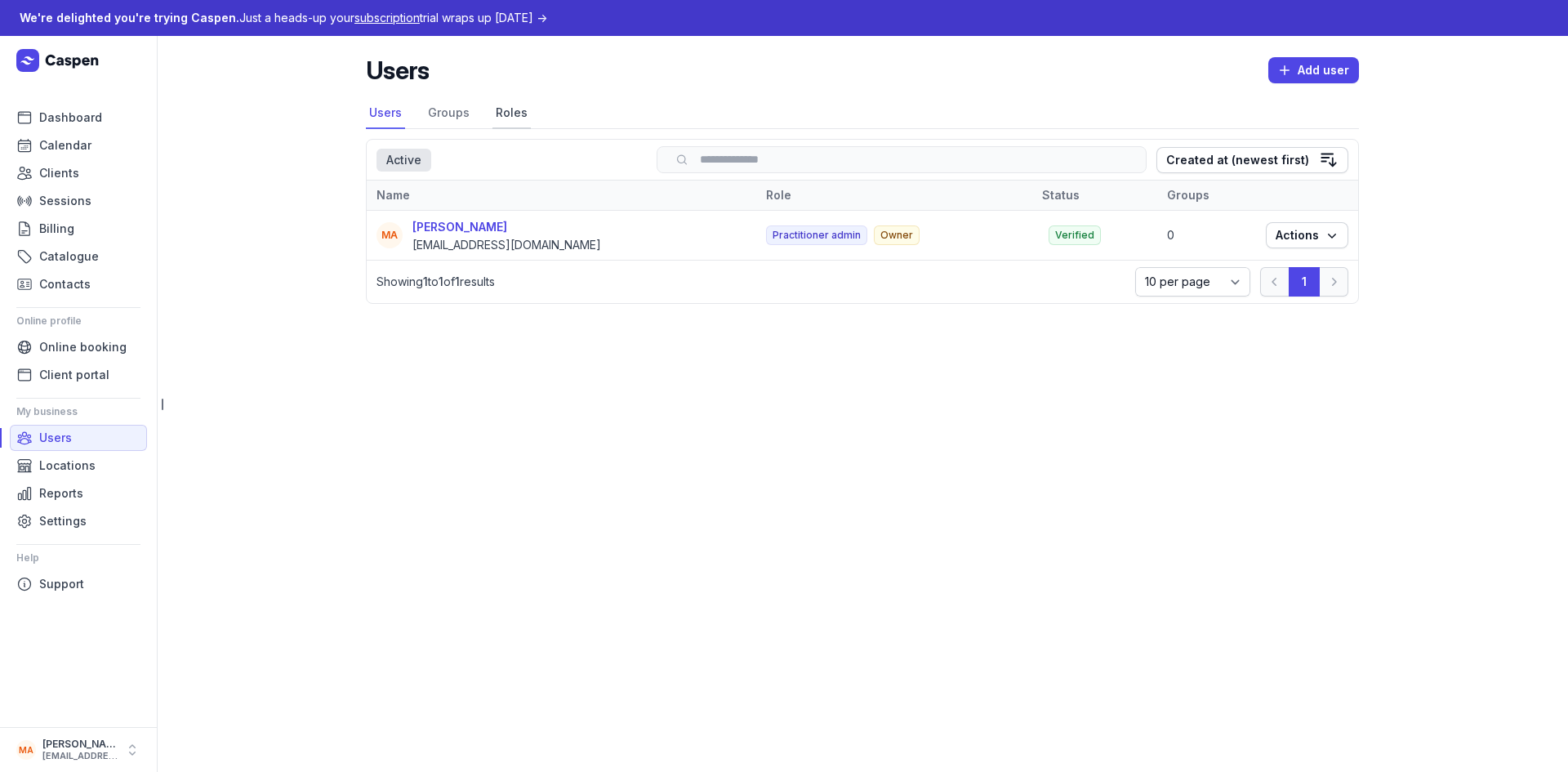
click at [515, 113] on link "Roles" at bounding box center [511, 113] width 38 height 31
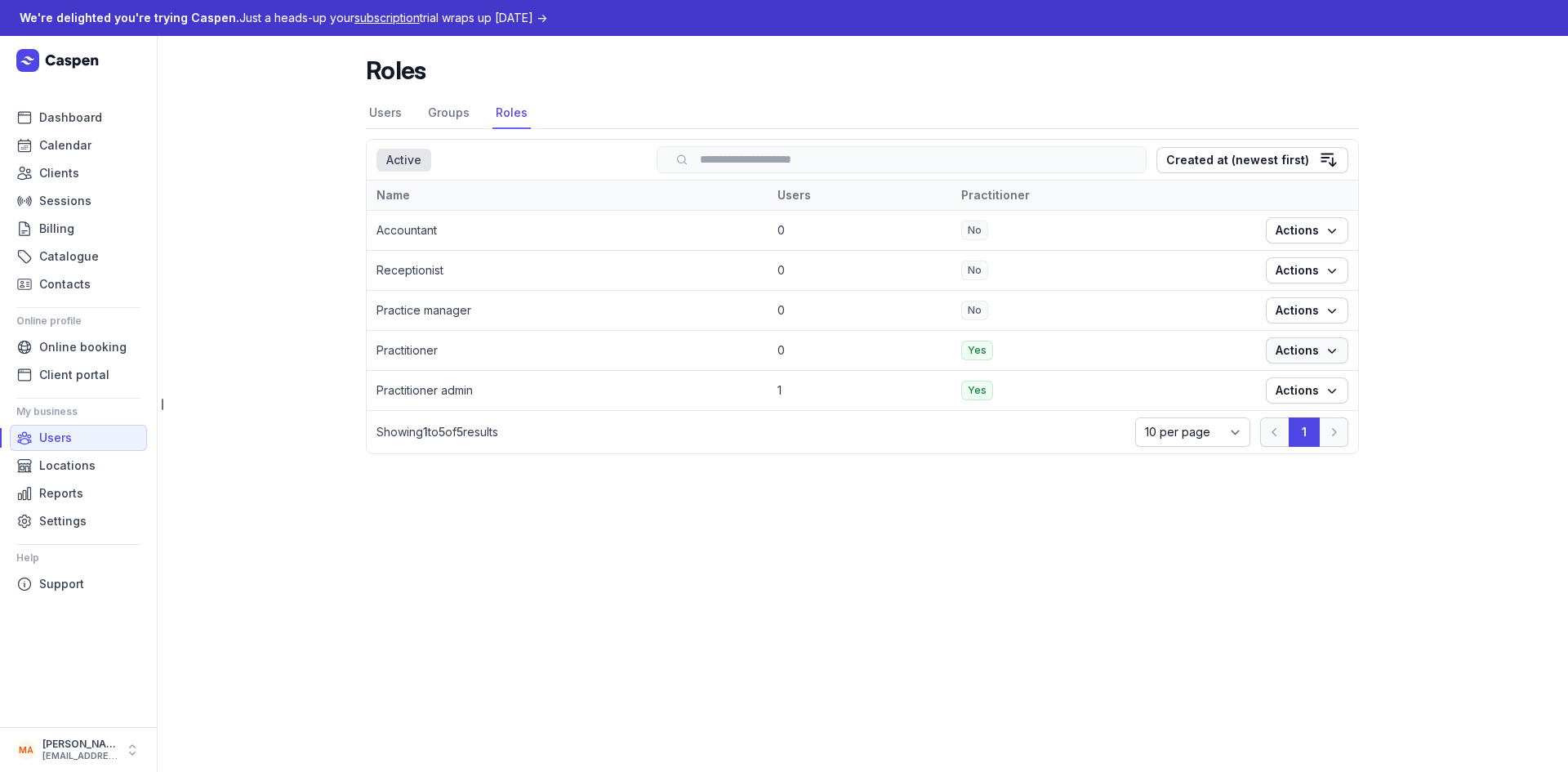
click at [1329, 353] on icon "button" at bounding box center [1332, 350] width 16 height 16
click at [1228, 385] on link "Edit" at bounding box center [1256, 383] width 183 height 23
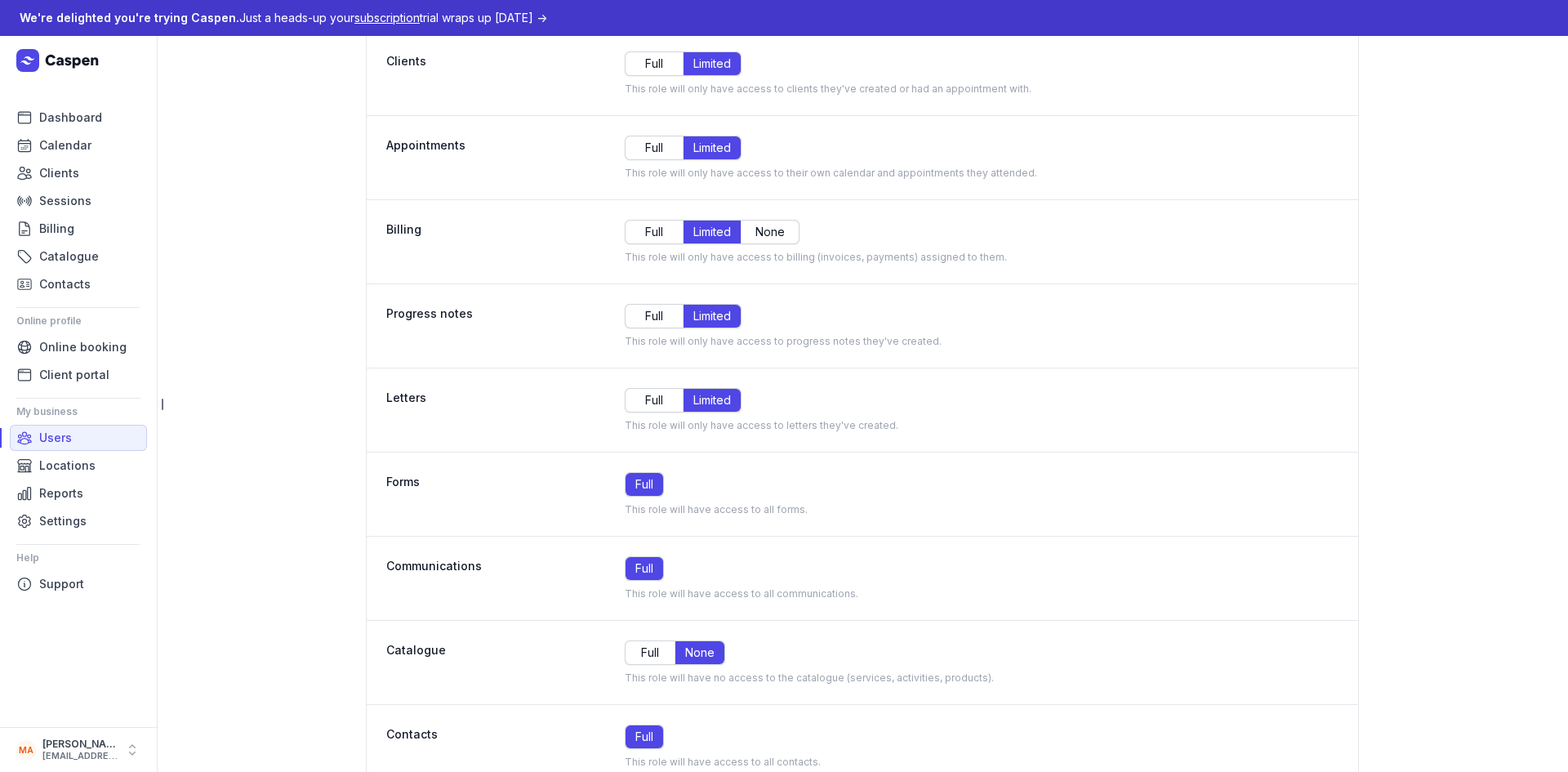
scroll to position [245, 0]
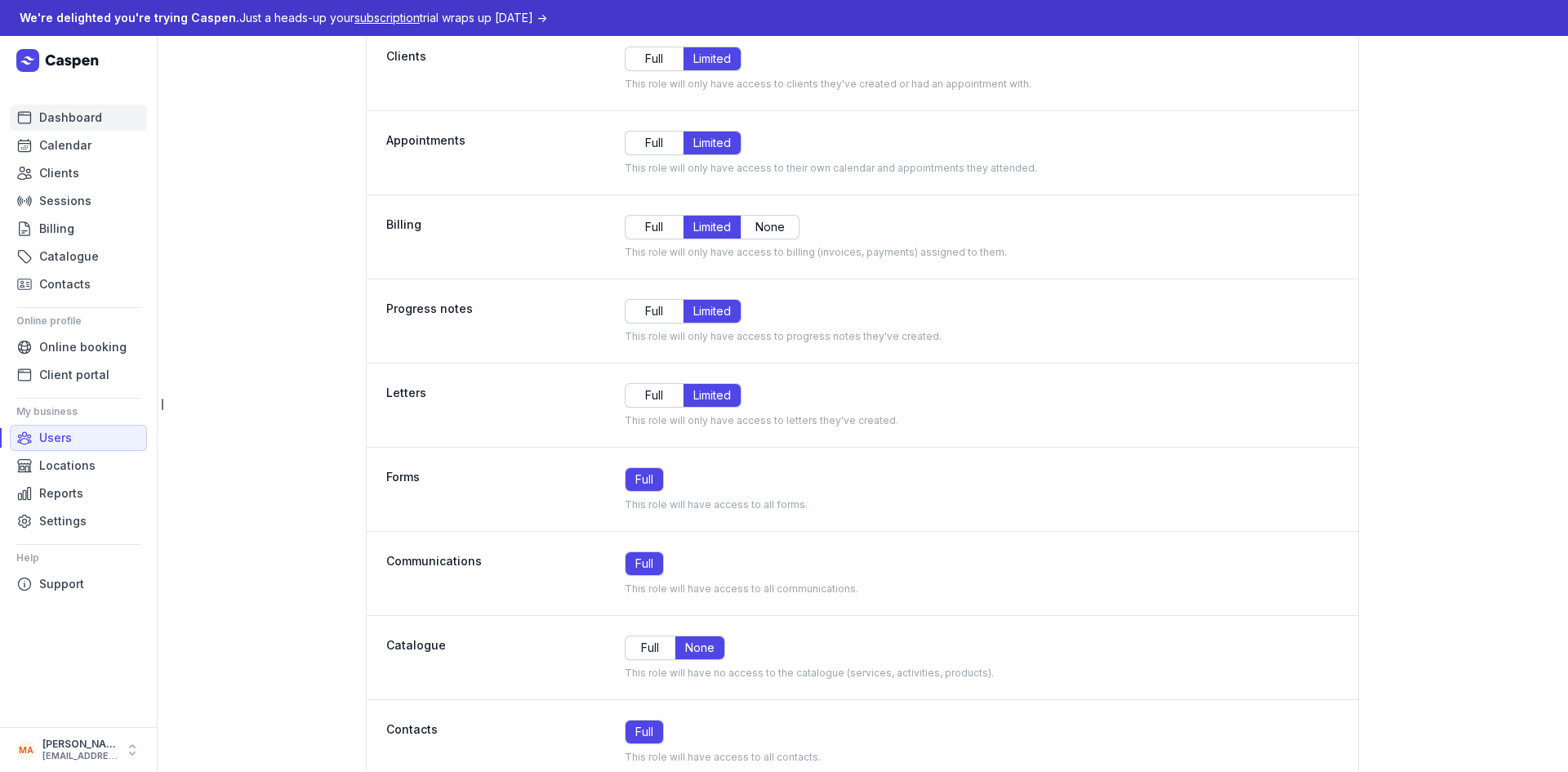
click at [58, 117] on span "Dashboard" at bounding box center [70, 118] width 63 height 20
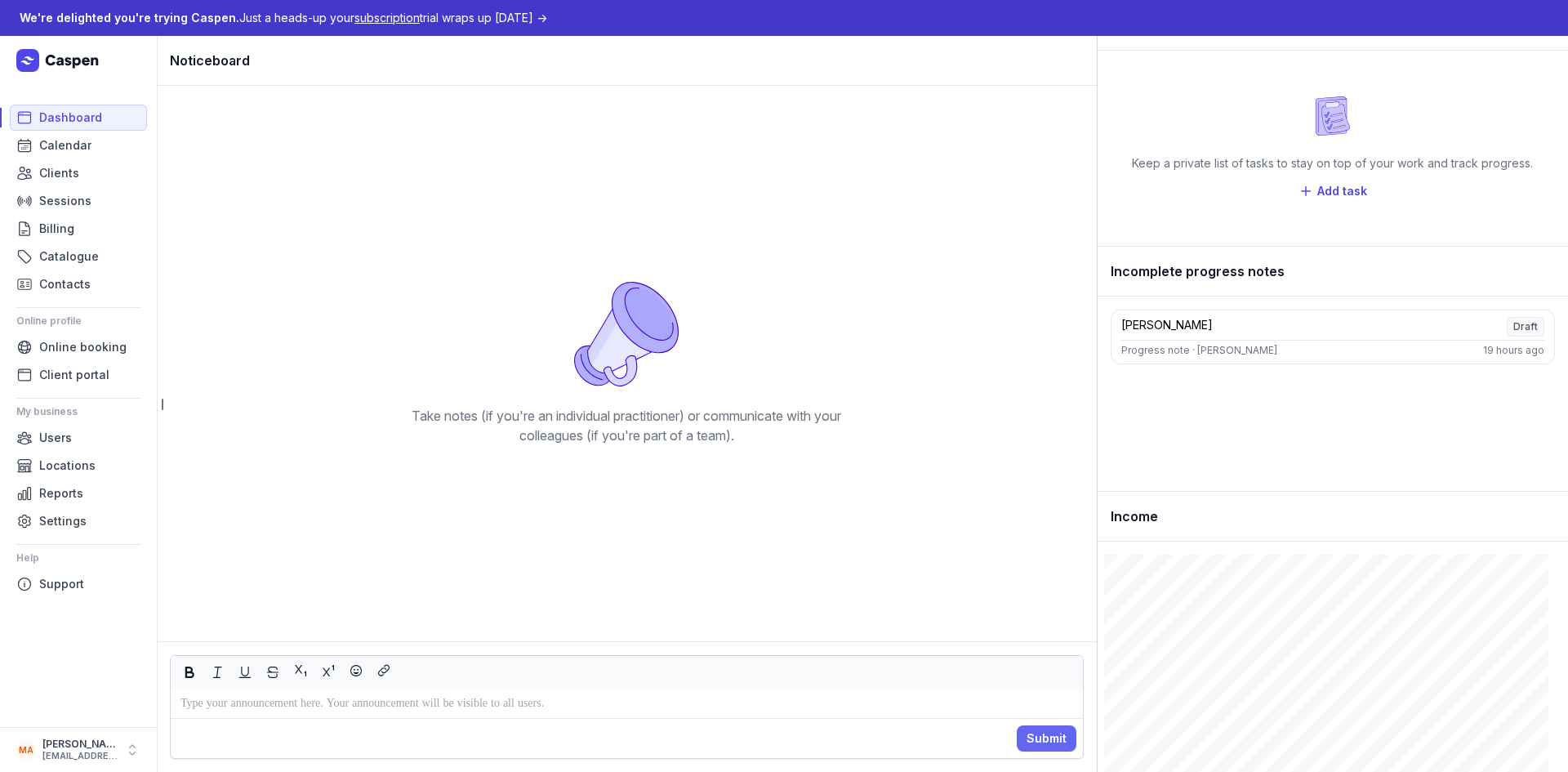
scroll to position [54, 0]
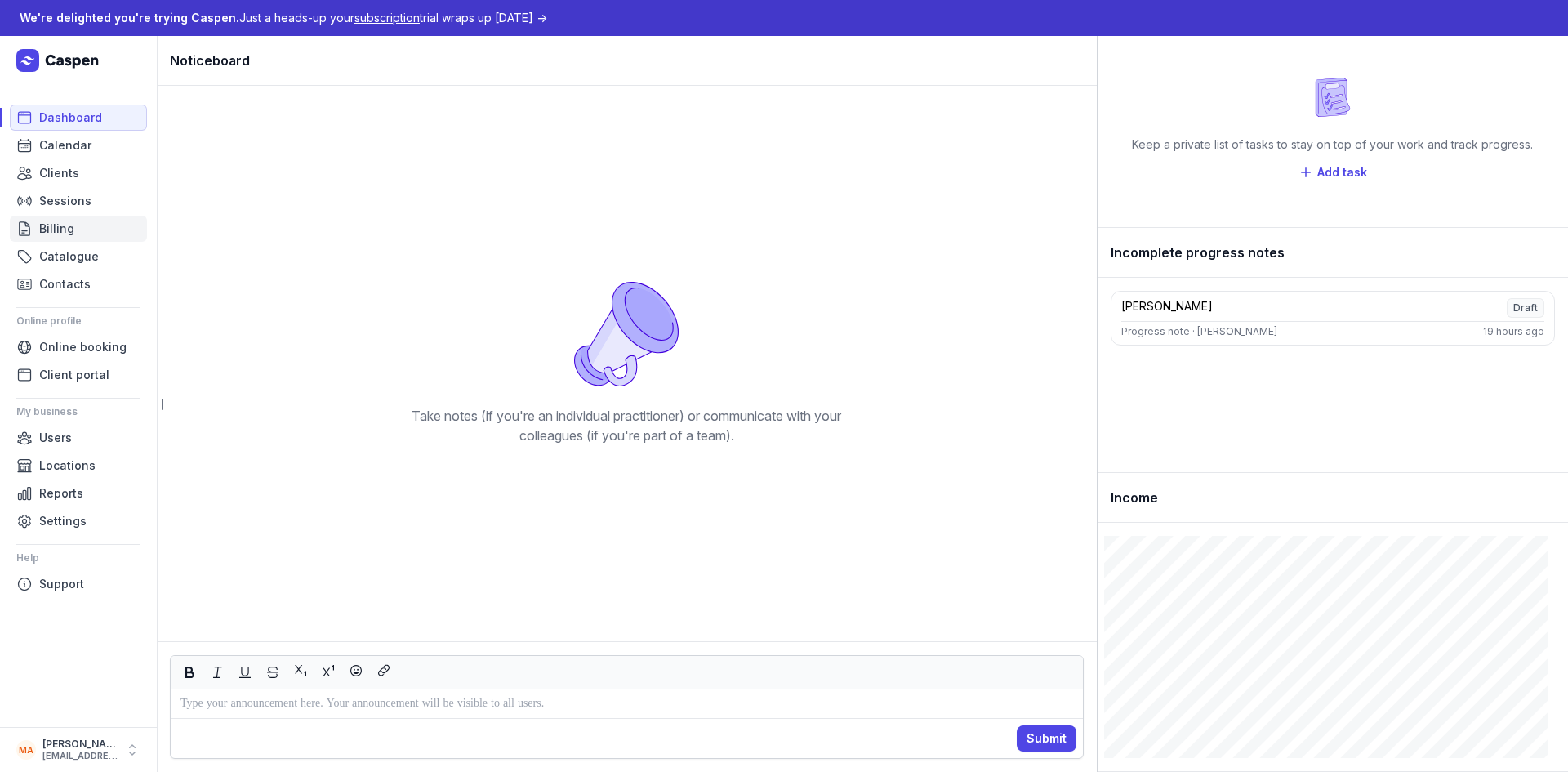
click at [85, 231] on link "Billing" at bounding box center [78, 229] width 137 height 26
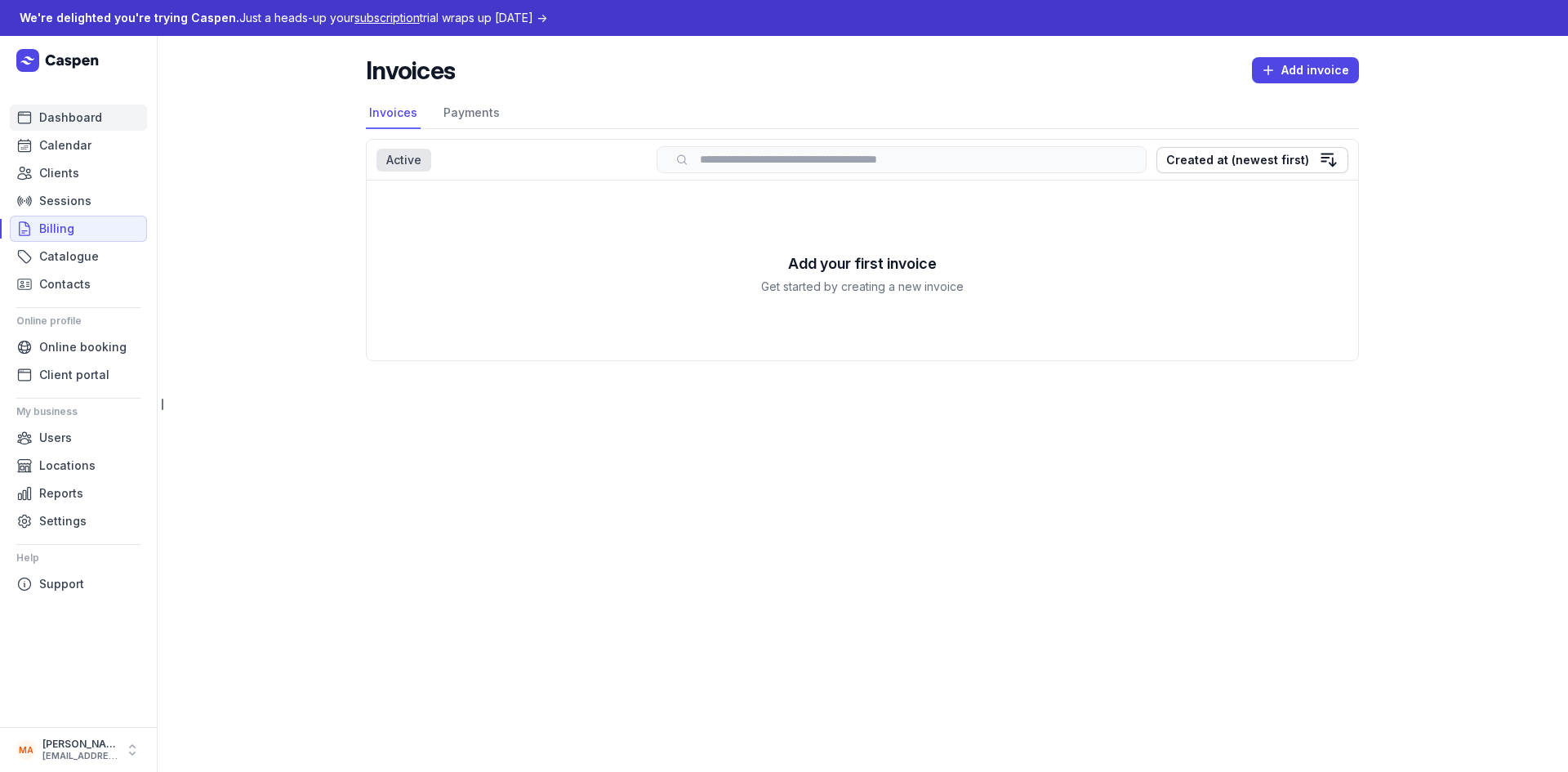
click at [69, 120] on span "Dashboard" at bounding box center [70, 118] width 63 height 20
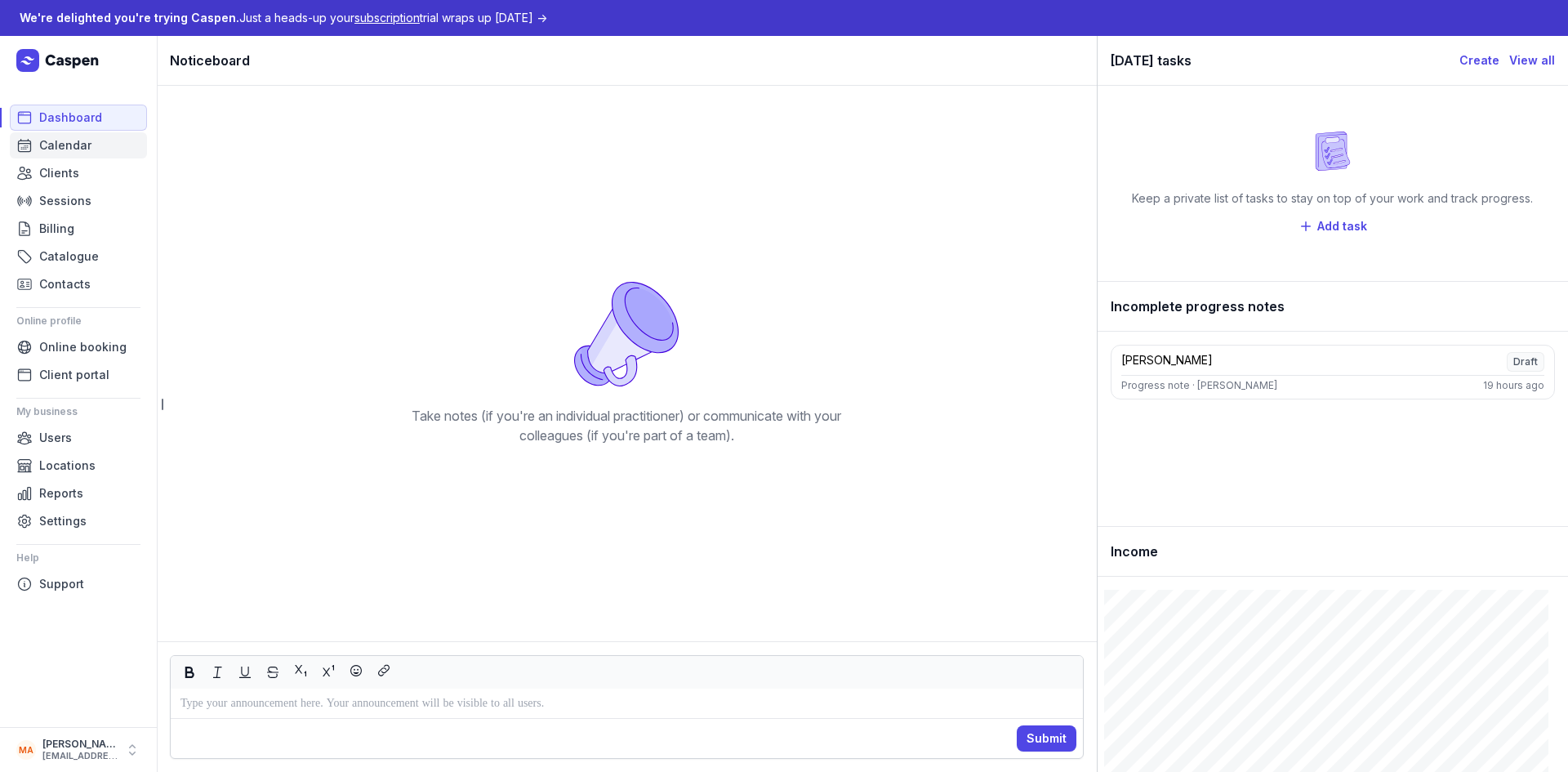
click at [45, 136] on span "Calendar" at bounding box center [65, 146] width 52 height 20
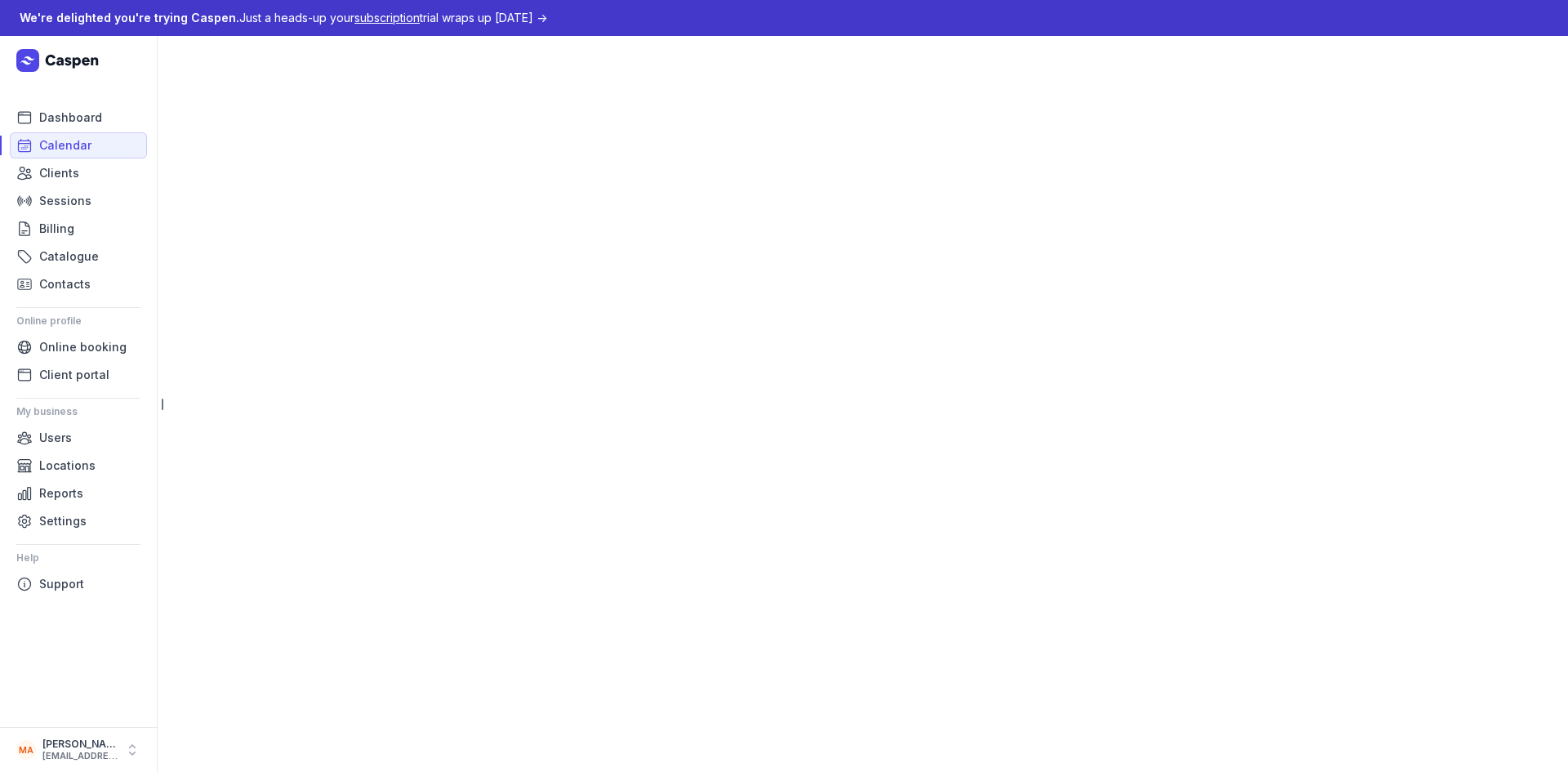
select select "week"
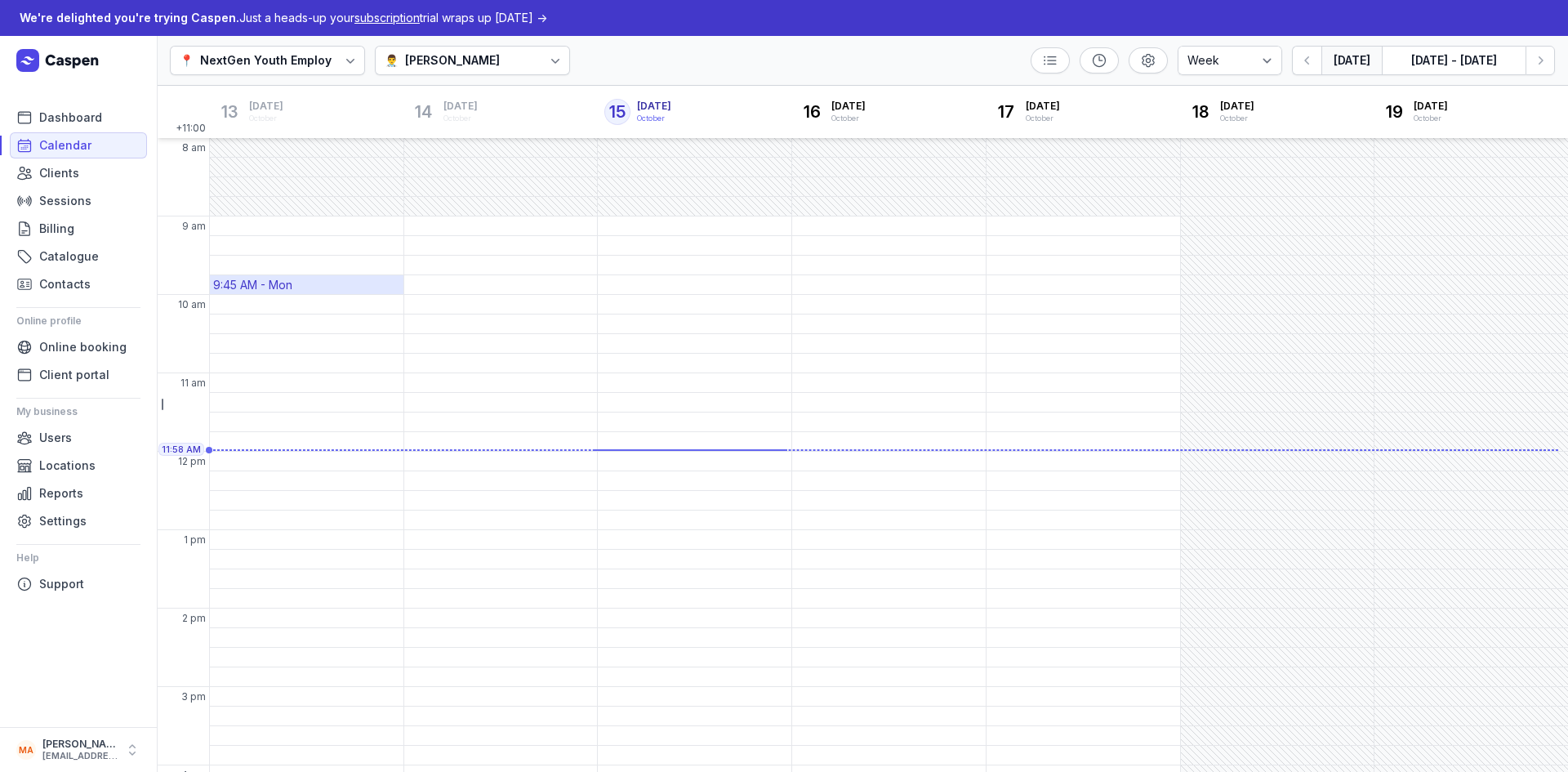
scroll to position [107, 0]
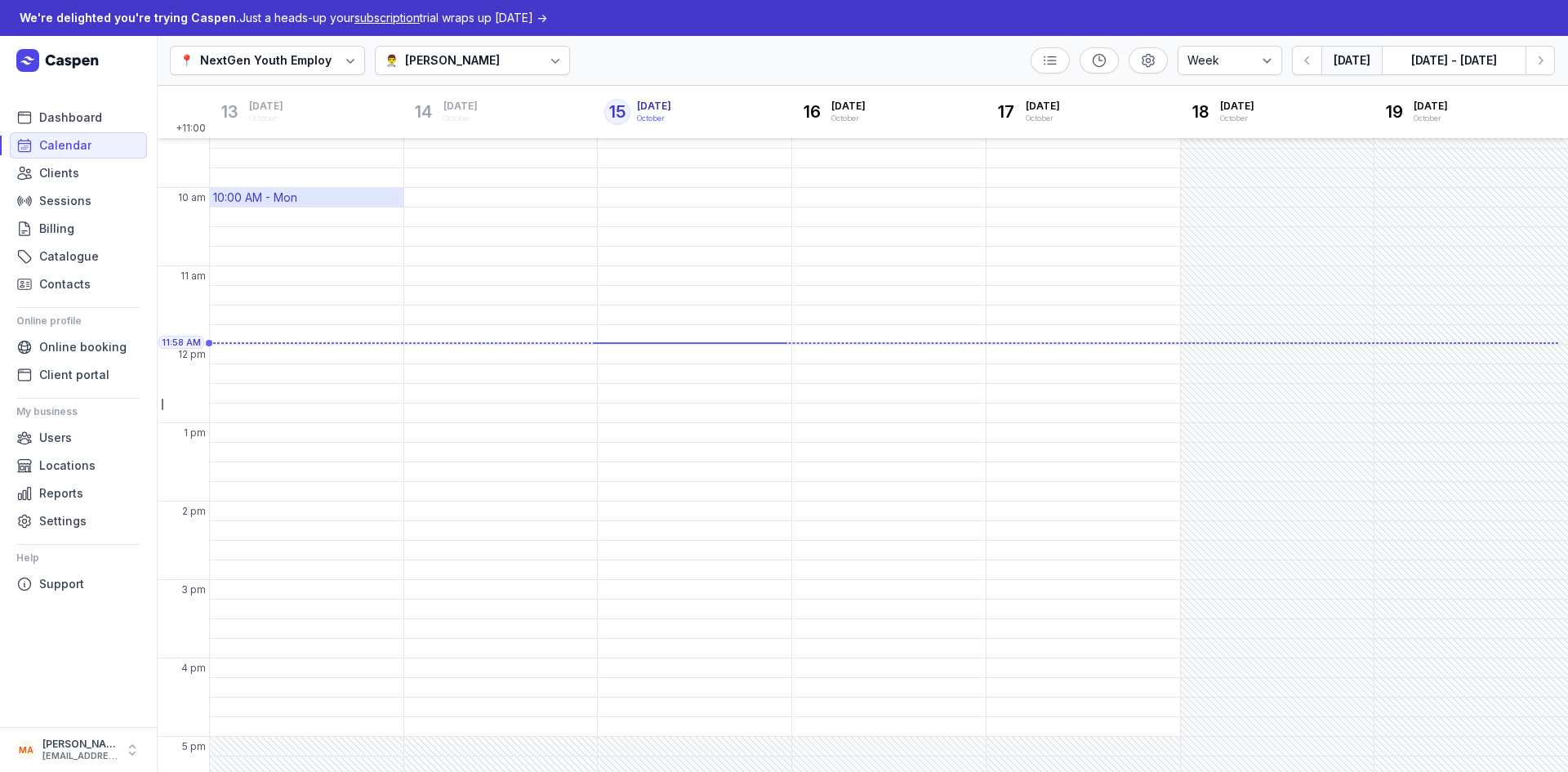
click at [310, 203] on div "10:00 AM - Mon" at bounding box center [307, 197] width 194 height 19
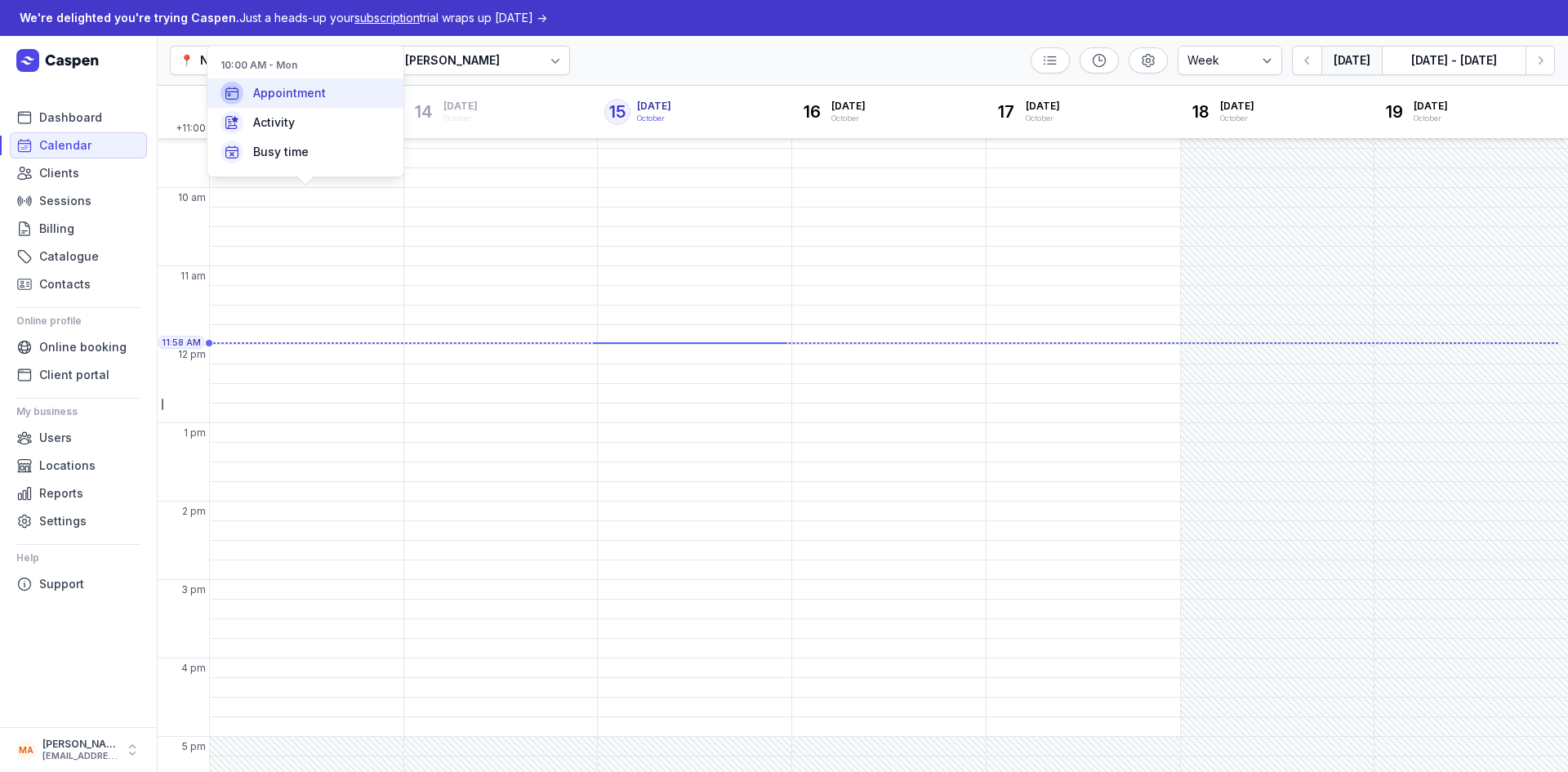
click at [287, 102] on div "Appointment" at bounding box center [305, 92] width 196 height 29
select select
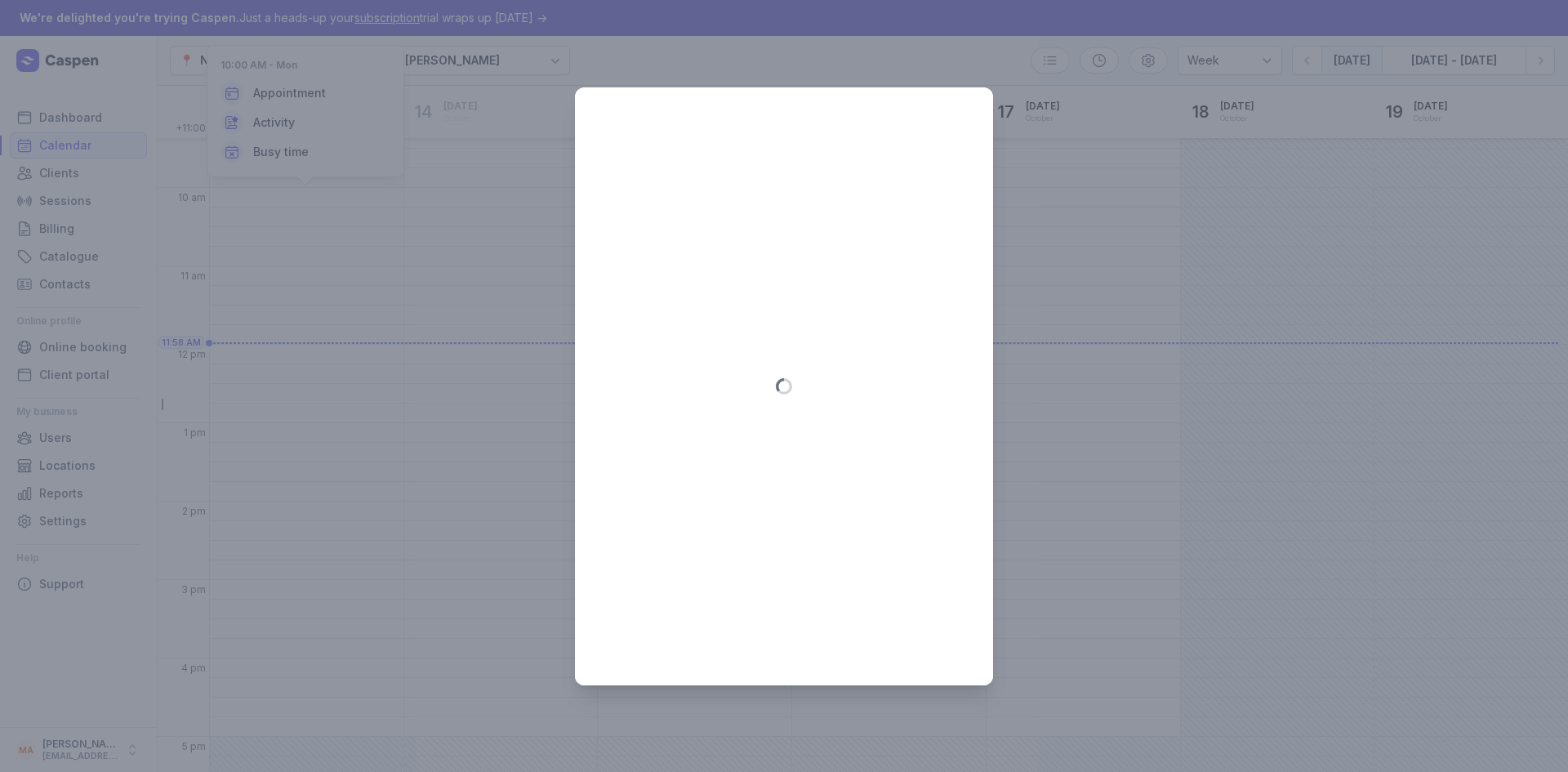
type input "[DATE]"
select select "10:00"
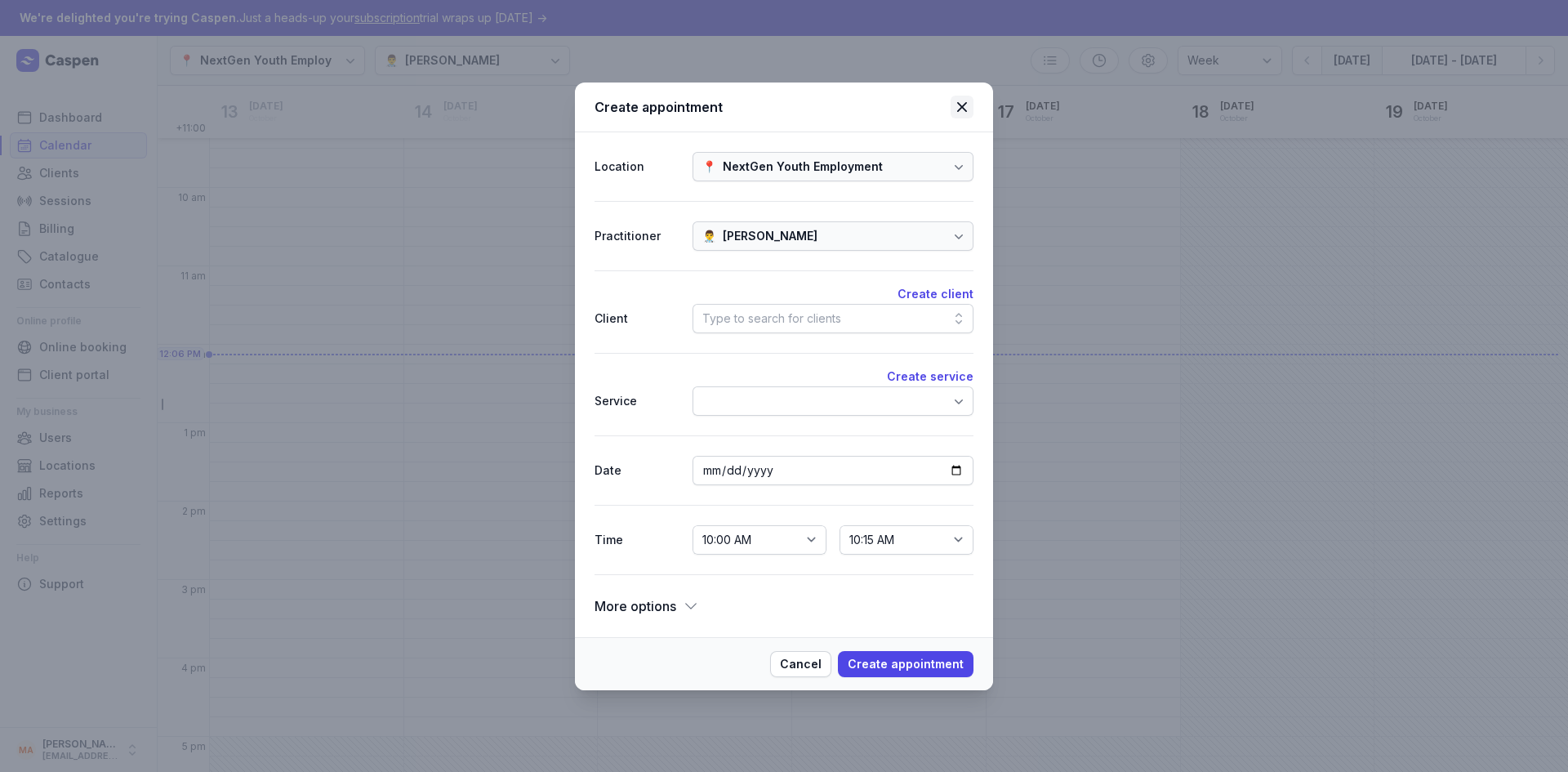
click at [957, 105] on icon at bounding box center [962, 107] width 20 height 20
select select
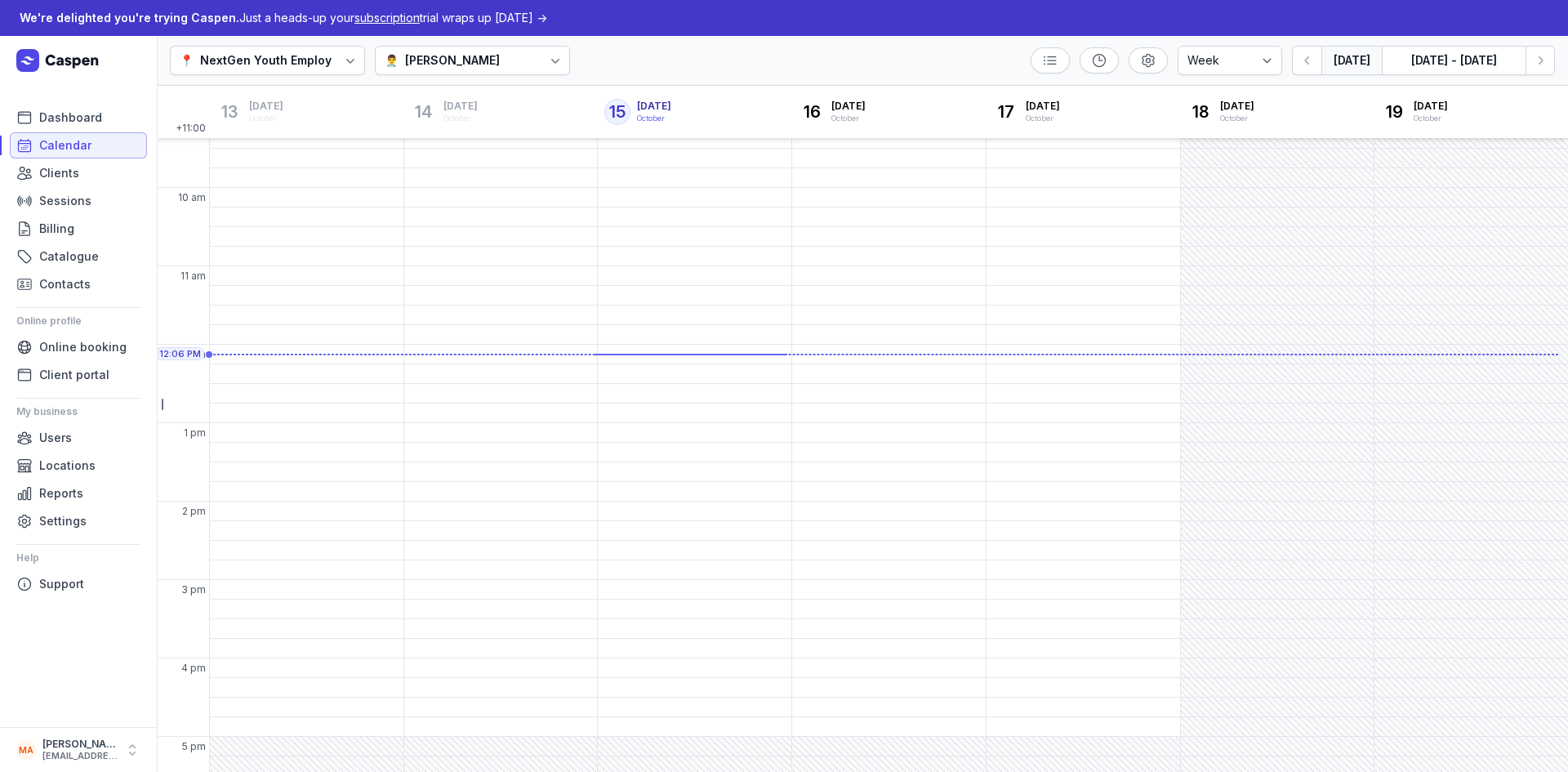
click at [105, 145] on link "Calendar" at bounding box center [78, 145] width 137 height 26
click at [290, 198] on div "10:00 AM - Mon" at bounding box center [255, 197] width 84 height 16
click at [299, 87] on span "Appointment" at bounding box center [289, 93] width 73 height 16
select select
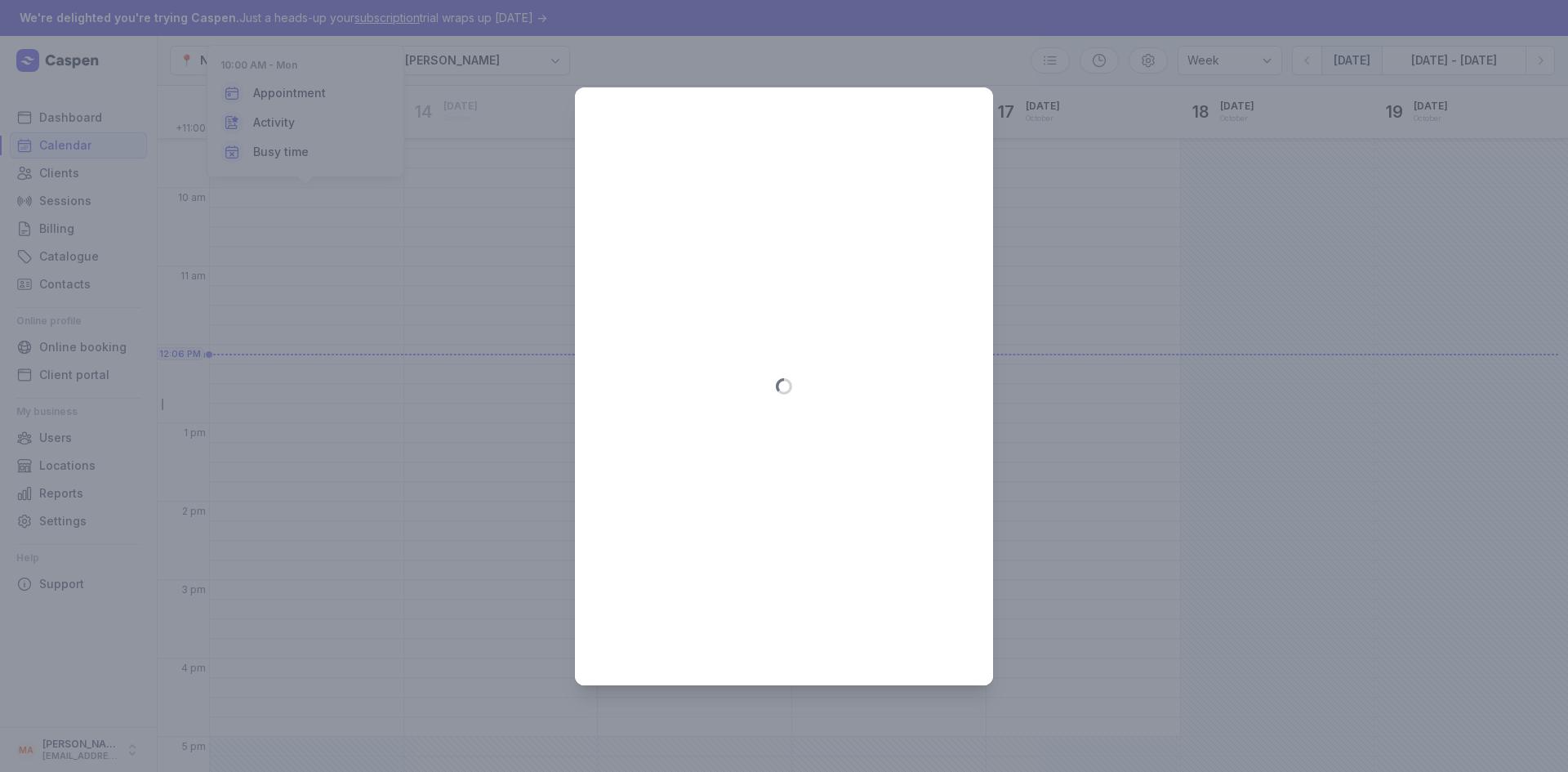
type input "[DATE]"
select select "10:00"
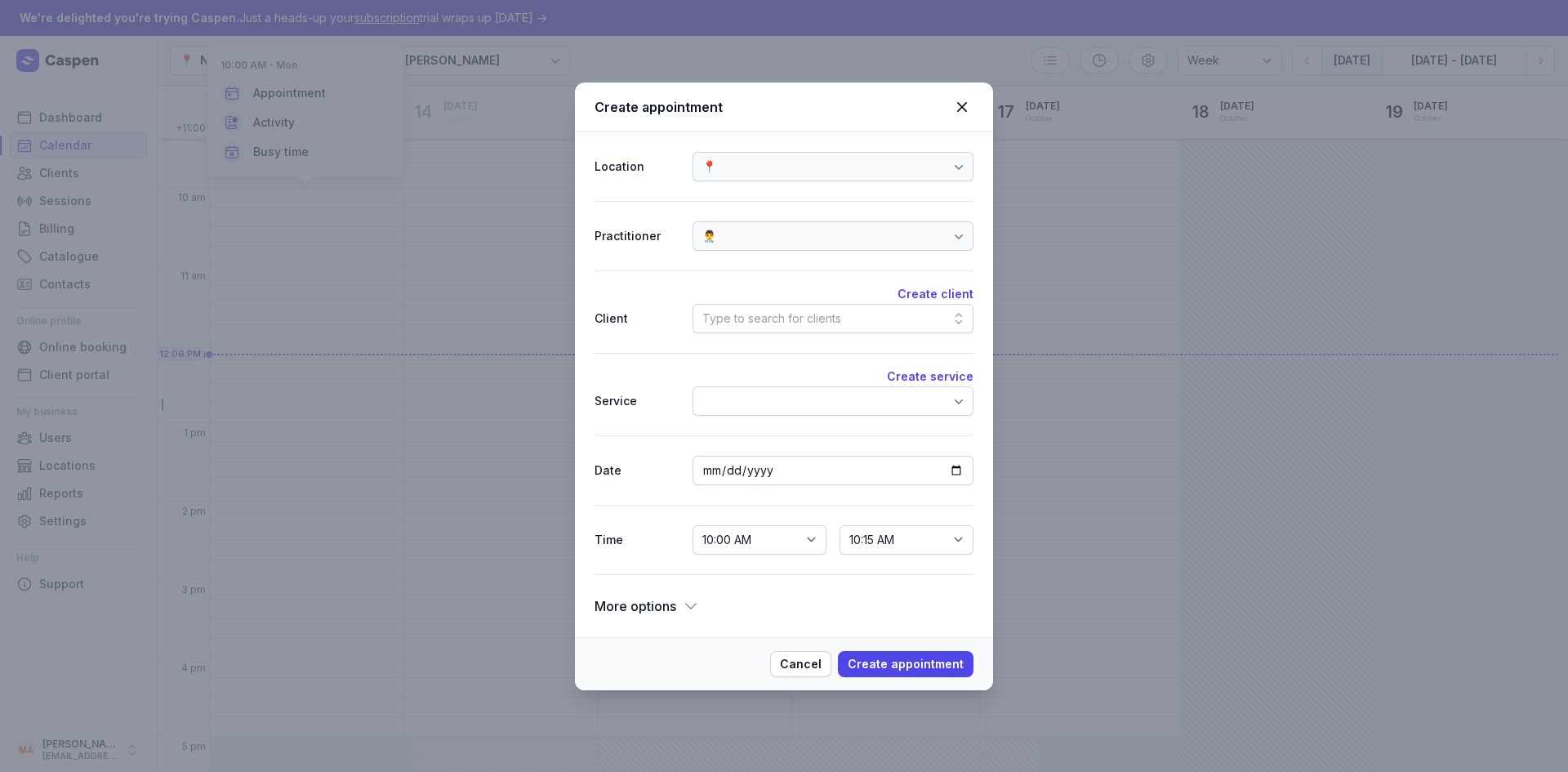
click at [787, 406] on div at bounding box center [832, 400] width 281 height 29
click at [964, 105] on icon at bounding box center [962, 107] width 10 height 10
select select
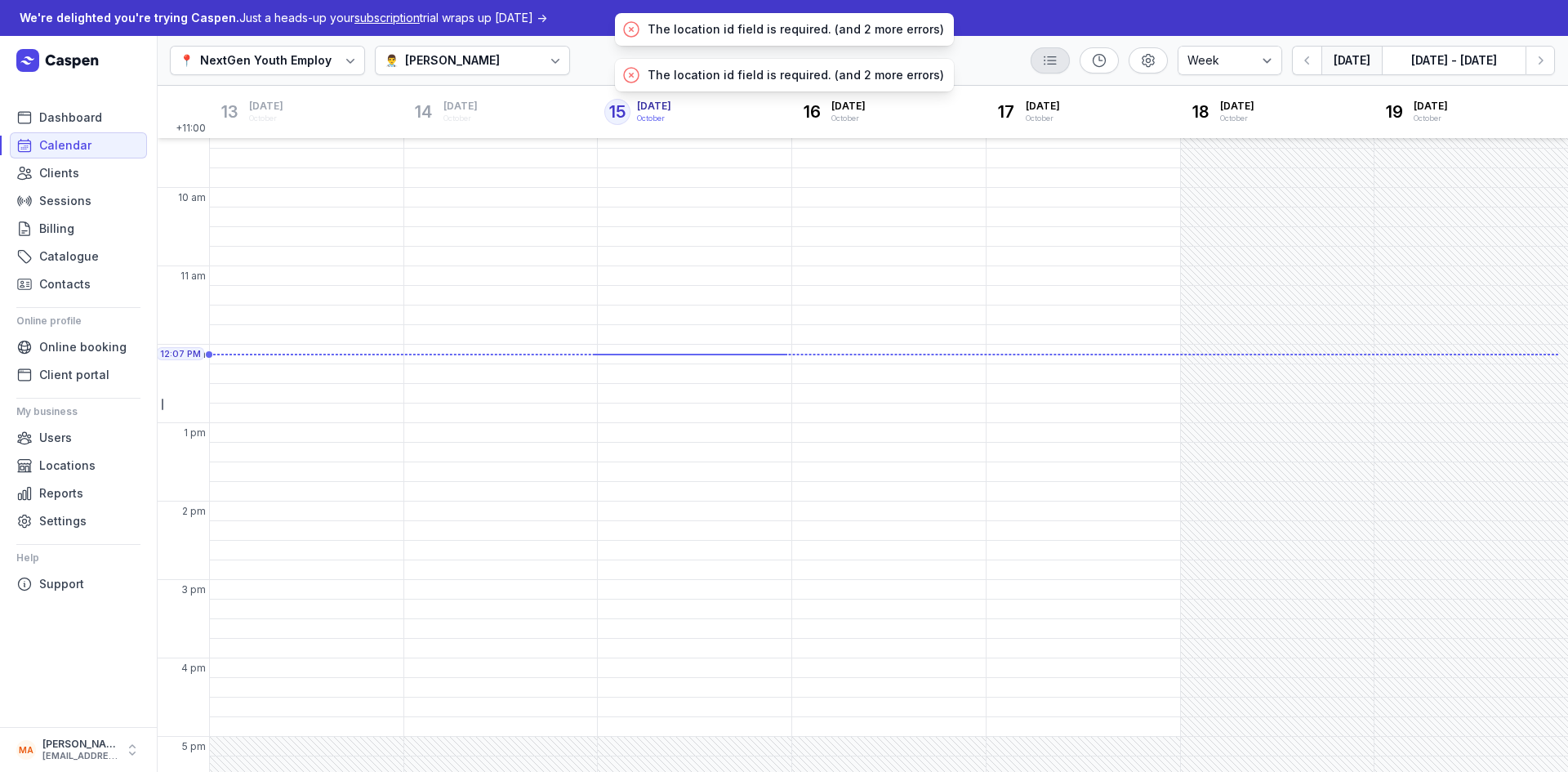
click at [1069, 56] on link at bounding box center [1049, 60] width 39 height 26
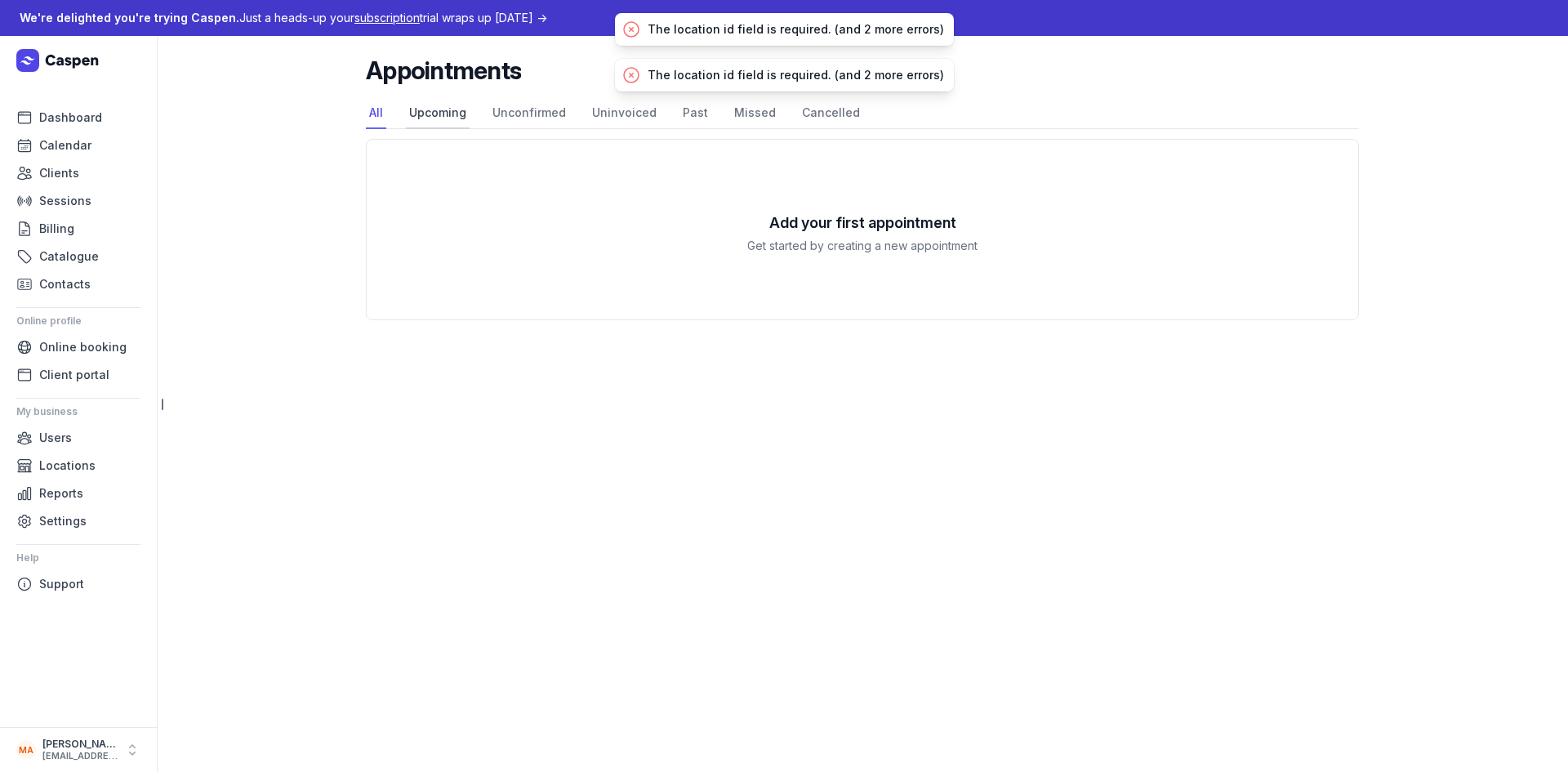
click at [443, 118] on link "Upcoming" at bounding box center [438, 113] width 64 height 31
click at [536, 115] on link "Unconfirmed" at bounding box center [529, 113] width 80 height 31
click at [652, 114] on link "Uninvoiced" at bounding box center [624, 113] width 71 height 31
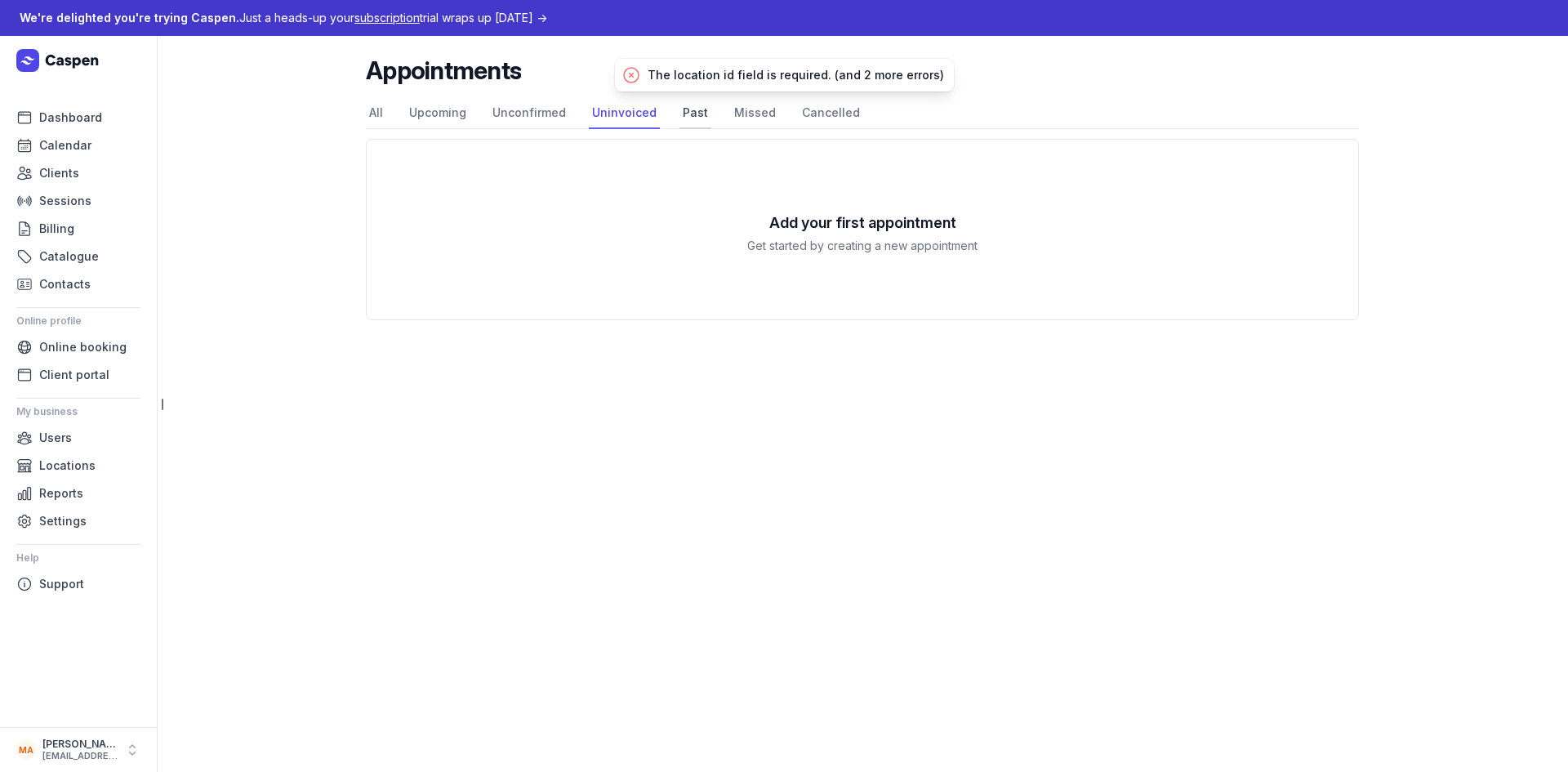
click at [690, 119] on link "Past" at bounding box center [695, 113] width 32 height 31
click at [755, 115] on link "Missed" at bounding box center [755, 113] width 48 height 31
click at [817, 115] on link "Cancelled" at bounding box center [831, 113] width 65 height 31
click at [62, 126] on span "Dashboard" at bounding box center [70, 118] width 63 height 20
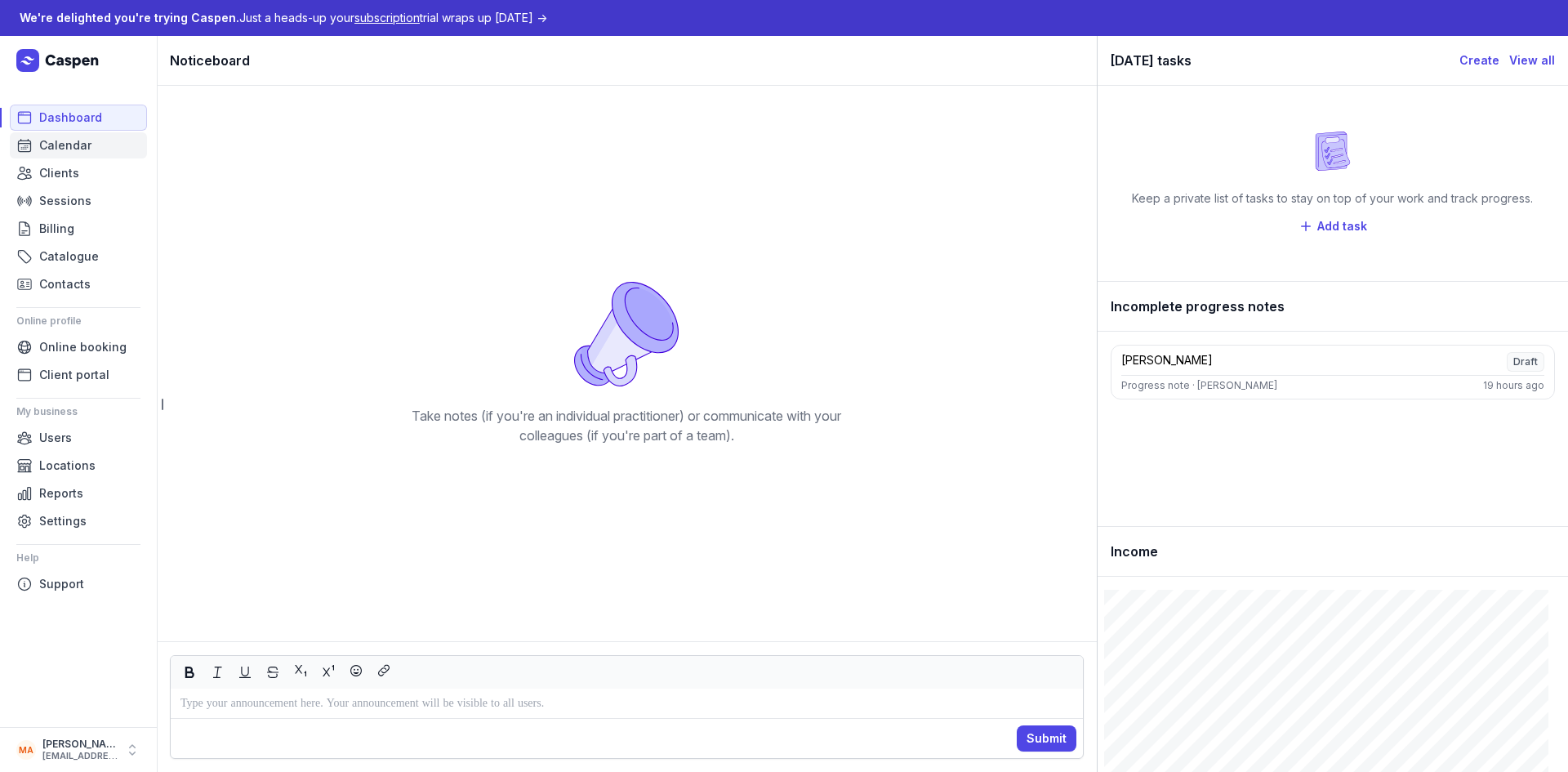
click at [77, 145] on span "Calendar" at bounding box center [65, 146] width 52 height 20
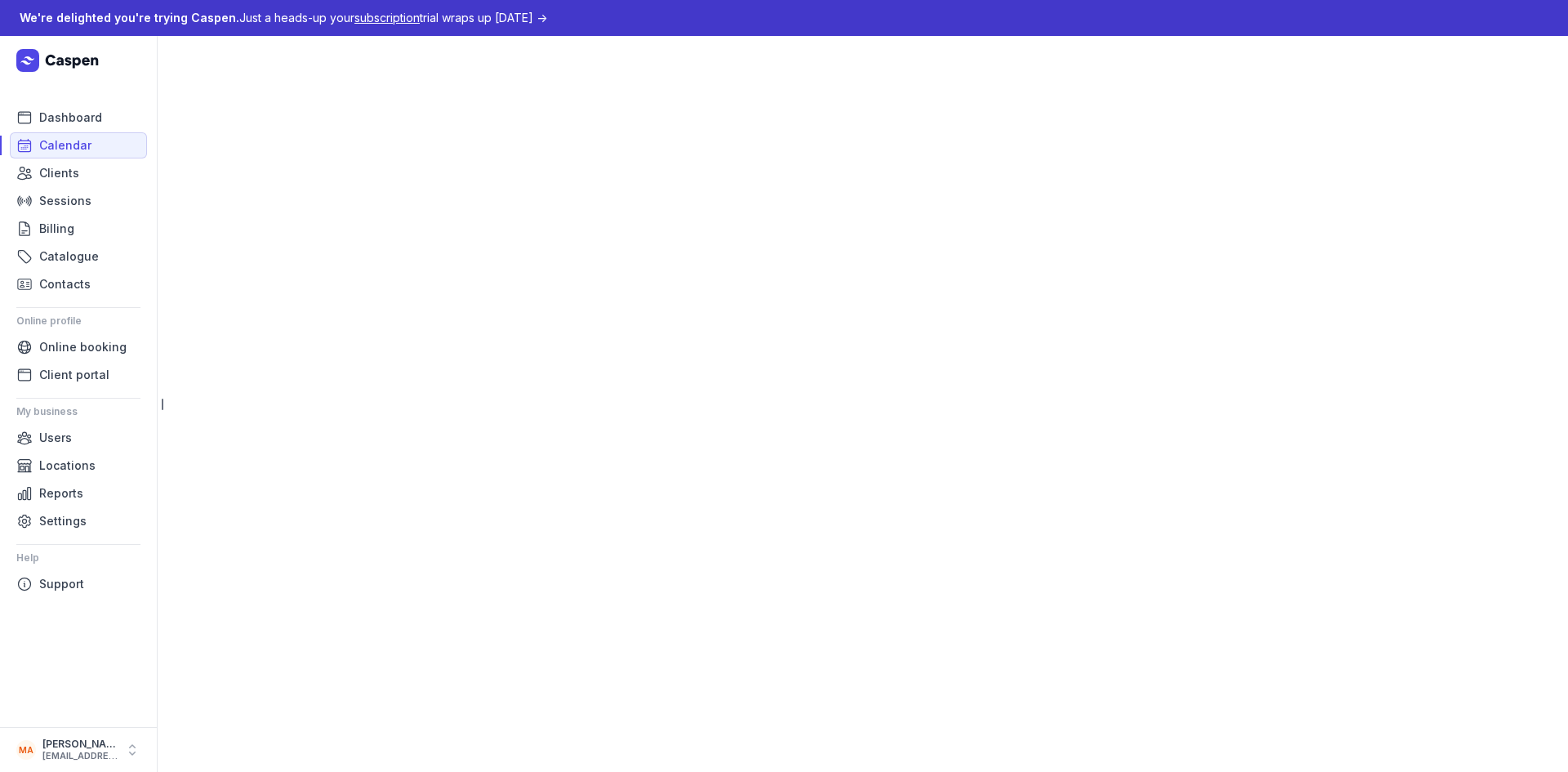
select select "week"
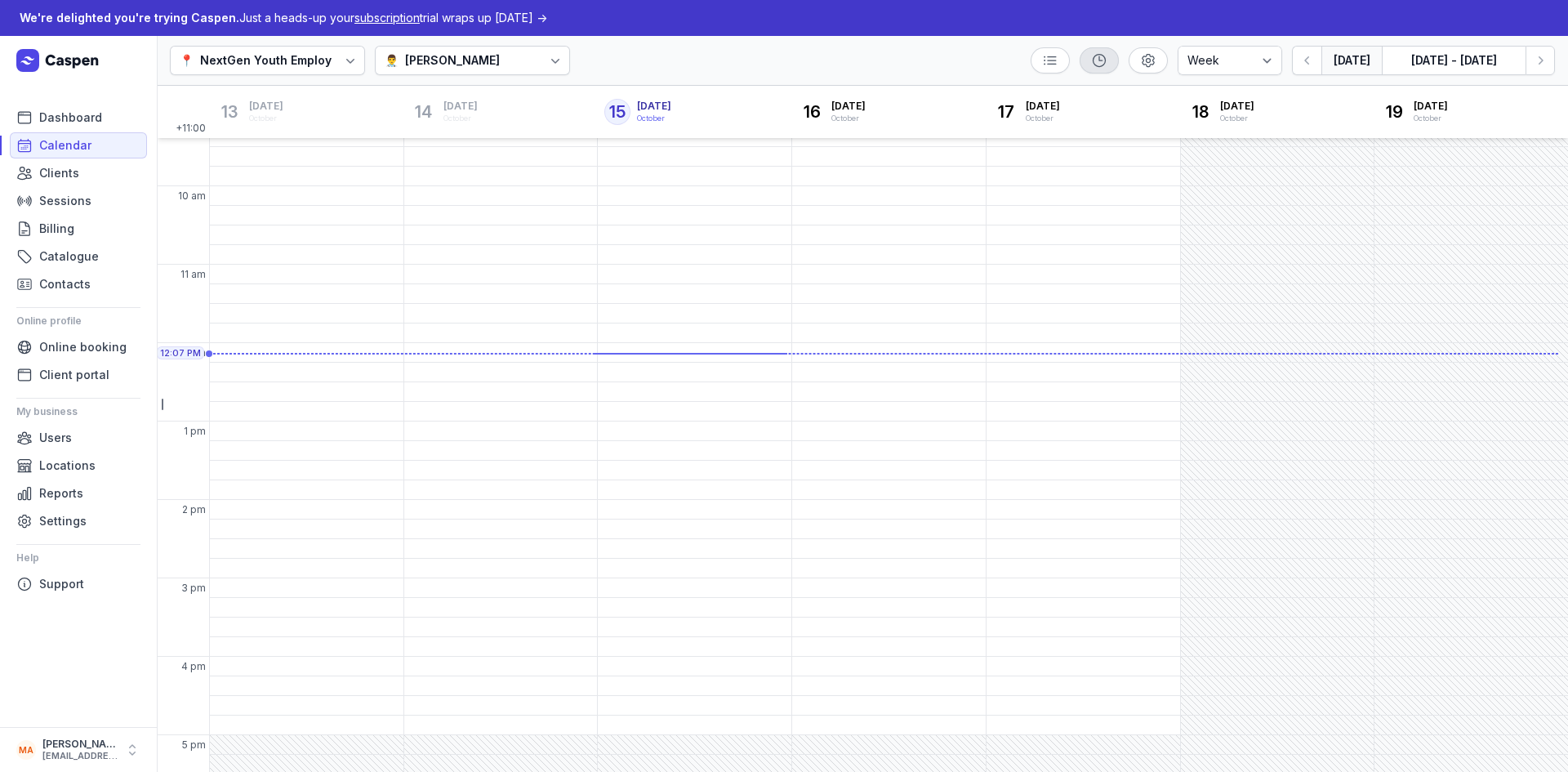
scroll to position [119, 0]
click at [1099, 60] on icon at bounding box center [1099, 60] width 16 height 16
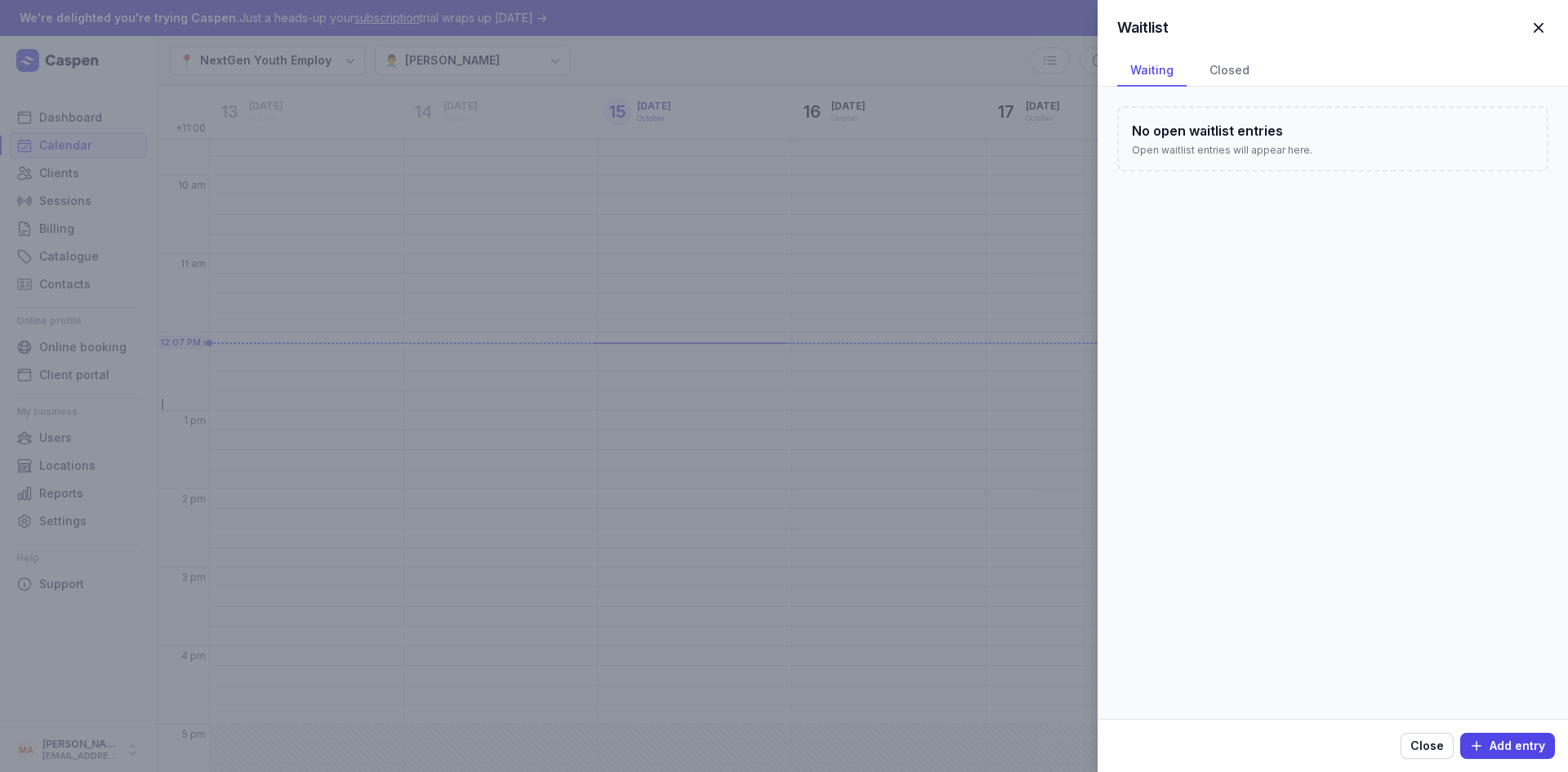
click at [1530, 26] on span "button" at bounding box center [1538, 28] width 36 height 36
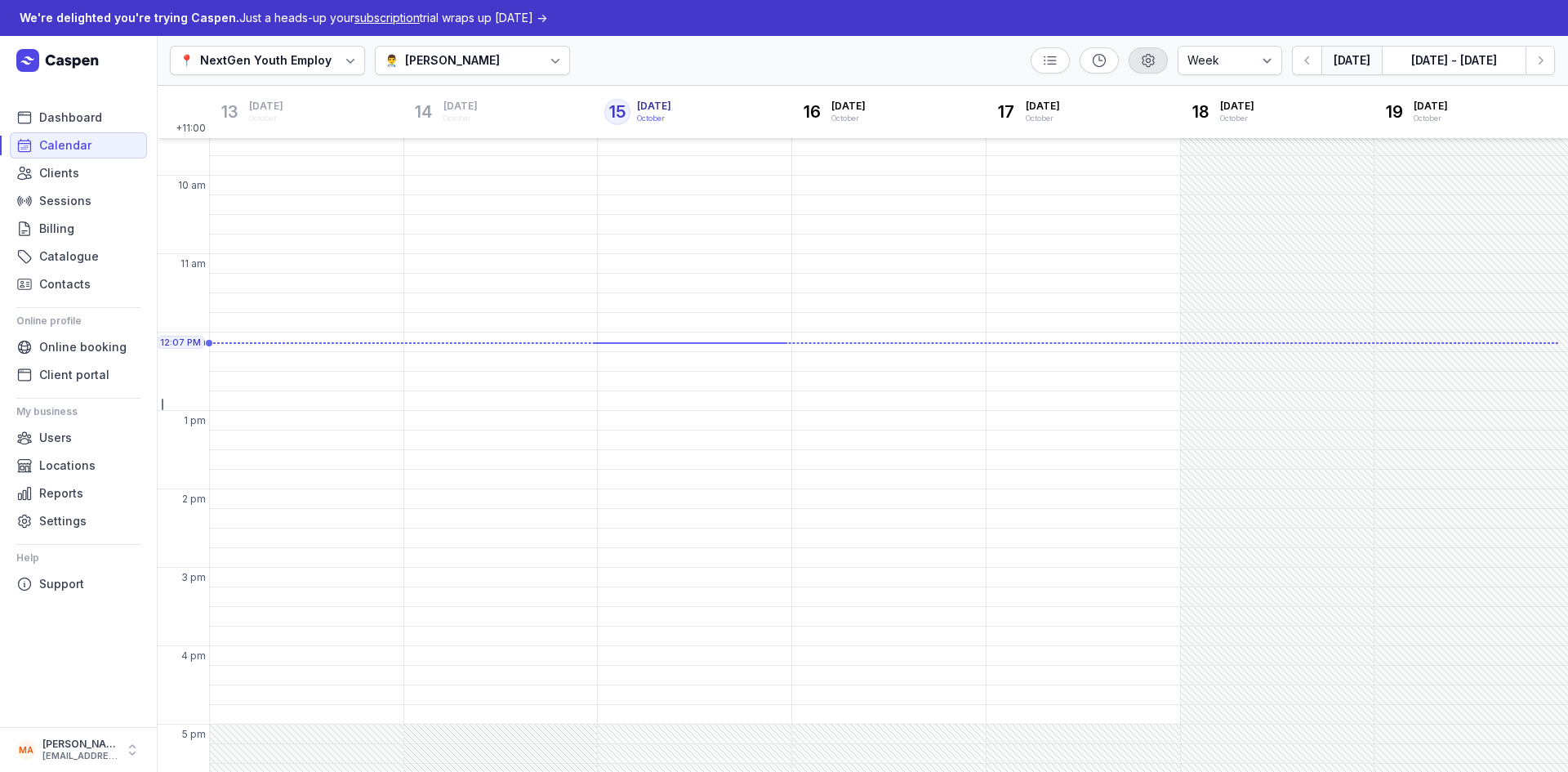
click at [1153, 61] on icon "button" at bounding box center [1148, 60] width 16 height 16
select select "8"
select select "20"
click at [771, 33] on div "We're delighted you're trying Caspen. Just a heads-up your subscription trial w…" at bounding box center [784, 18] width 1568 height 36
click at [251, 231] on div "10:30 AM - Mon" at bounding box center [254, 224] width 83 height 16
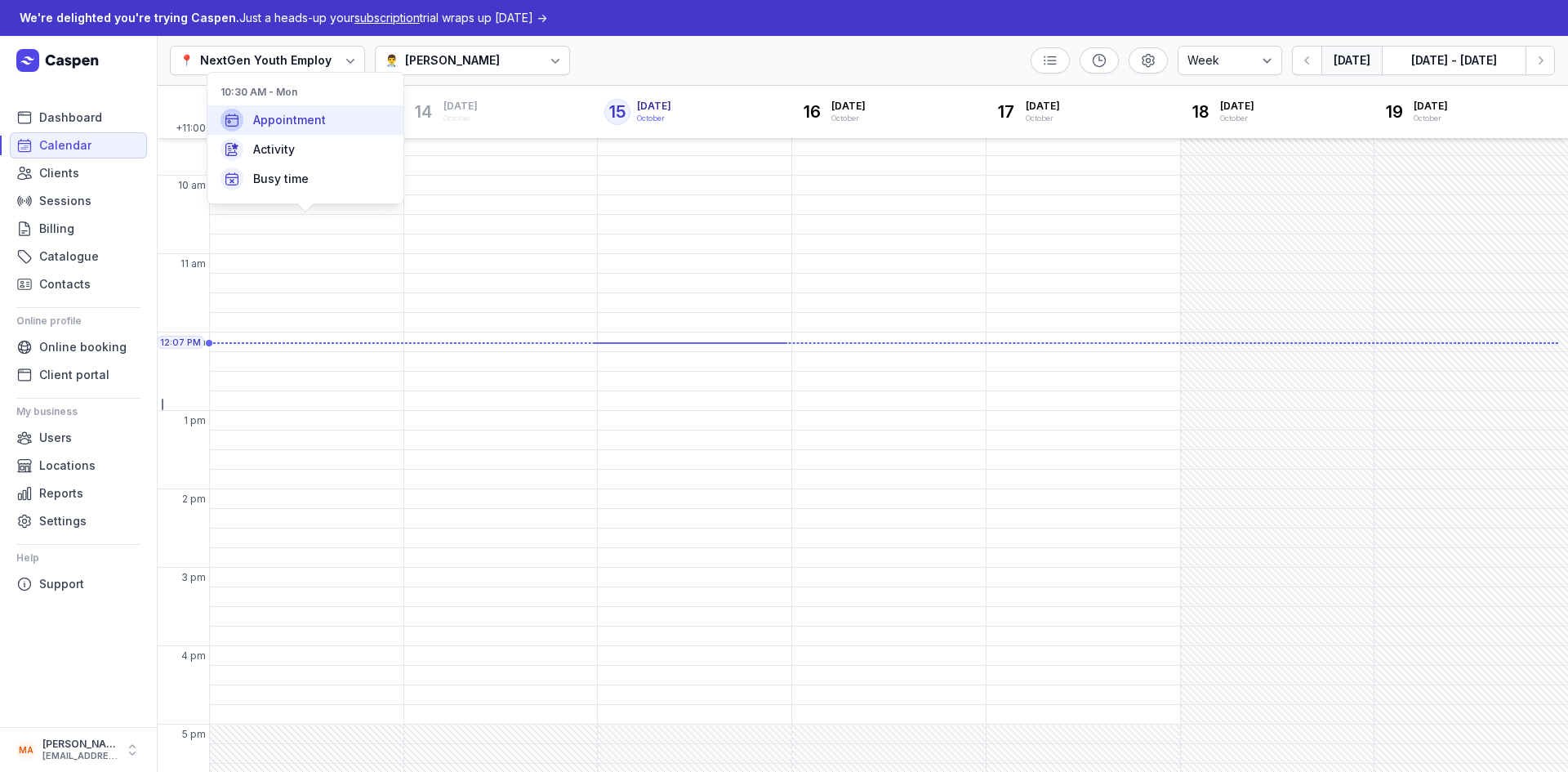
click at [311, 122] on span "Appointment" at bounding box center [289, 120] width 73 height 16
select select
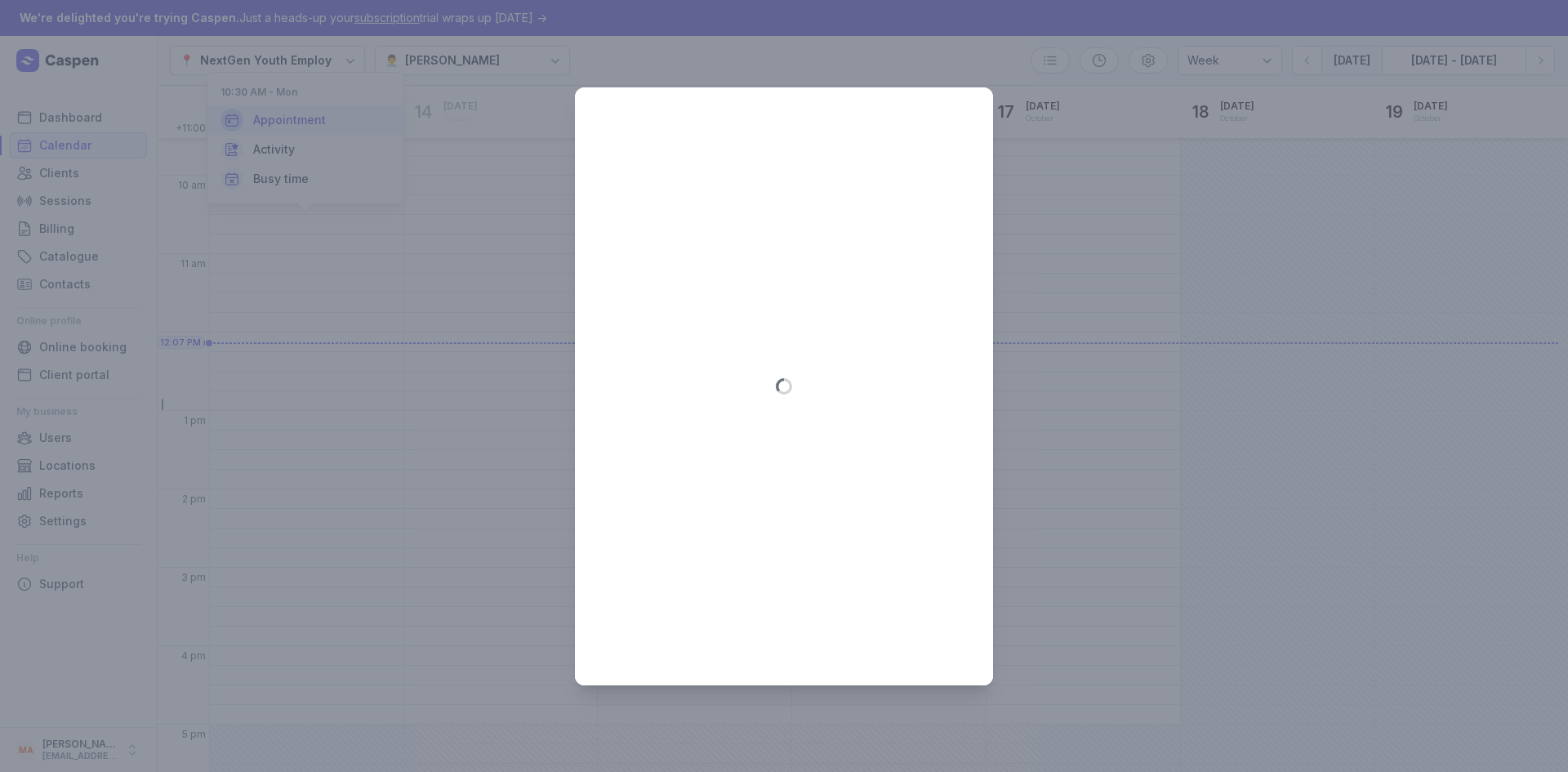
type input "[DATE]"
select select "10:30"
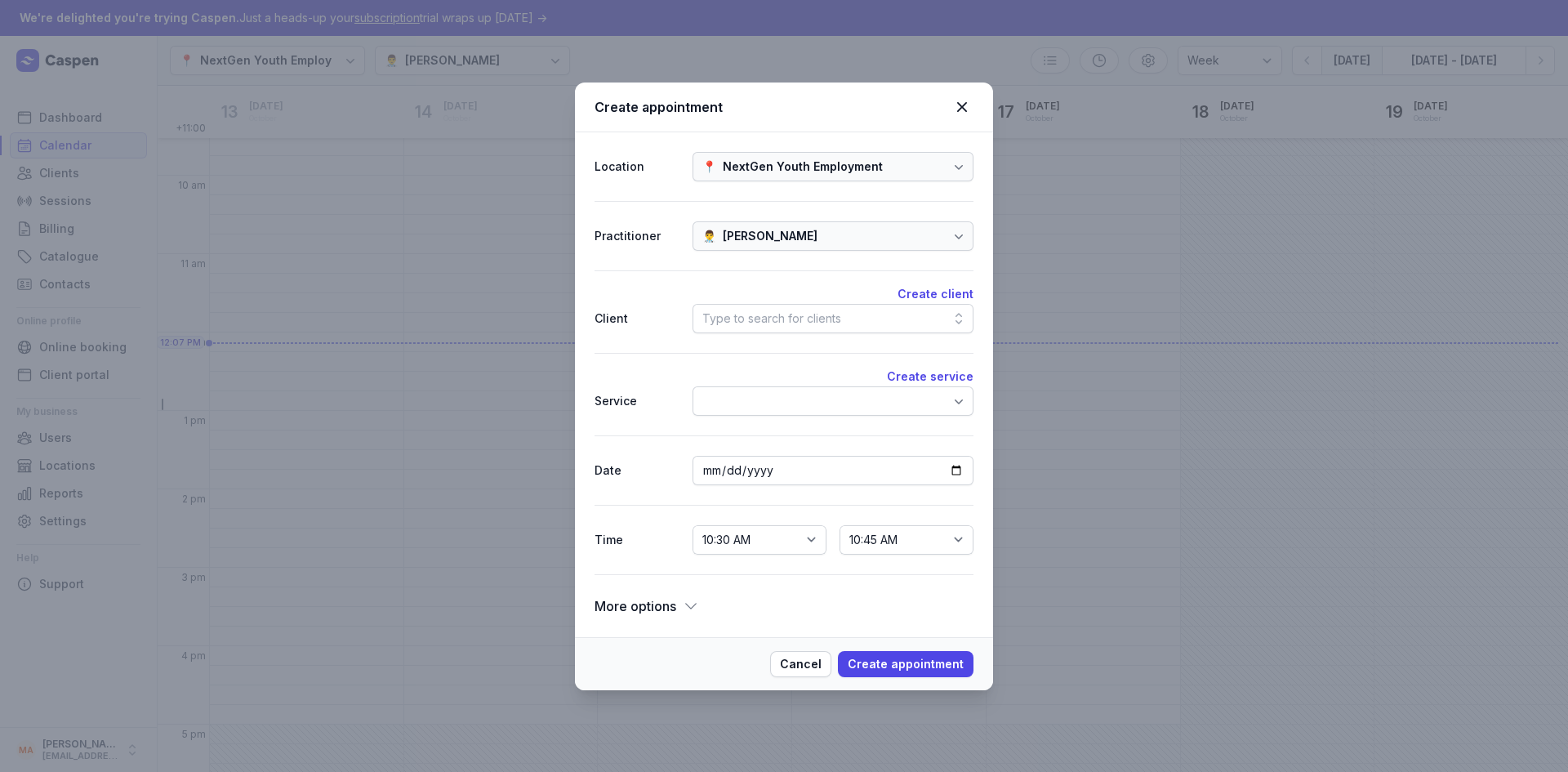
click at [743, 398] on div at bounding box center [832, 400] width 281 height 29
click at [763, 367] on div "Create service" at bounding box center [783, 377] width 379 height 20
click at [678, 604] on div "More options" at bounding box center [646, 605] width 105 height 23
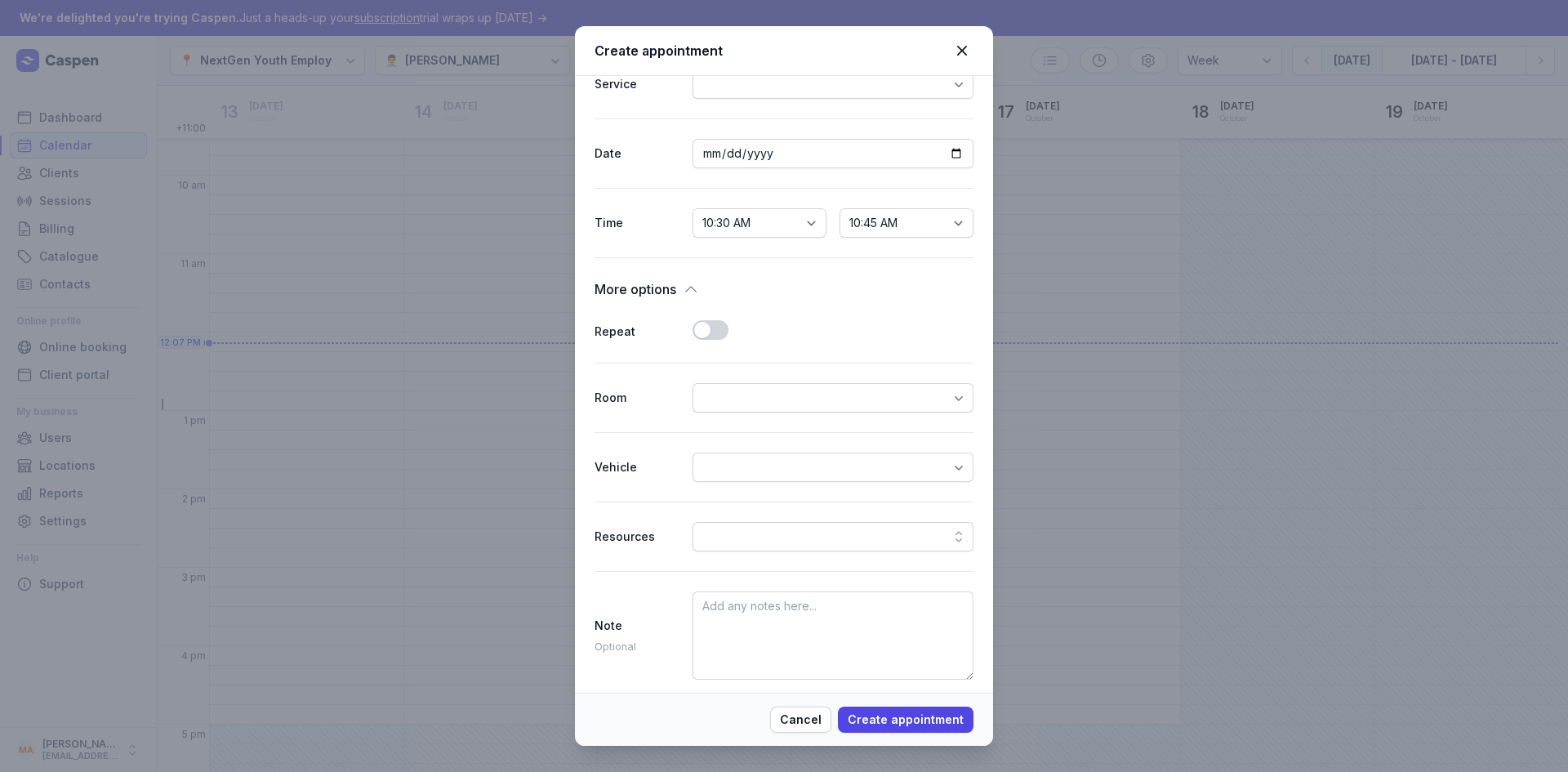
scroll to position [267, 0]
click at [779, 448] on div at bounding box center [832, 460] width 281 height 29
click at [783, 457] on div at bounding box center [832, 460] width 281 height 29
click at [771, 391] on div at bounding box center [832, 390] width 281 height 29
click at [759, 430] on div "General rooms" at bounding box center [827, 425] width 254 height 13
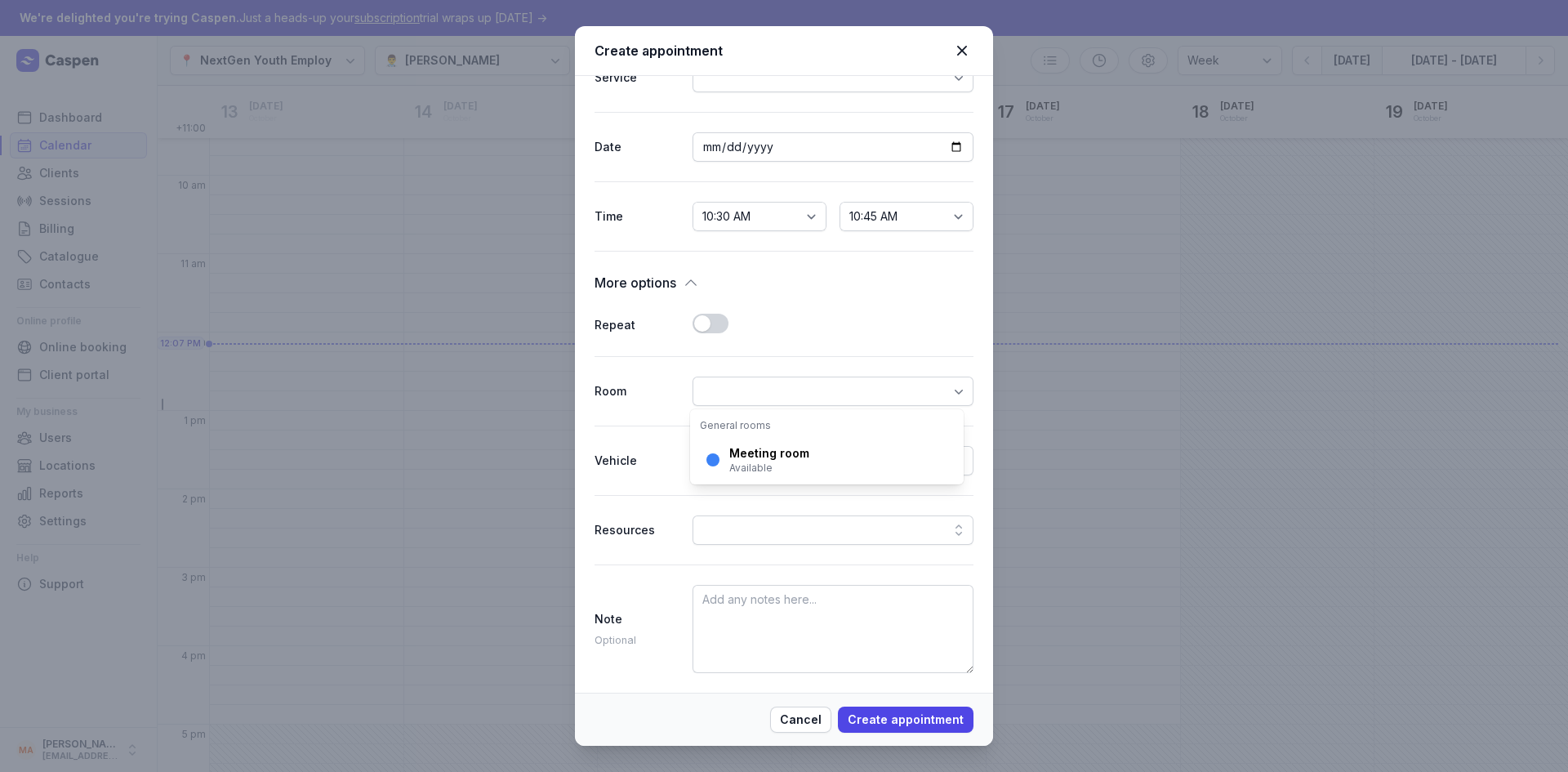
click at [651, 432] on div "Vehicle" at bounding box center [783, 459] width 379 height 69
click at [768, 534] on div at bounding box center [832, 529] width 281 height 29
click at [745, 526] on div at bounding box center [832, 529] width 281 height 29
click at [652, 515] on div "Resources" at bounding box center [783, 529] width 379 height 69
click at [786, 608] on textarea at bounding box center [832, 629] width 281 height 88
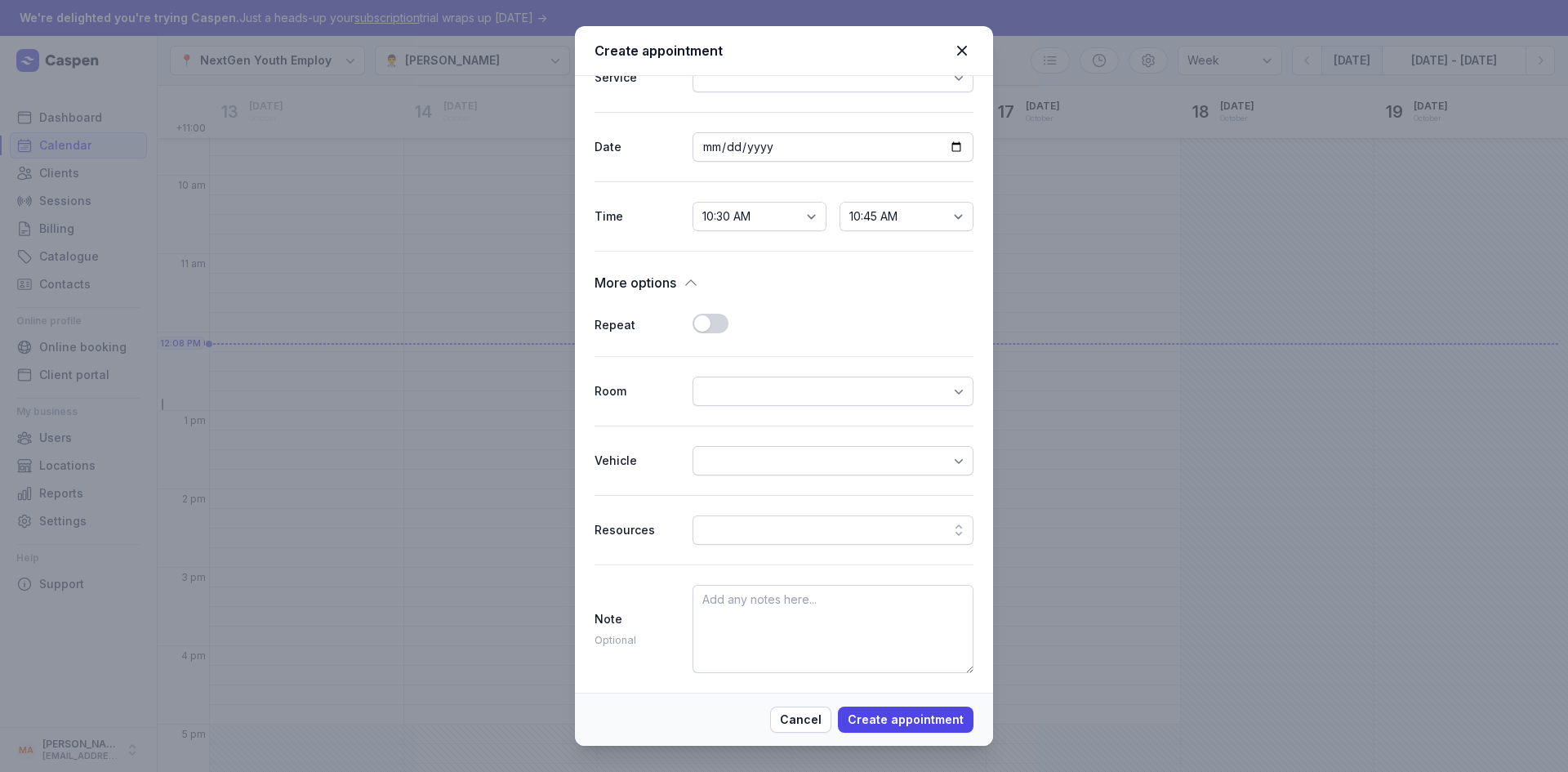
click at [632, 510] on div "Resources" at bounding box center [783, 529] width 379 height 69
click at [47, 515] on div "Create appointment Location 📍 NextGen Youth Employment Practitioner 👨‍⚕️ [PERSO…" at bounding box center [784, 386] width 1568 height 772
select select
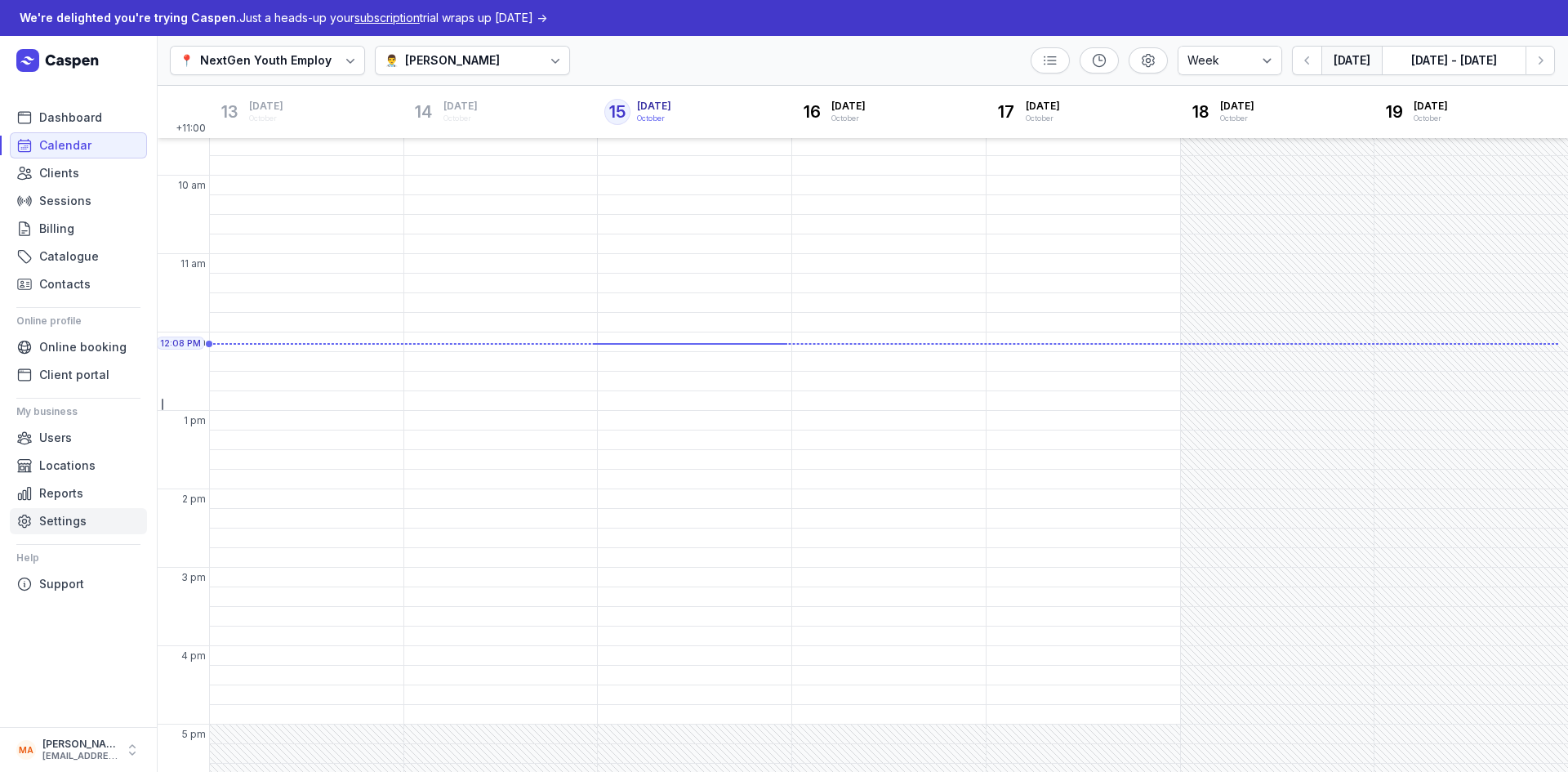
click at [73, 526] on span "Settings" at bounding box center [62, 521] width 47 height 20
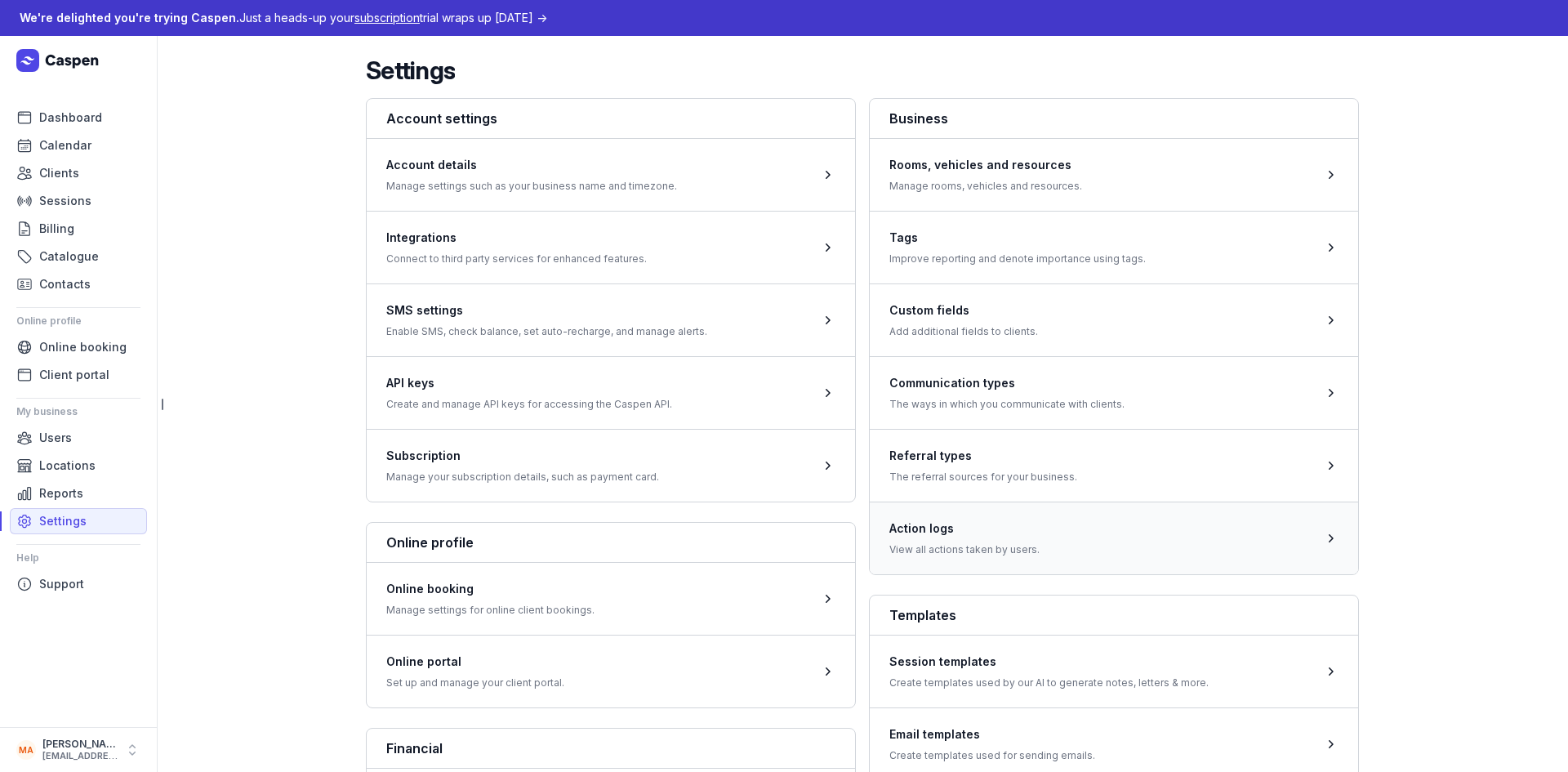
click at [985, 551] on span at bounding box center [1114, 537] width 488 height 73
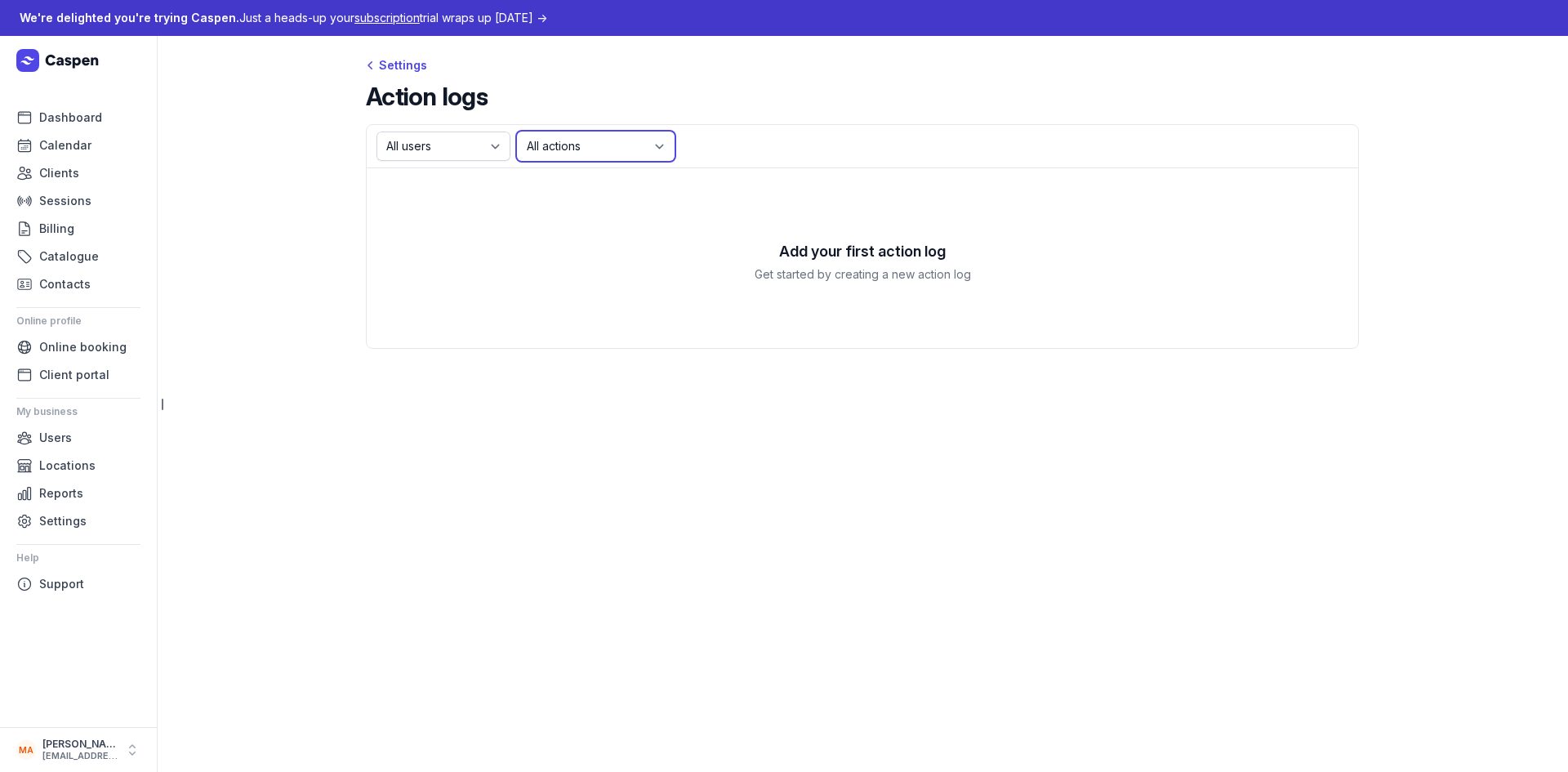
click at [559, 142] on select "All actions appointment.created appointment.updated contact.created contact.upd…" at bounding box center [596, 145] width 158 height 29
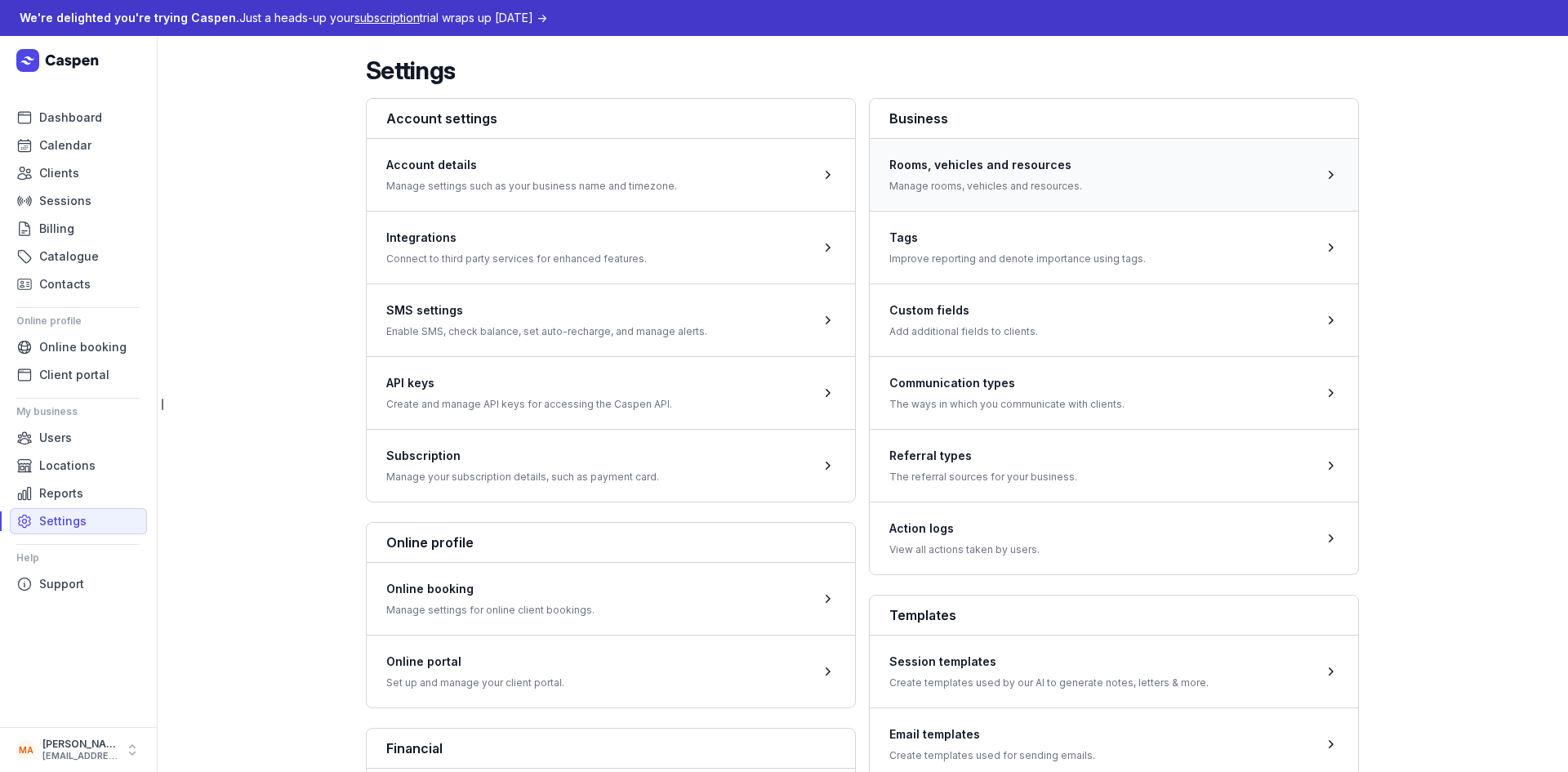
click at [991, 172] on span at bounding box center [1114, 174] width 488 height 73
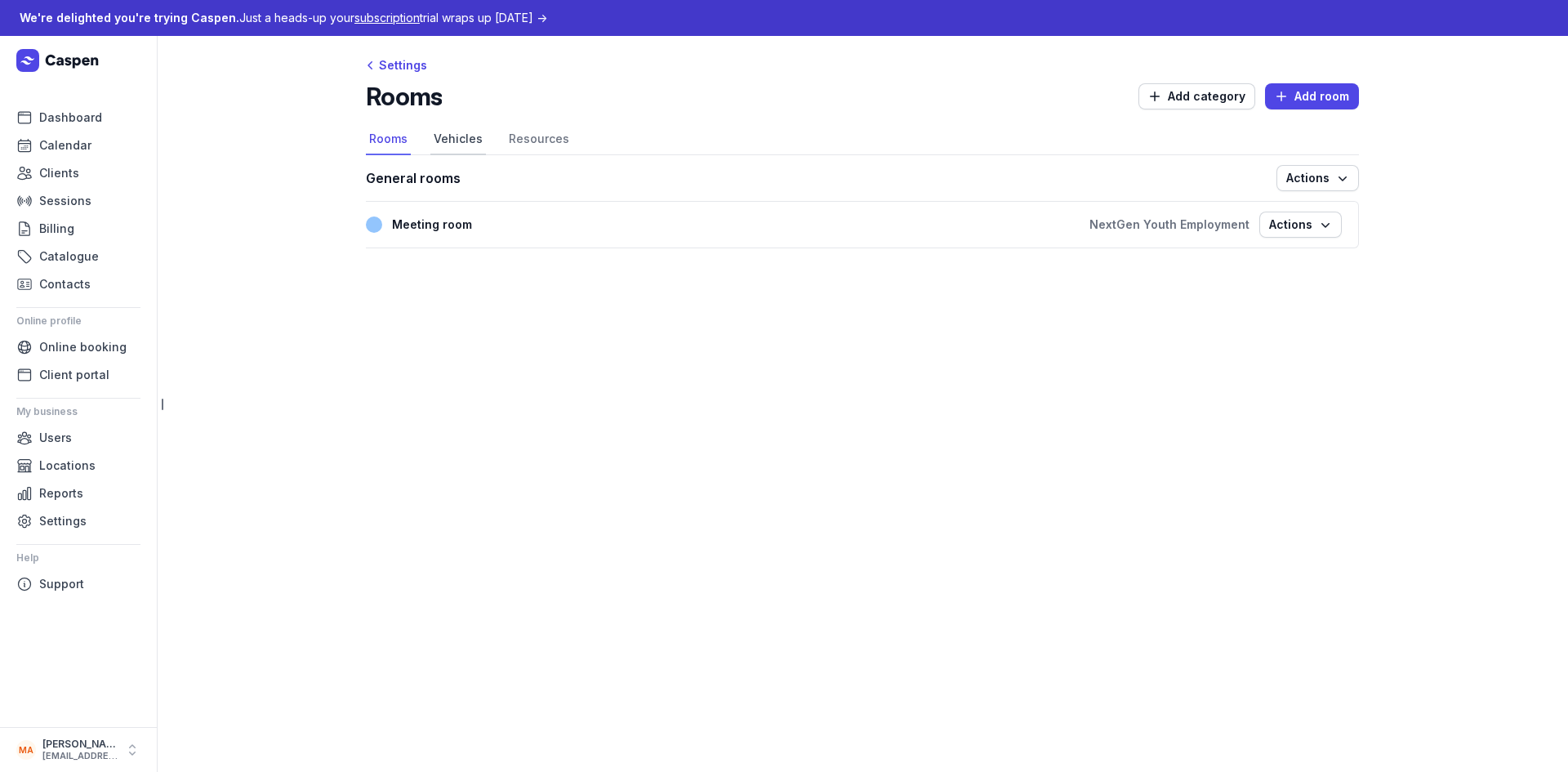
click at [480, 135] on link "Vehicles" at bounding box center [458, 139] width 56 height 31
click at [530, 136] on link "Resources" at bounding box center [538, 139] width 67 height 31
click at [394, 143] on link "Rooms" at bounding box center [388, 139] width 45 height 31
click at [75, 109] on span "Dashboard" at bounding box center [70, 118] width 63 height 20
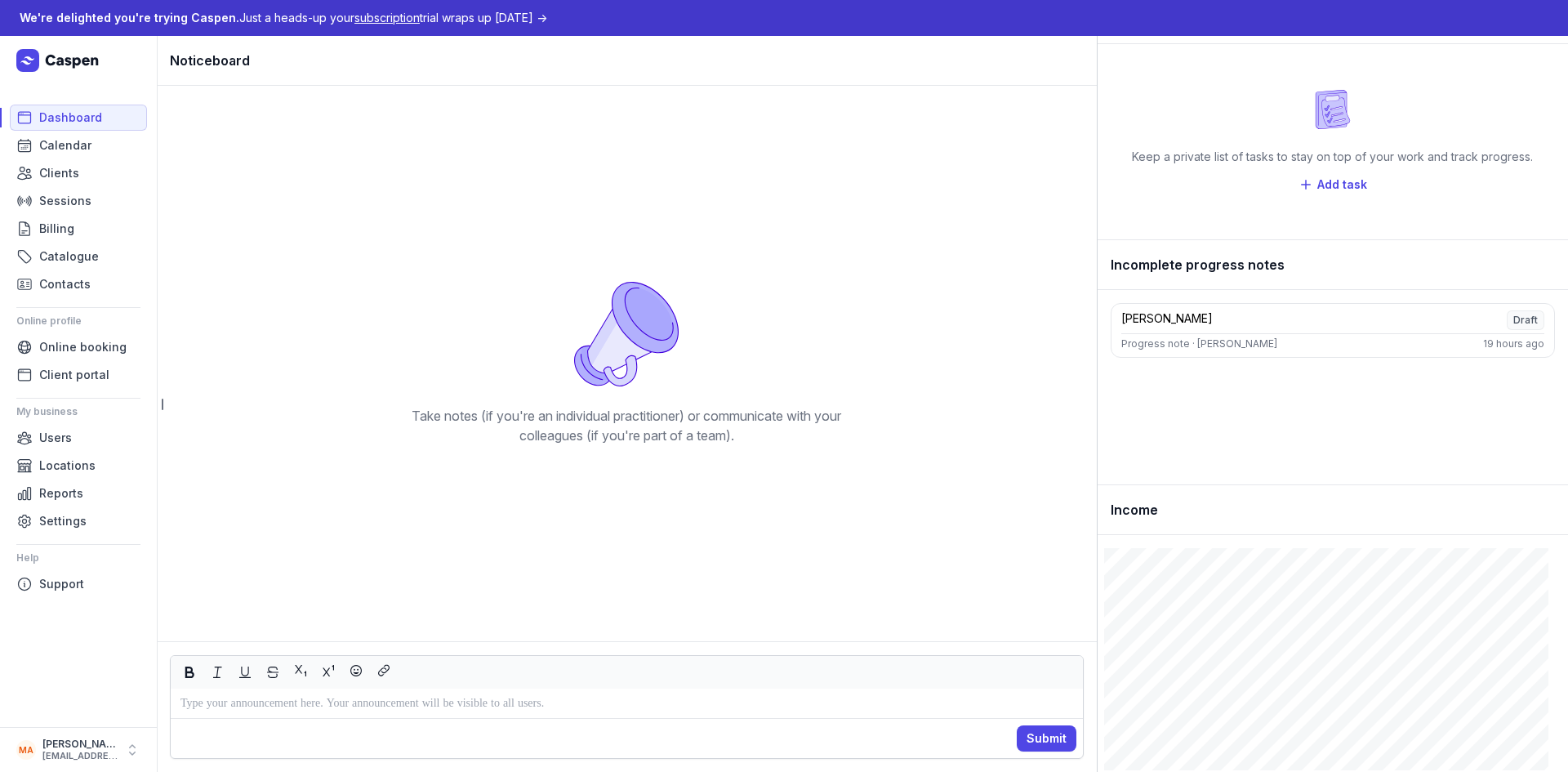
scroll to position [54, 0]
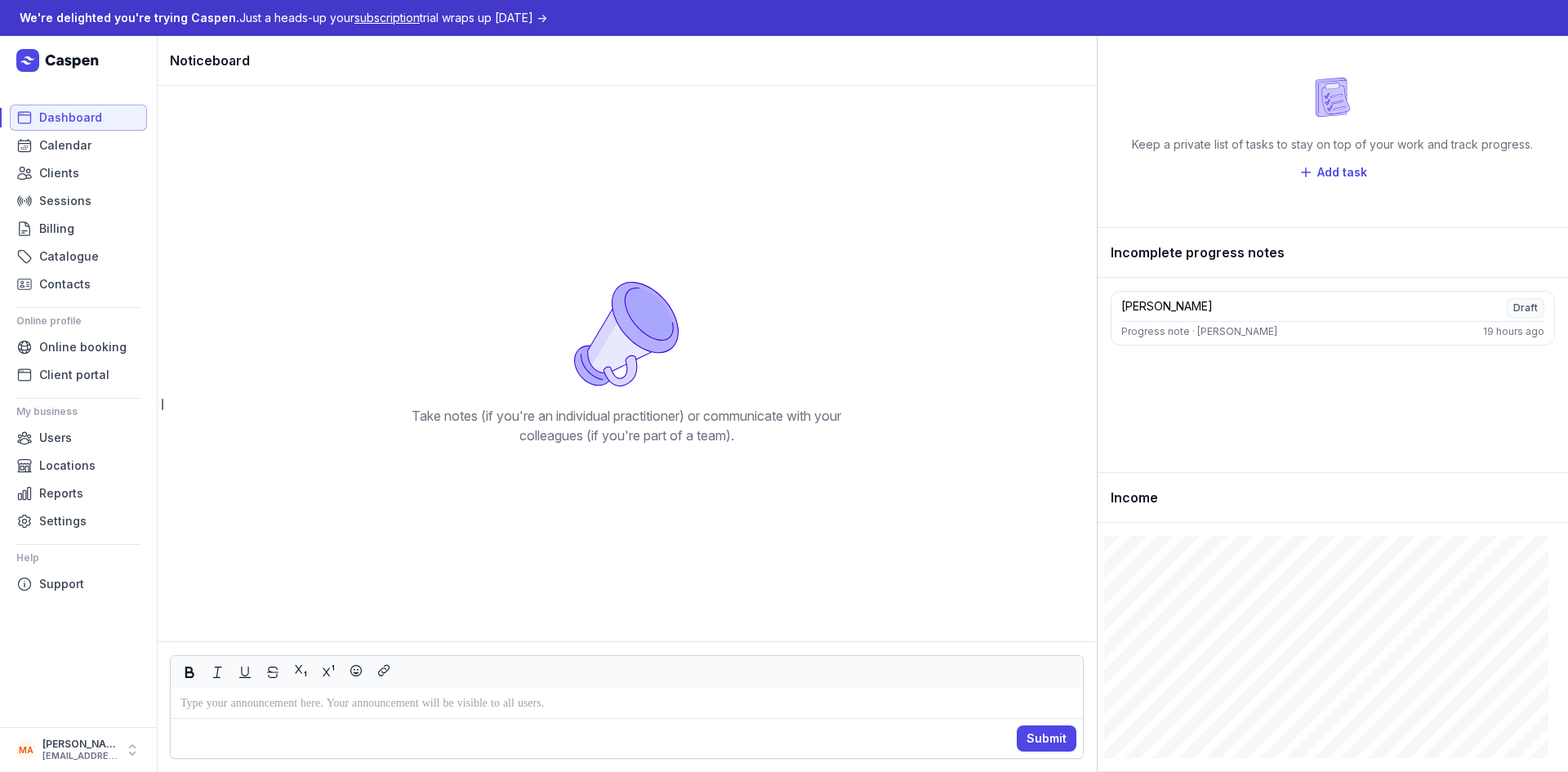
click at [111, 112] on link "Dashboard" at bounding box center [78, 118] width 137 height 26
click at [65, 58] on icon at bounding box center [59, 60] width 86 height 23
